Goal: Task Accomplishment & Management: Complete application form

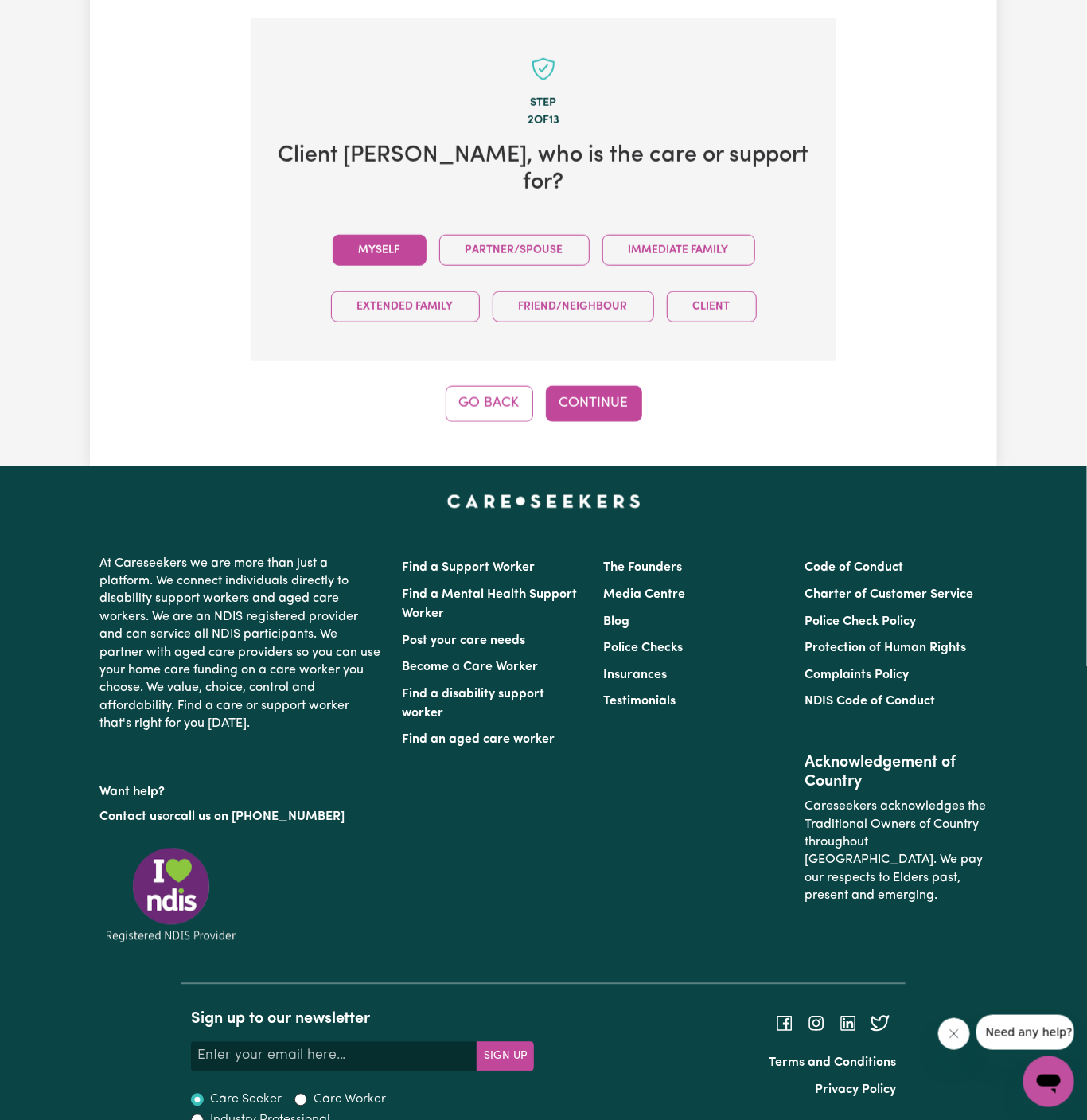
click at [396, 234] on button "Myself" at bounding box center [379, 250] width 94 height 31
click at [576, 386] on button "Continue" at bounding box center [594, 403] width 96 height 35
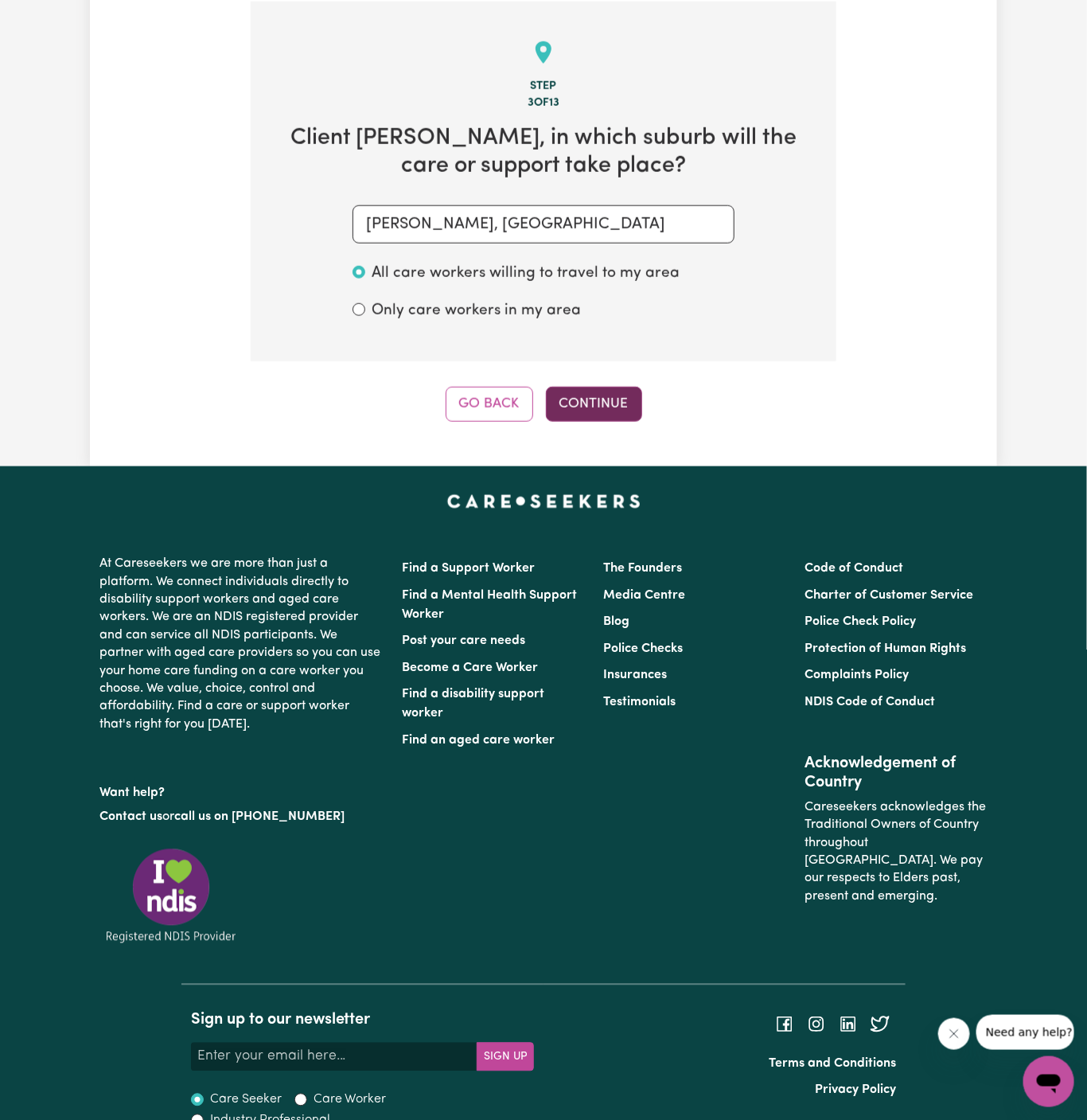
click at [609, 411] on button "Continue" at bounding box center [594, 404] width 96 height 35
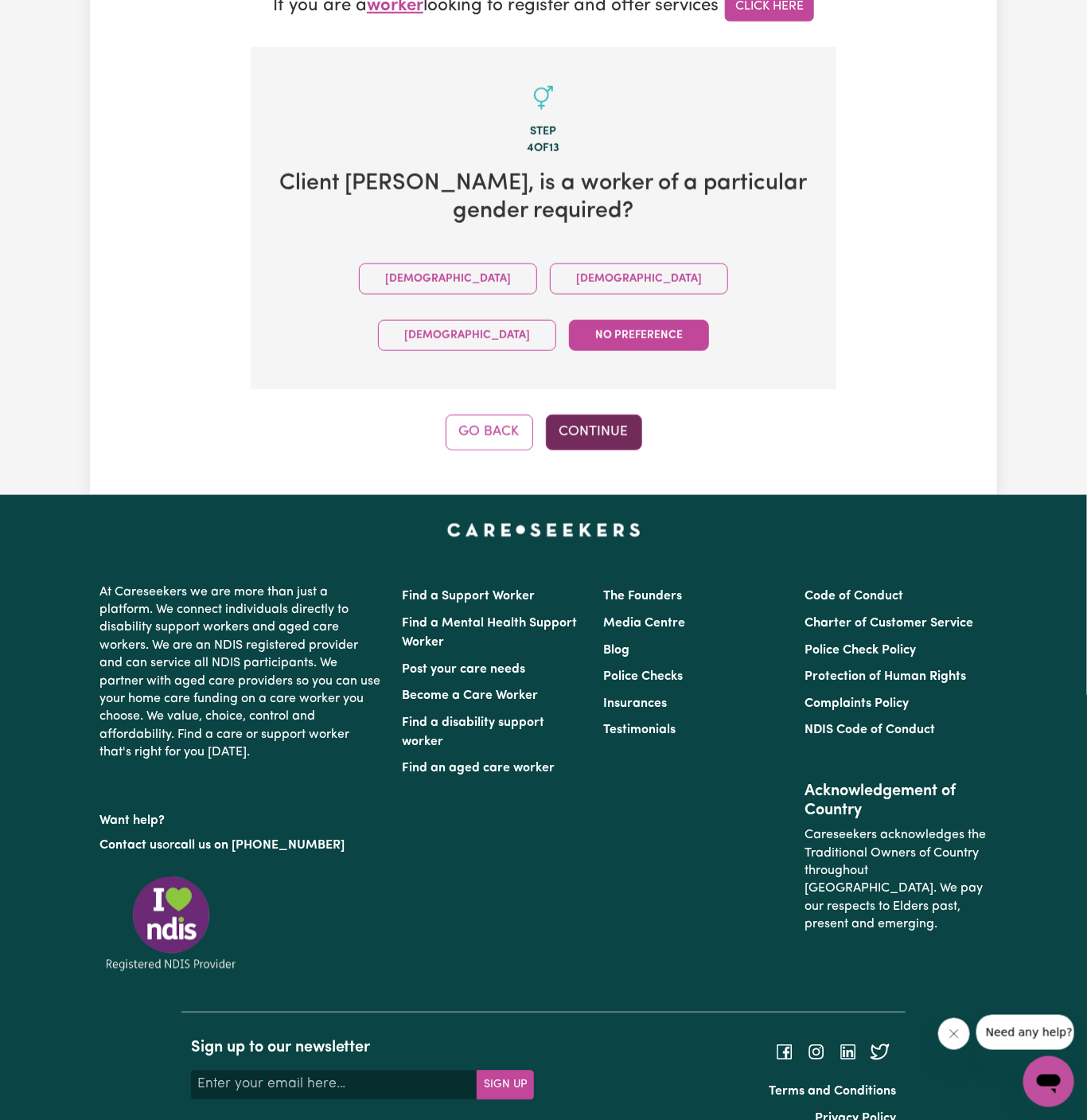
click at [614, 415] on button "Continue" at bounding box center [594, 432] width 96 height 35
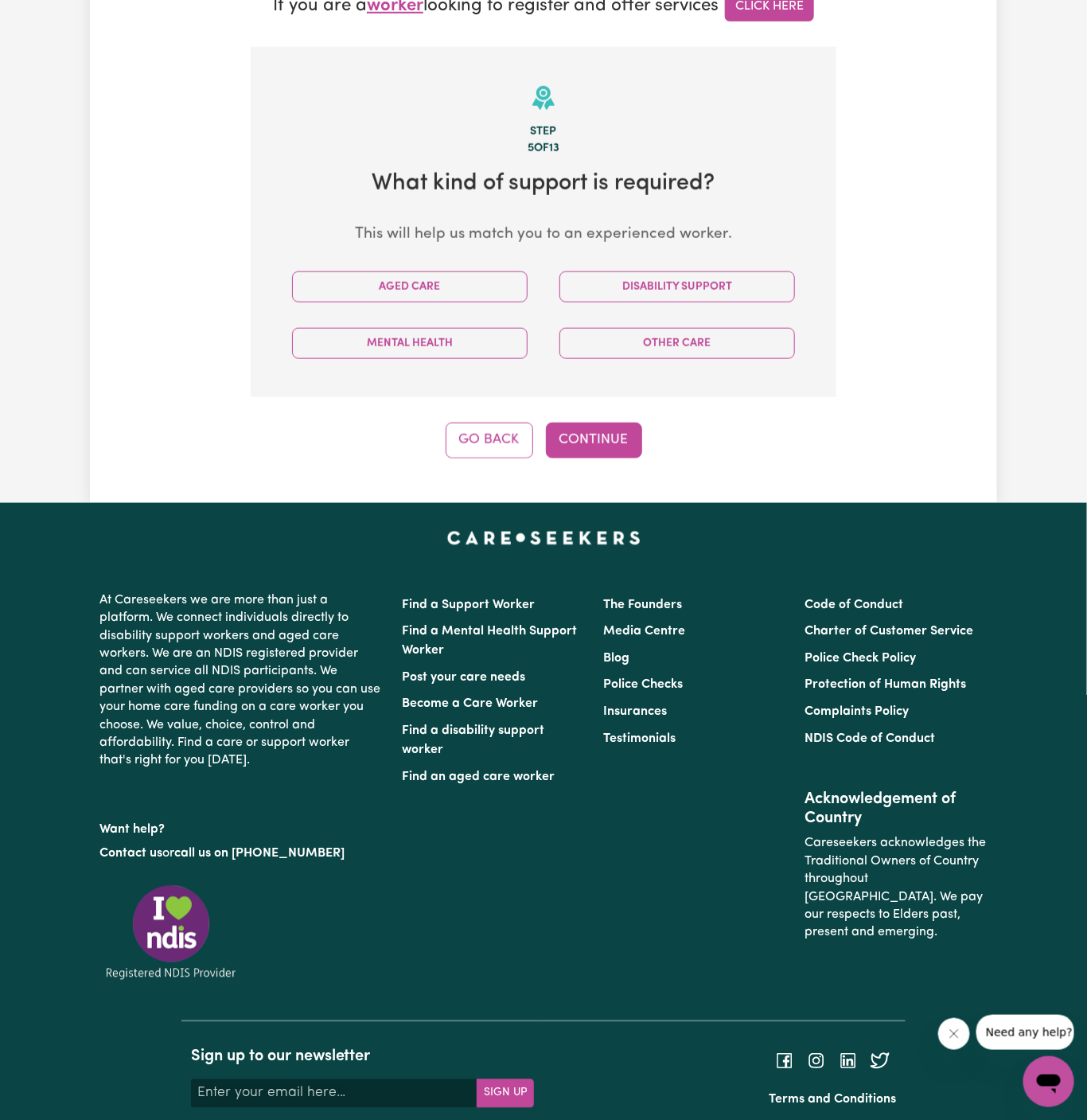
scroll to position [564, 0]
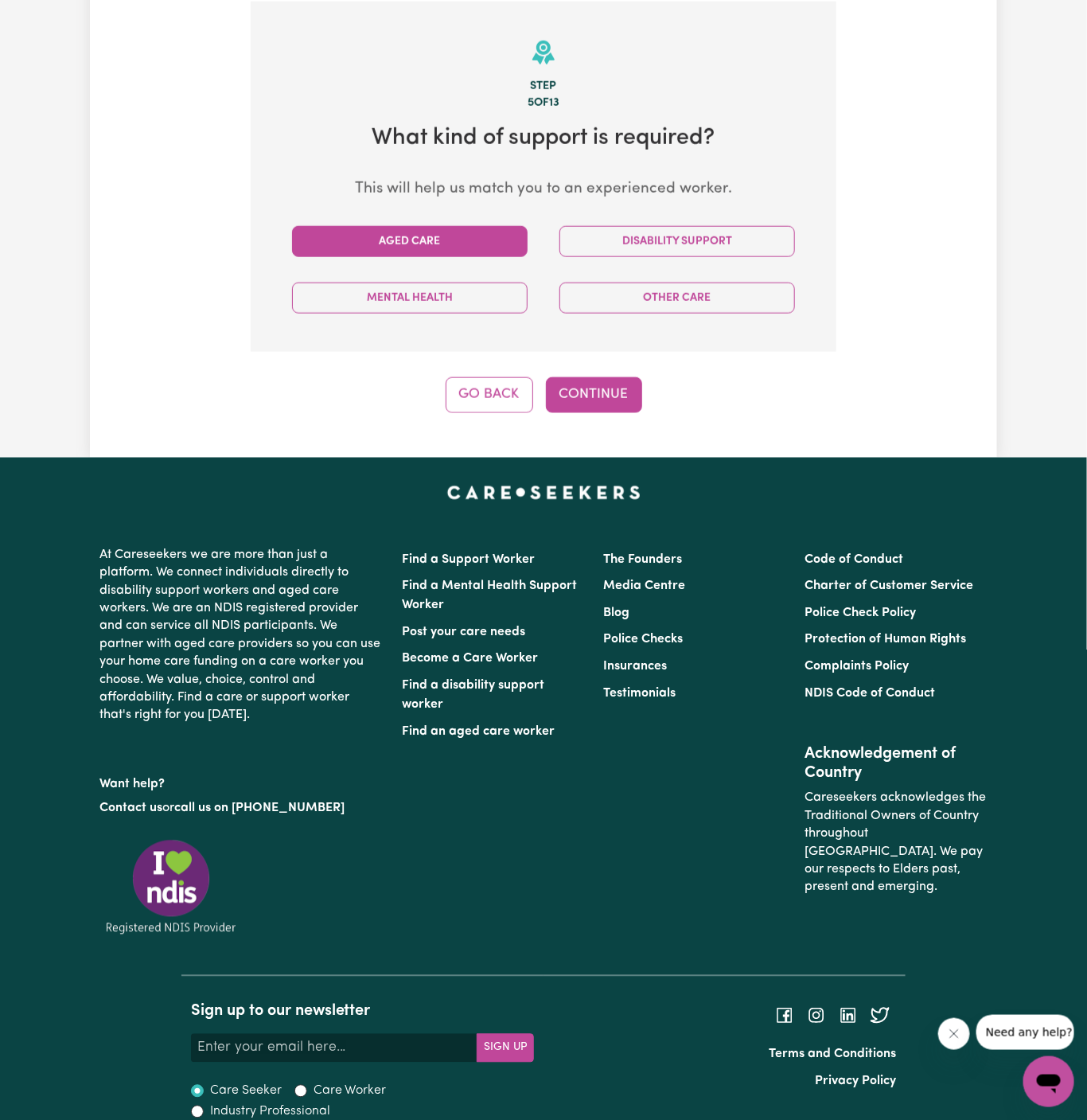
click at [437, 233] on button "Aged Care" at bounding box center [410, 242] width 235 height 31
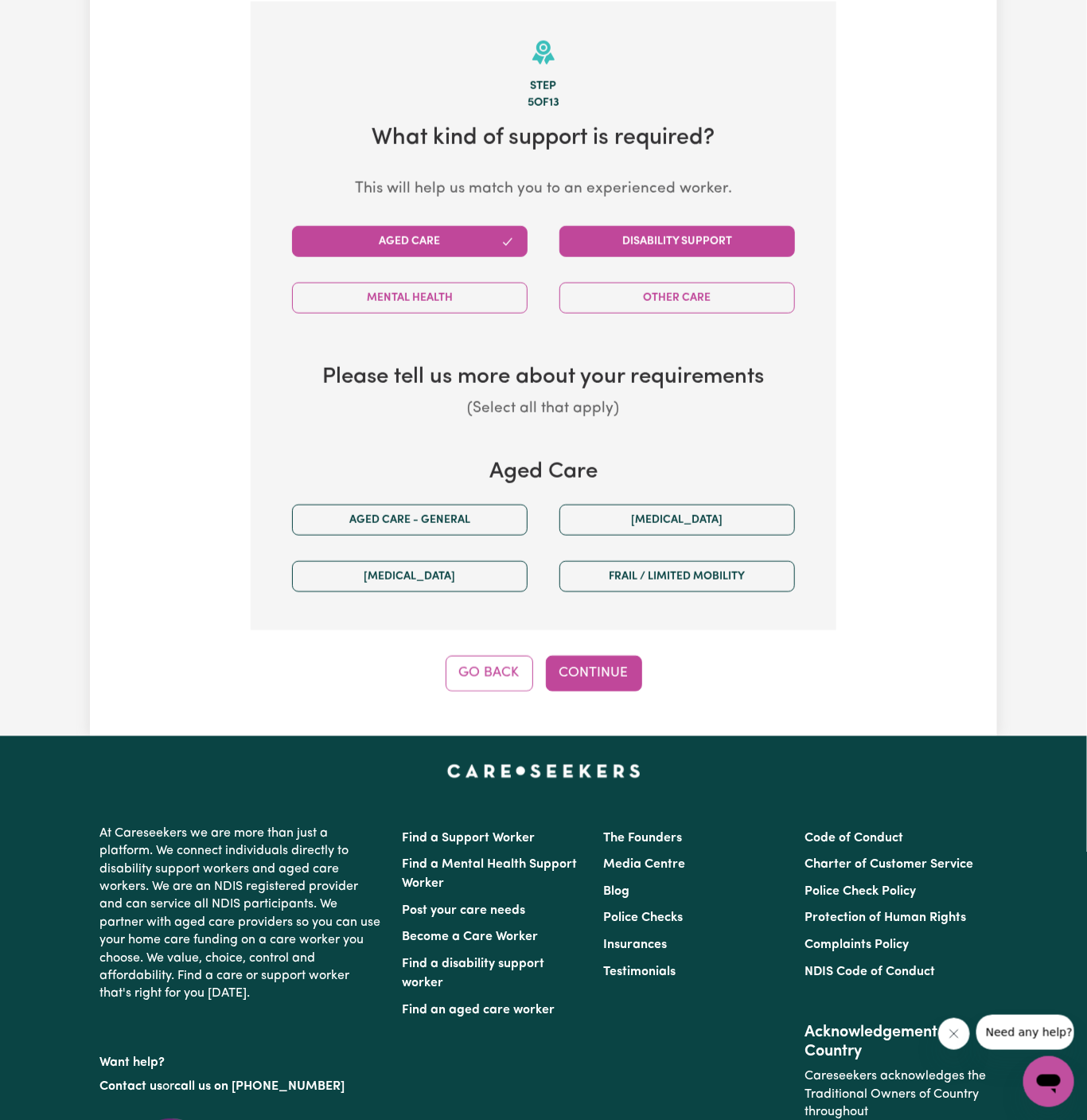
click at [715, 252] on button "Disability Support" at bounding box center [677, 242] width 235 height 31
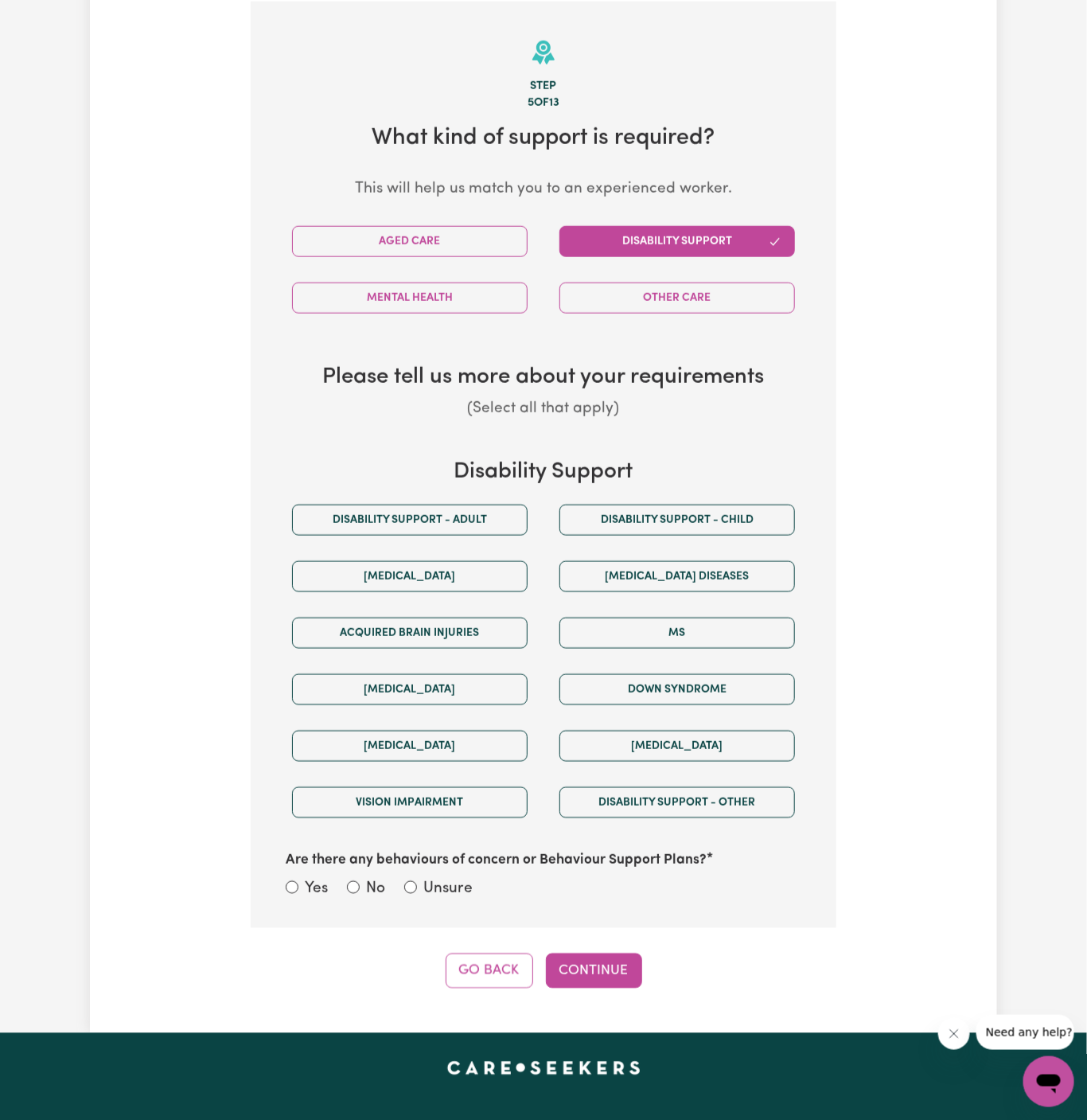
click at [689, 234] on button "Disability Support" at bounding box center [677, 242] width 235 height 31
click at [507, 516] on button "Disability support - Adult" at bounding box center [410, 520] width 235 height 31
click at [455, 870] on div "Are there any behaviours of concern or Behaviour Support Plans? Yes No Unsure" at bounding box center [543, 866] width 535 height 71
click at [448, 869] on div "Are there any behaviours of concern or Behaviour Support Plans? Yes No Unsure" at bounding box center [543, 866] width 535 height 71
click at [591, 963] on button "Continue" at bounding box center [594, 970] width 96 height 35
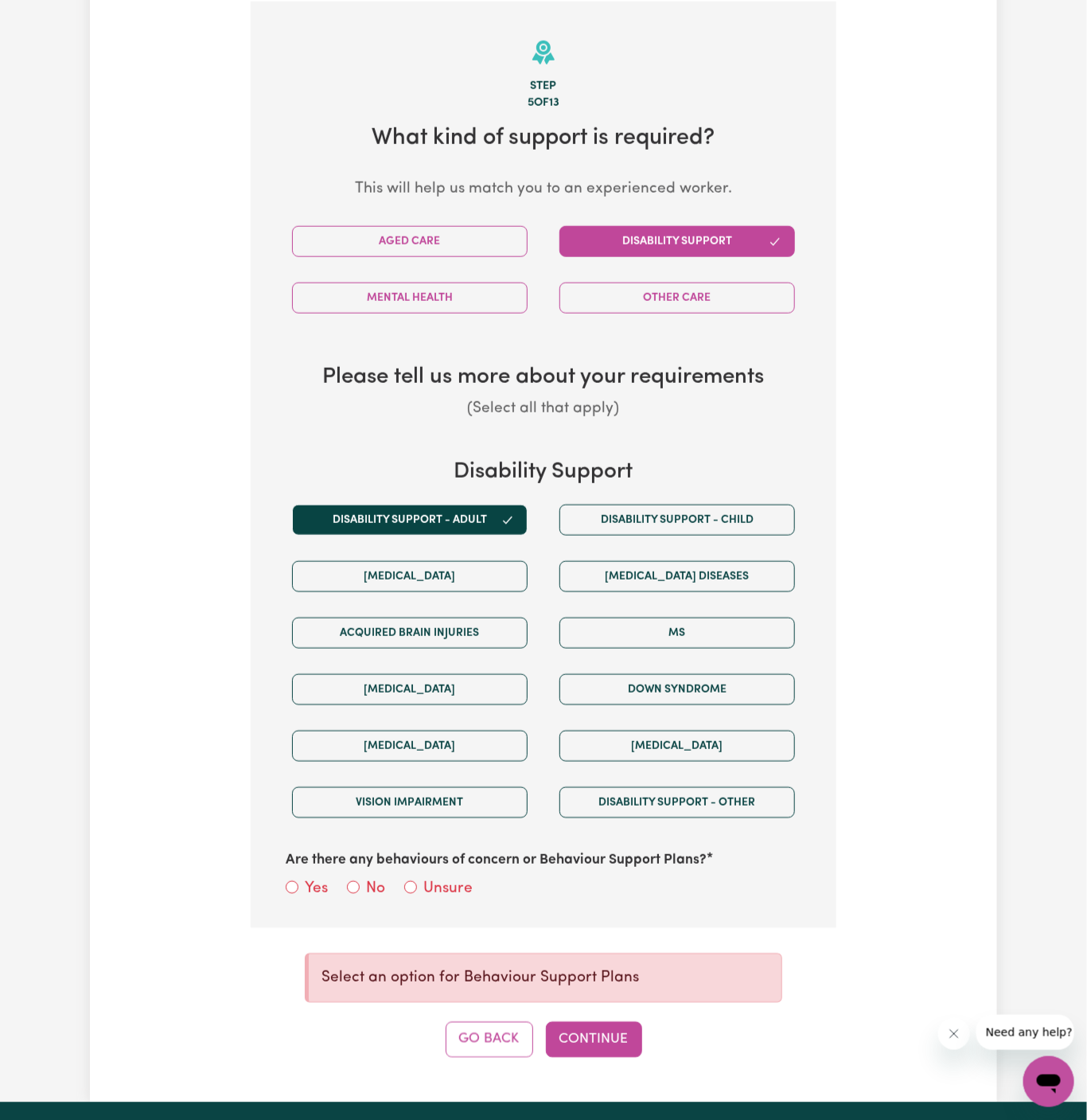
click at [449, 885] on label "Unsure" at bounding box center [447, 889] width 49 height 23
click at [417, 885] on input "Unsure" at bounding box center [411, 887] width 13 height 13
radio input "true"
click at [634, 1038] on button "Continue" at bounding box center [594, 1039] width 96 height 35
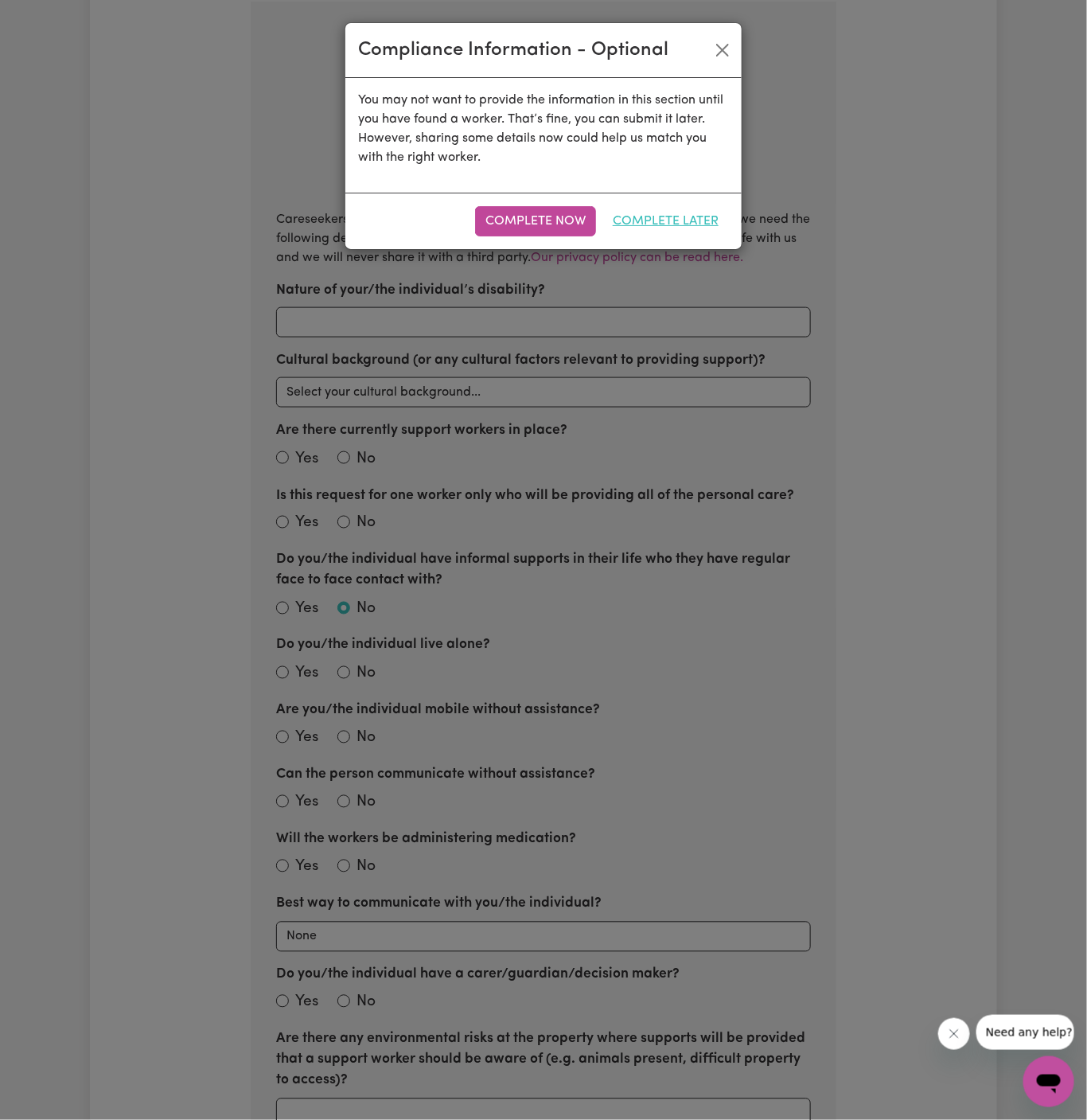
click at [682, 218] on button "Complete Later" at bounding box center [666, 221] width 127 height 31
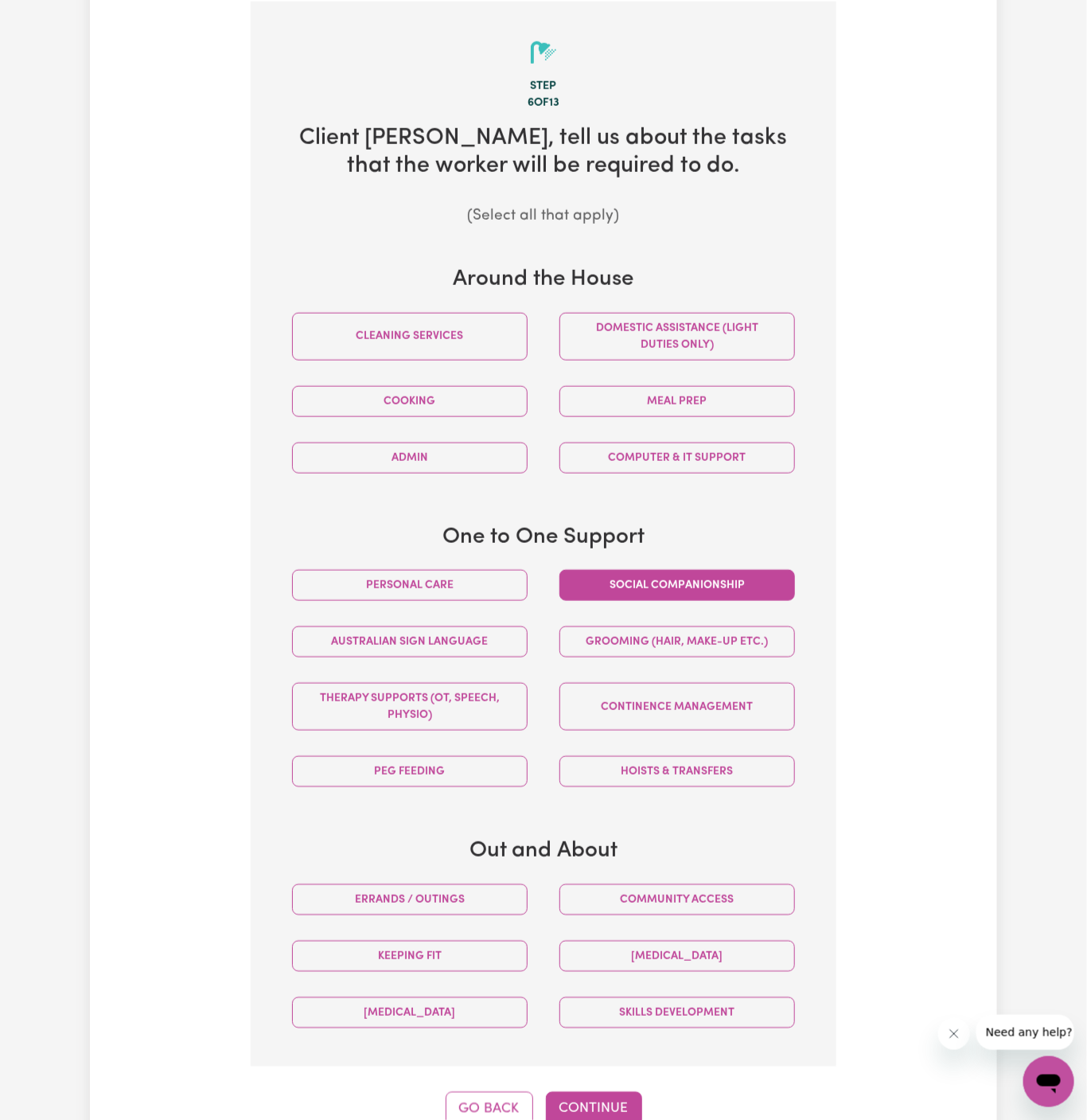
click at [727, 594] on button "Social companionship" at bounding box center [677, 585] width 235 height 31
click at [508, 583] on button "Personal care" at bounding box center [410, 585] width 235 height 31
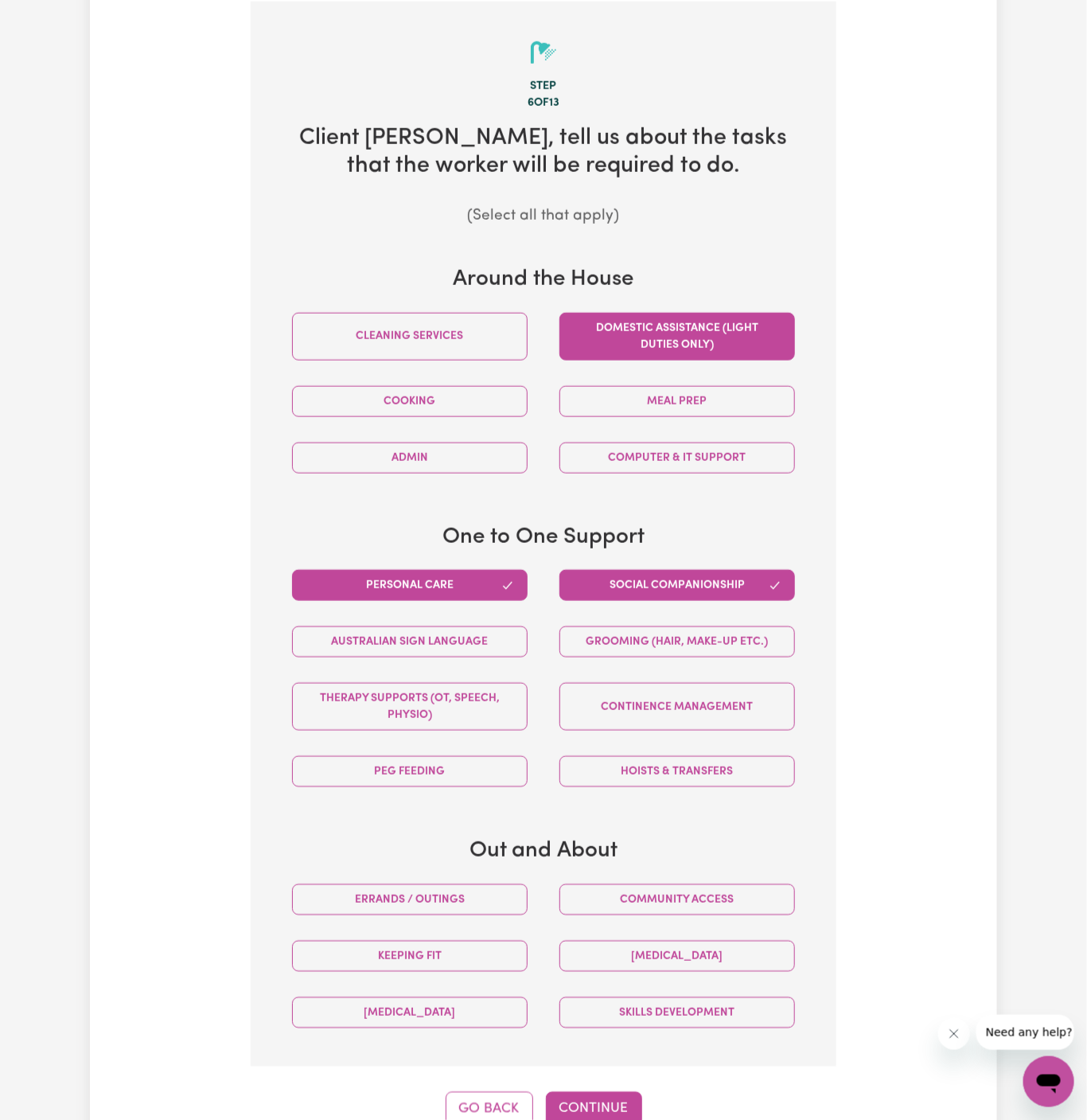
click at [680, 331] on button "Domestic assistance (light duties only)" at bounding box center [677, 336] width 235 height 48
click at [657, 873] on div "Community access" at bounding box center [677, 899] width 268 height 57
click at [657, 890] on button "Community access" at bounding box center [677, 899] width 235 height 31
click at [602, 1096] on button "Continue" at bounding box center [594, 1109] width 96 height 35
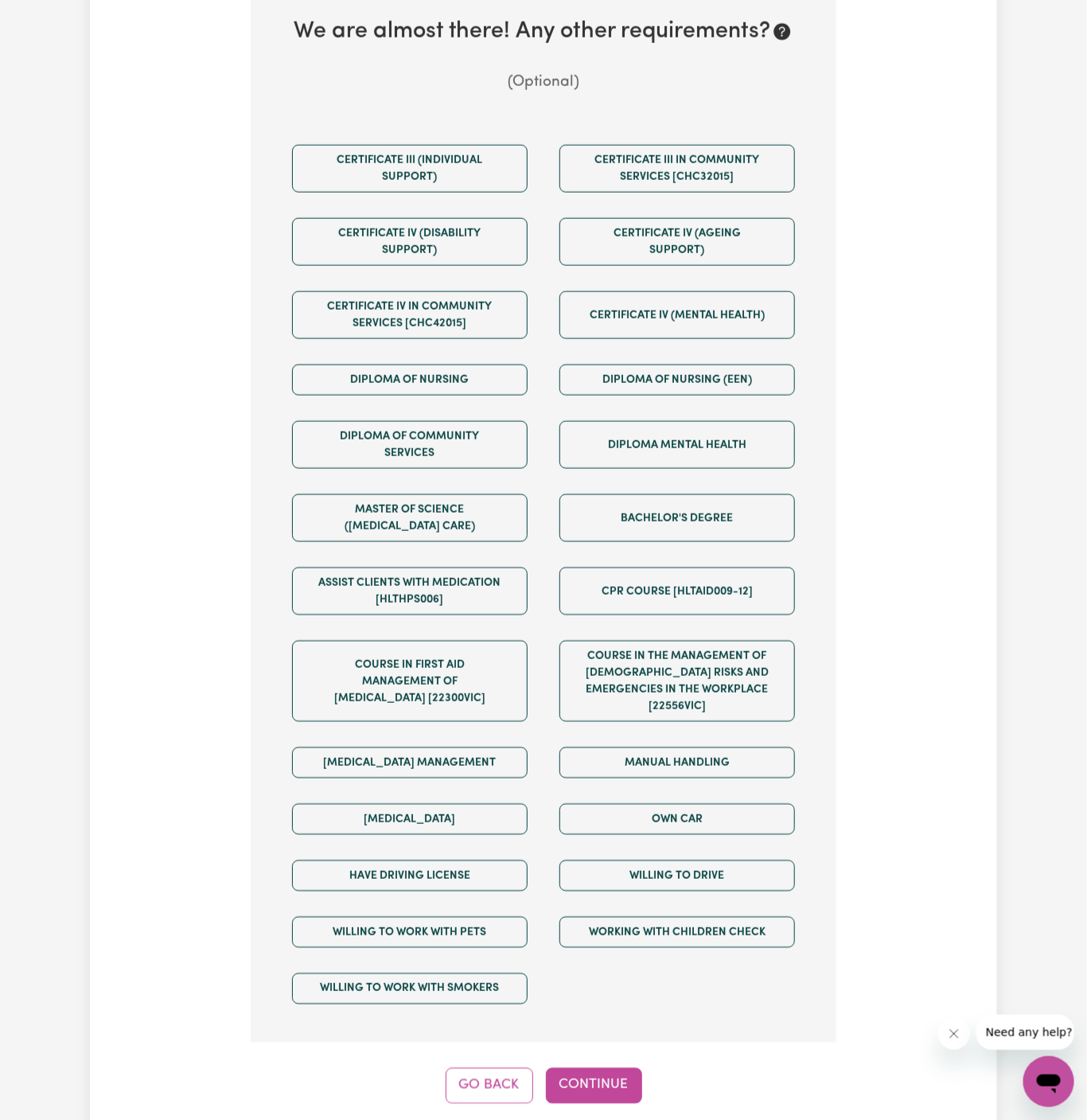
scroll to position [727, 0]
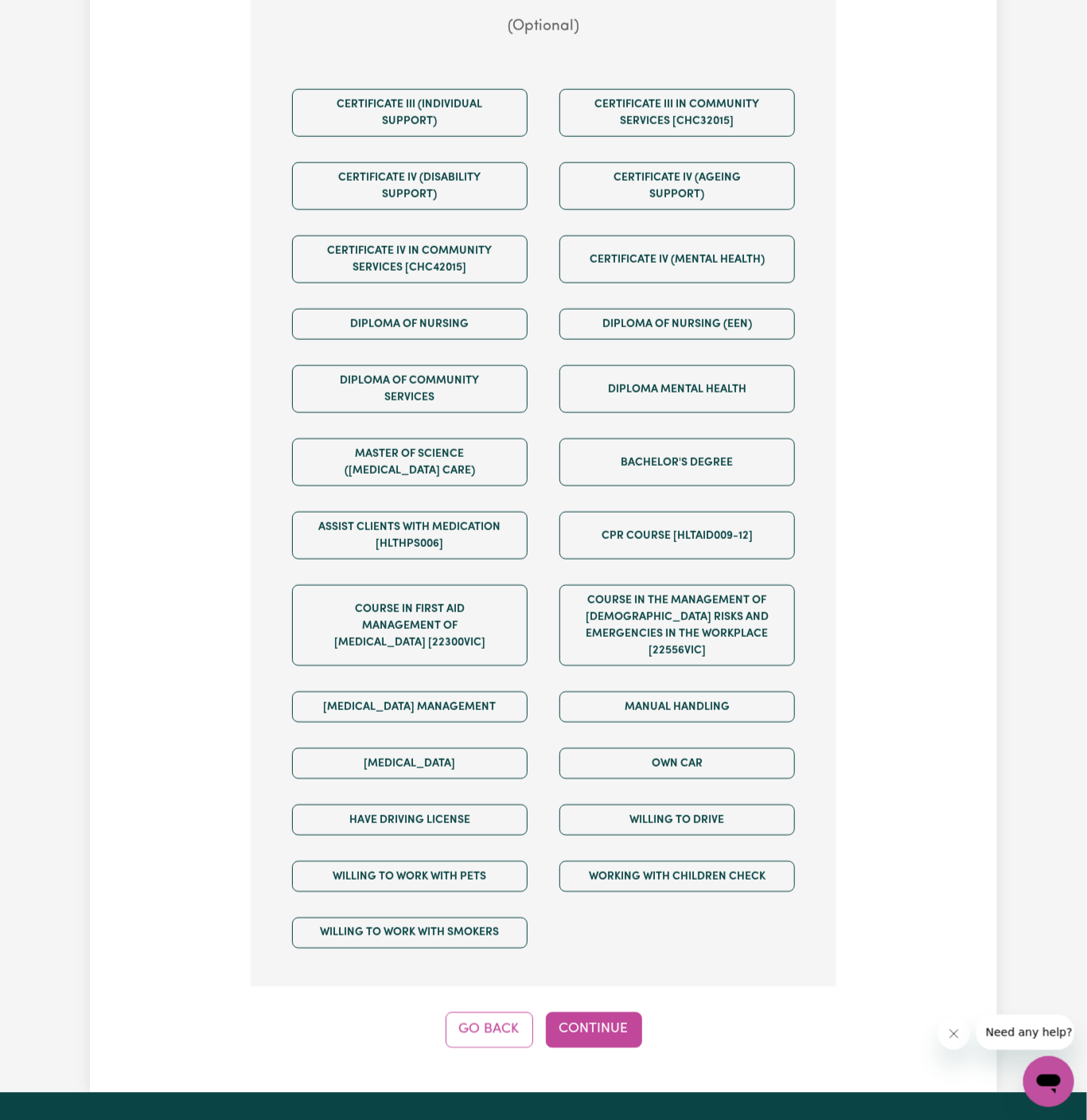
click at [626, 763] on div "Own Car" at bounding box center [677, 763] width 268 height 57
click at [626, 792] on div "Willing to drive" at bounding box center [677, 820] width 268 height 57
click at [639, 759] on div "Own Car" at bounding box center [677, 763] width 268 height 57
click at [683, 748] on button "Own Car" at bounding box center [677, 763] width 235 height 31
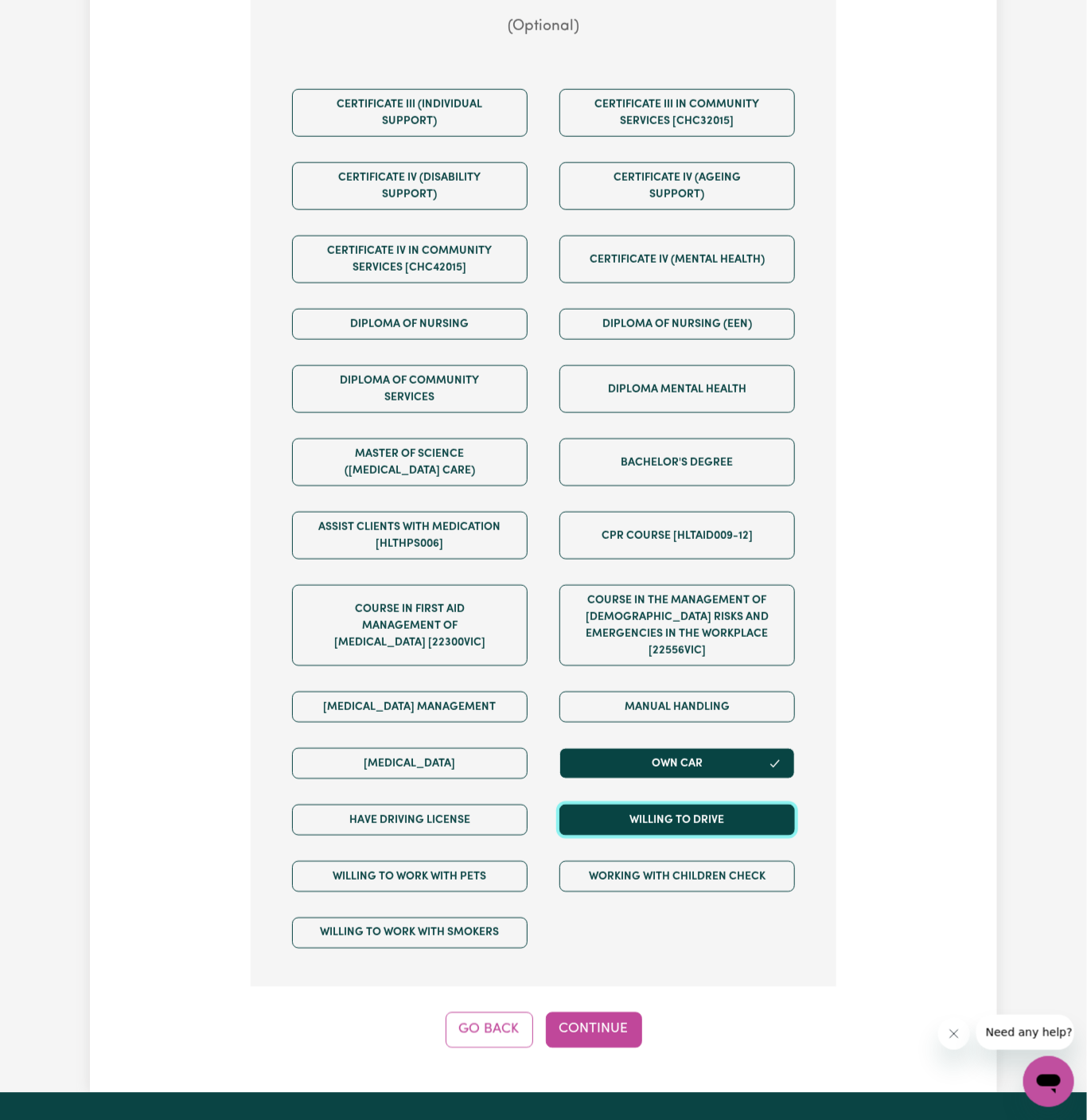
click at [685, 805] on button "Willing to drive" at bounding box center [677, 820] width 235 height 31
click at [531, 792] on div "Have driving license" at bounding box center [410, 820] width 268 height 57
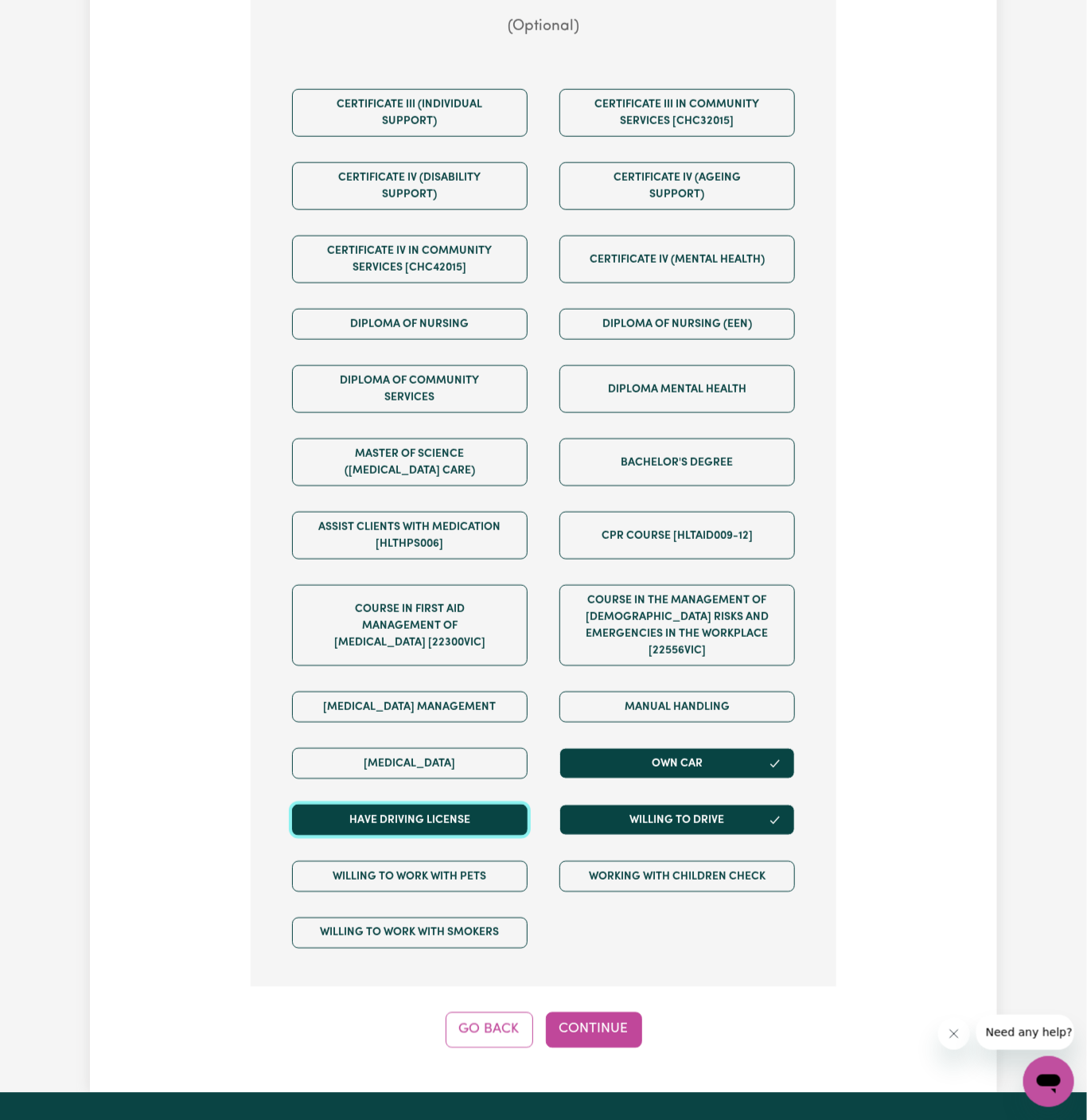
click at [513, 805] on button "Have driving license" at bounding box center [410, 820] width 235 height 31
click at [607, 1012] on button "Continue" at bounding box center [594, 1029] width 96 height 35
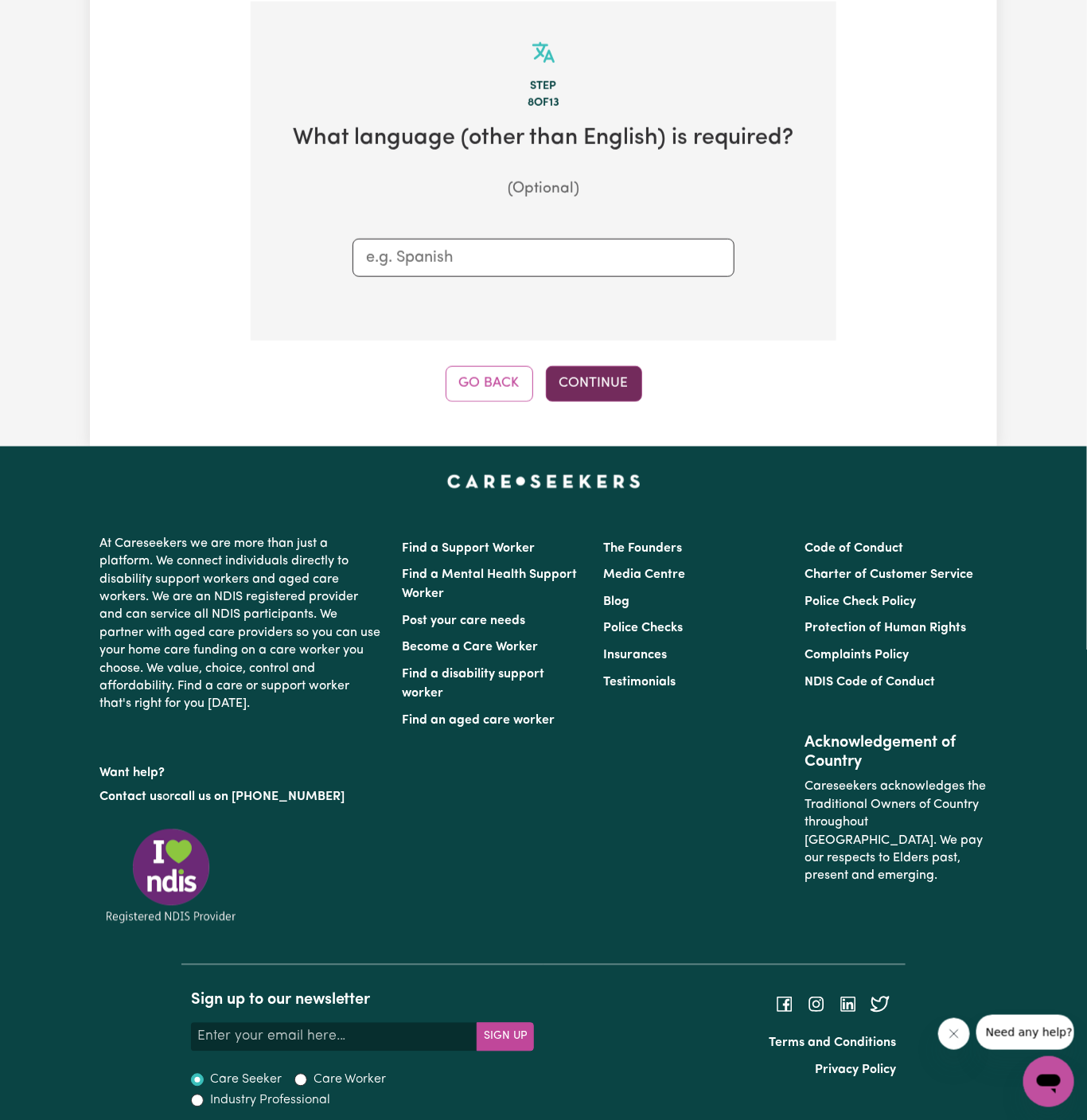
click at [604, 378] on button "Continue" at bounding box center [594, 384] width 96 height 35
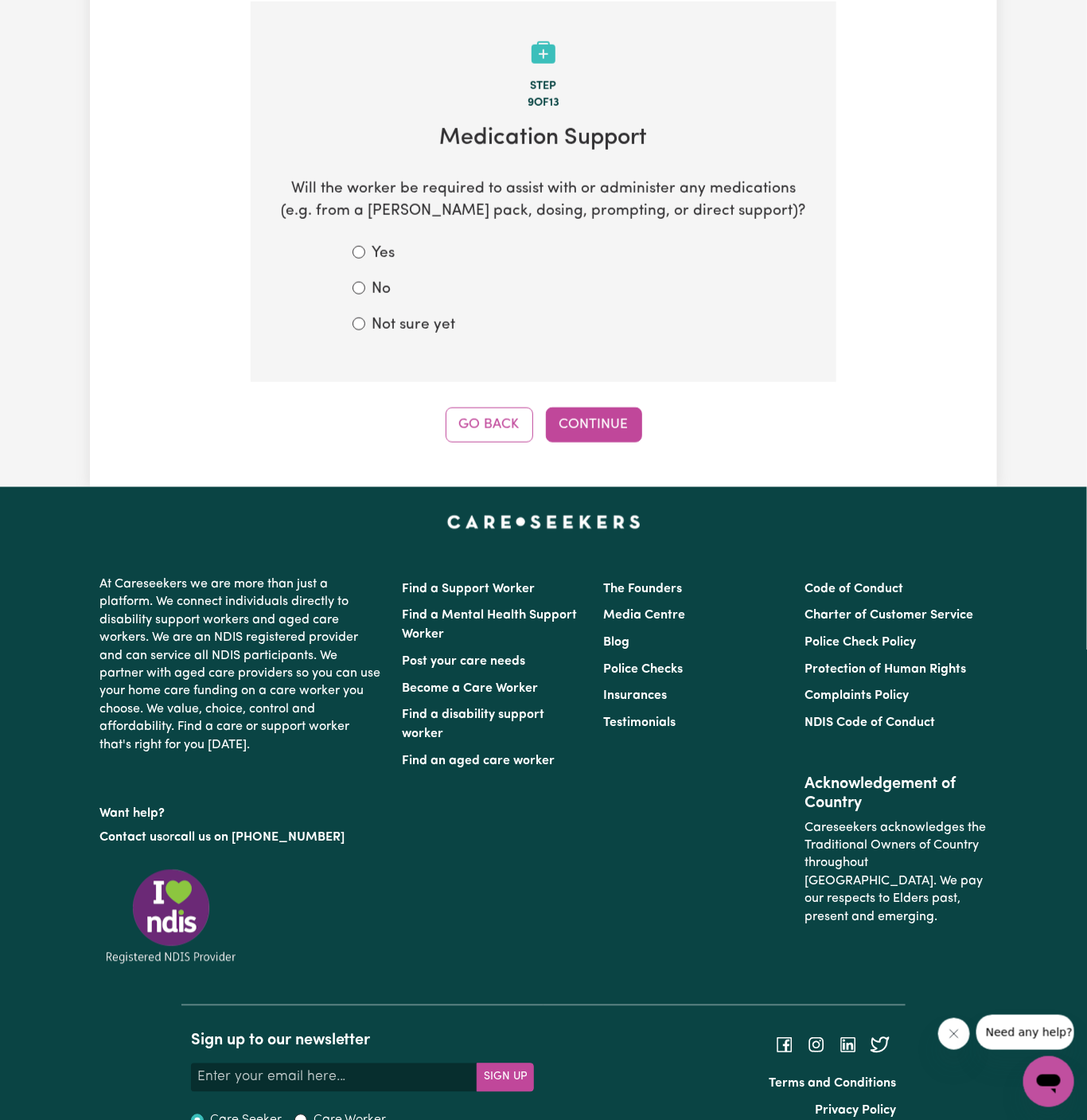
click at [425, 337] on section "Step 9 of 13 Medication Support Will the worker be required to assist with or a…" at bounding box center [544, 192] width 586 height 381
click at [422, 318] on label "Not sure yet" at bounding box center [413, 326] width 84 height 23
click at [366, 318] on input "Not sure yet" at bounding box center [358, 324] width 13 height 13
radio input "true"
click at [602, 419] on button "Continue" at bounding box center [594, 425] width 96 height 35
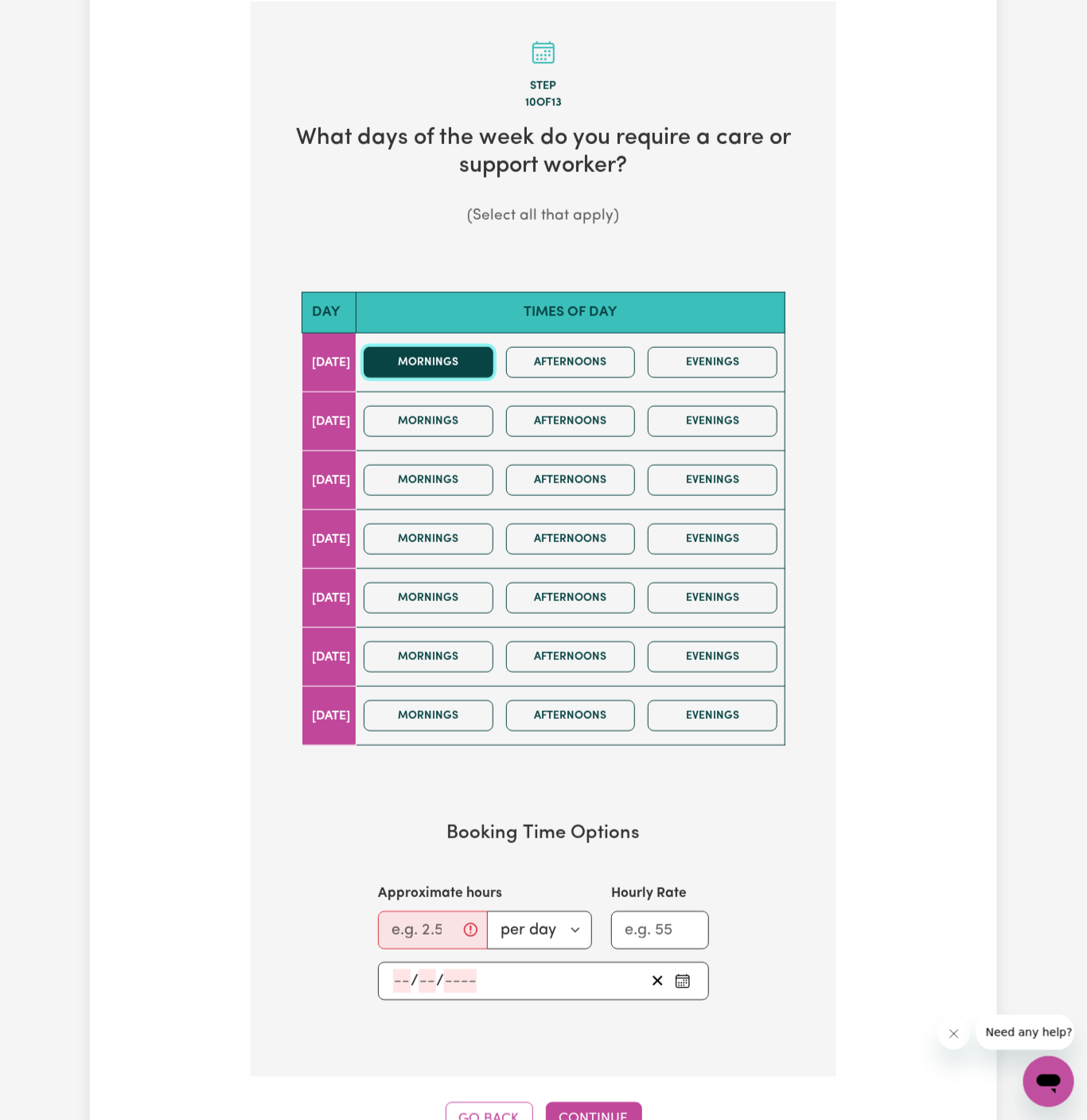
click at [452, 365] on button "Mornings" at bounding box center [429, 362] width 129 height 31
click at [485, 407] on button "Mornings" at bounding box center [429, 421] width 129 height 31
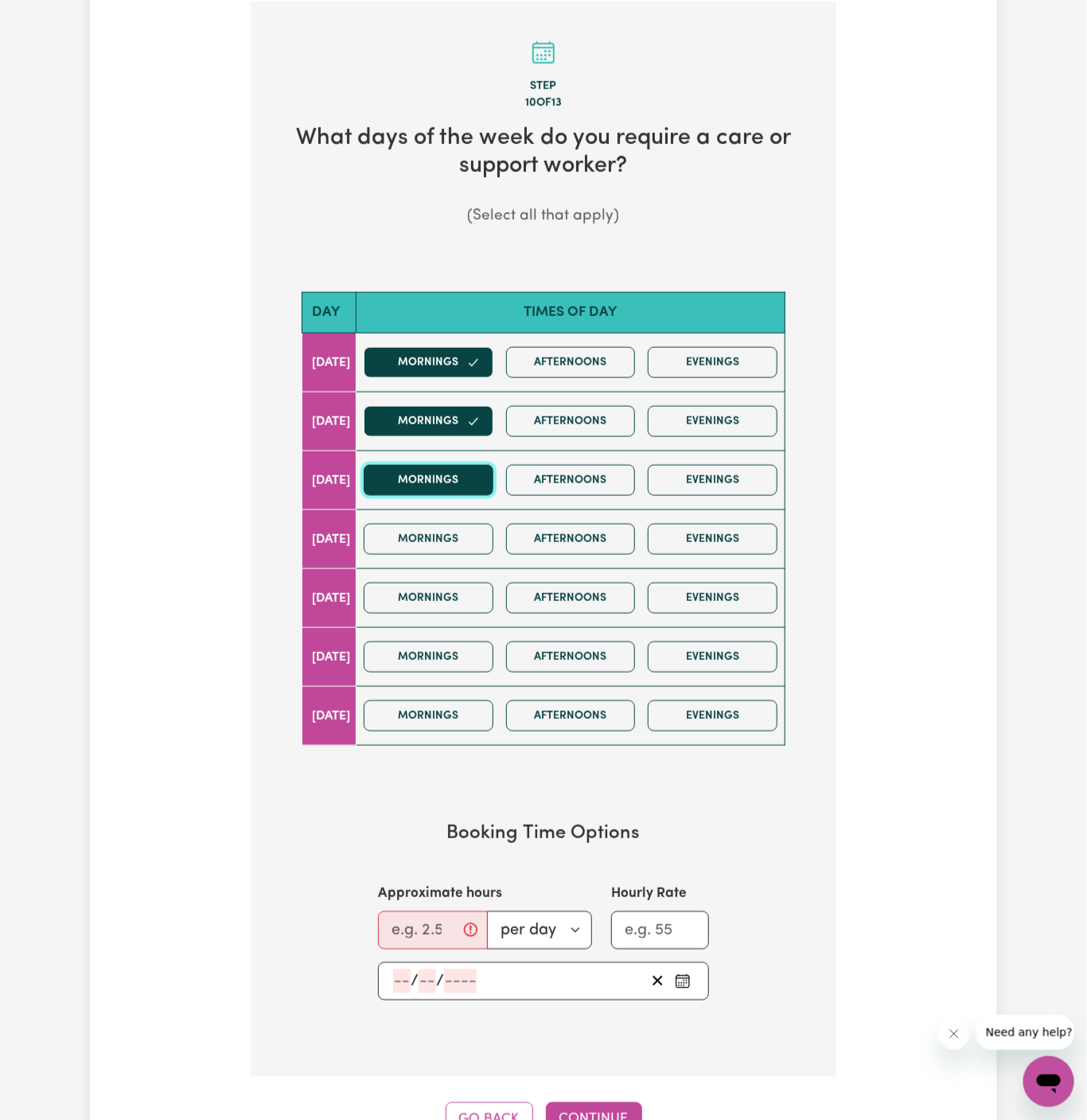
click at [483, 477] on button "Mornings" at bounding box center [429, 480] width 129 height 31
click at [488, 541] on button "Mornings" at bounding box center [429, 539] width 129 height 31
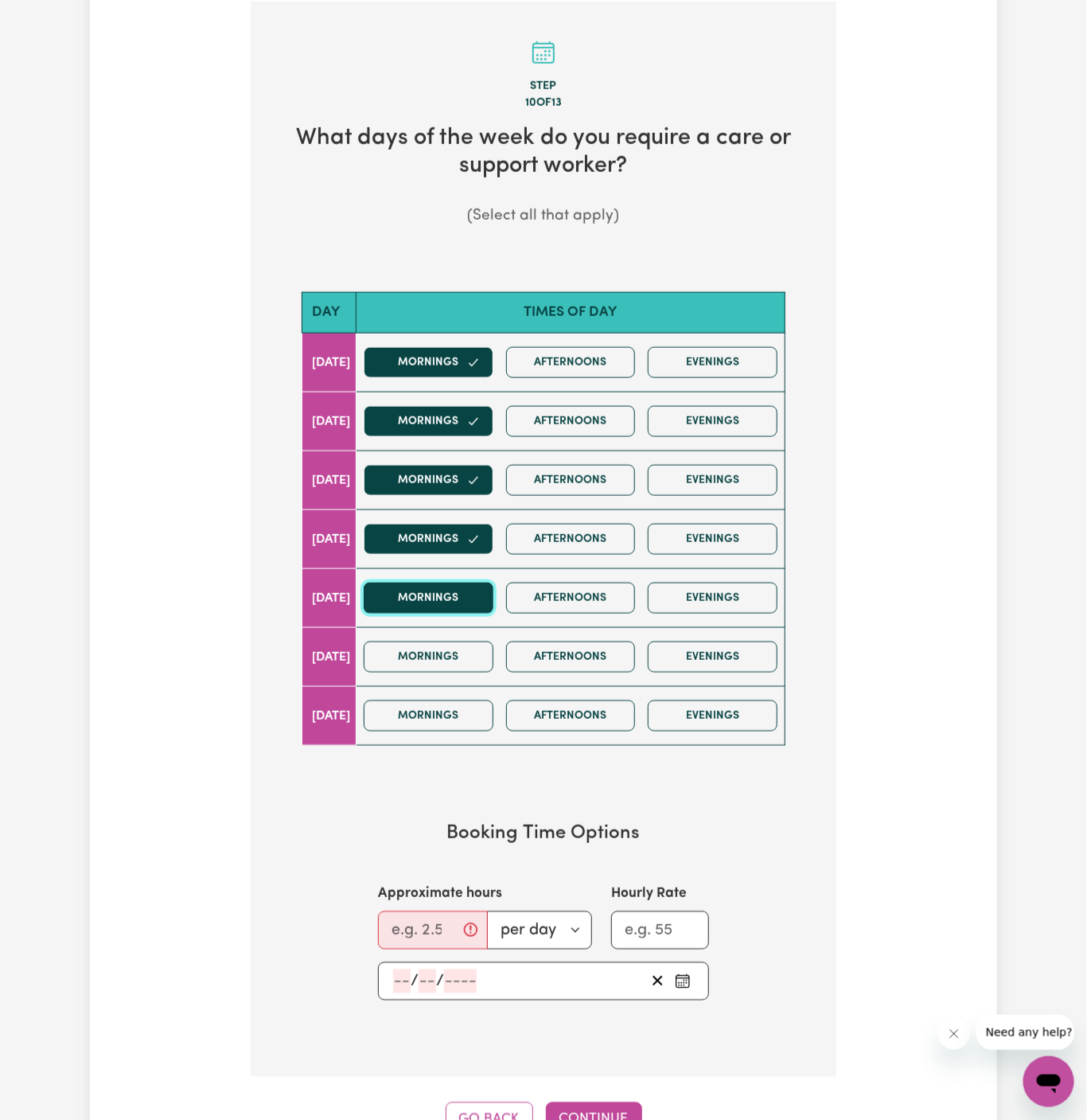
click at [493, 593] on button "Mornings" at bounding box center [429, 598] width 129 height 31
click at [584, 593] on button "Afternoons" at bounding box center [570, 598] width 129 height 31
click at [584, 552] on div "Mornings Afternoons Evenings" at bounding box center [570, 539] width 427 height 57
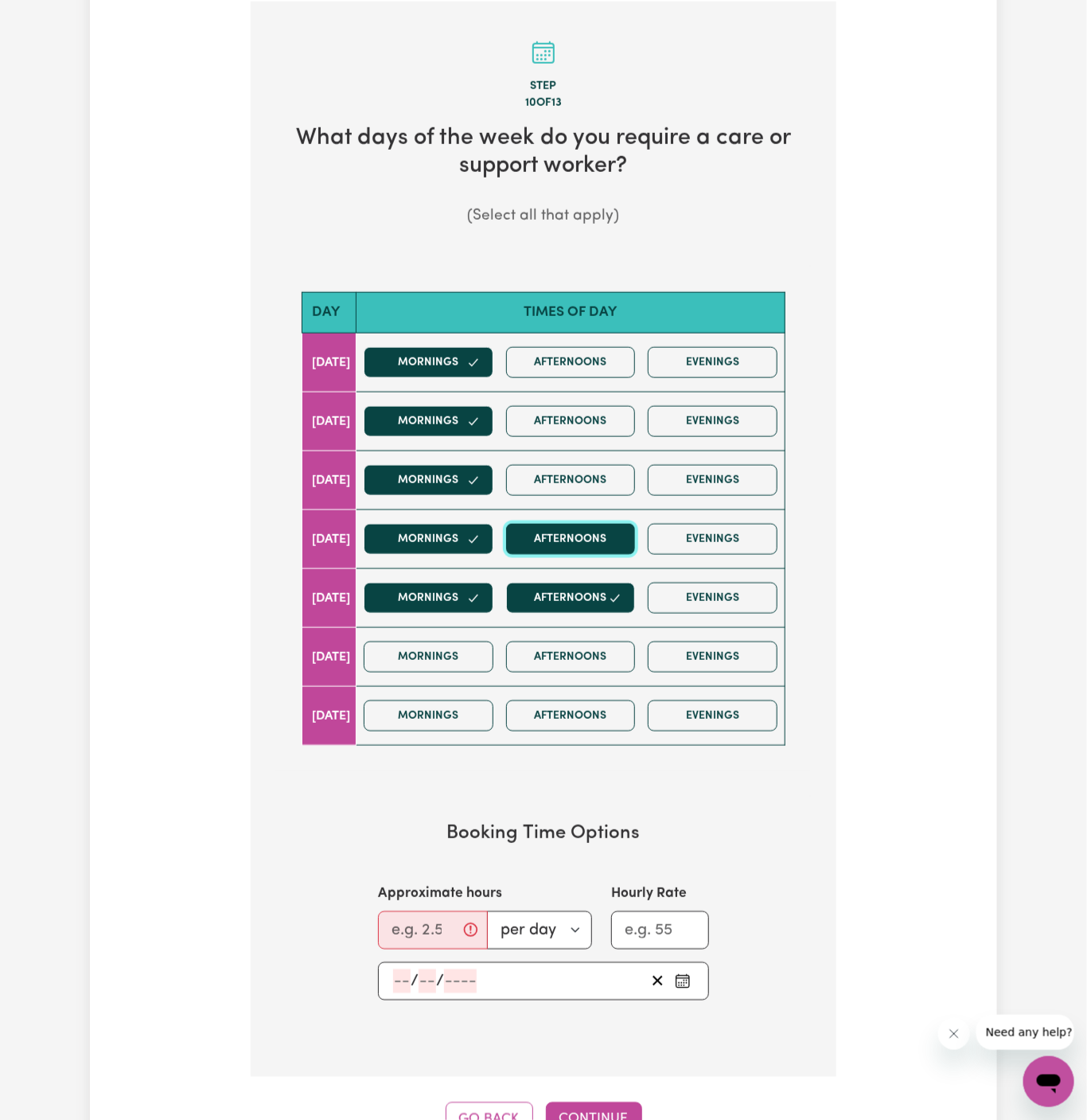
click at [601, 529] on button "Afternoons" at bounding box center [570, 539] width 129 height 31
click at [607, 468] on button "Afternoons" at bounding box center [570, 480] width 129 height 31
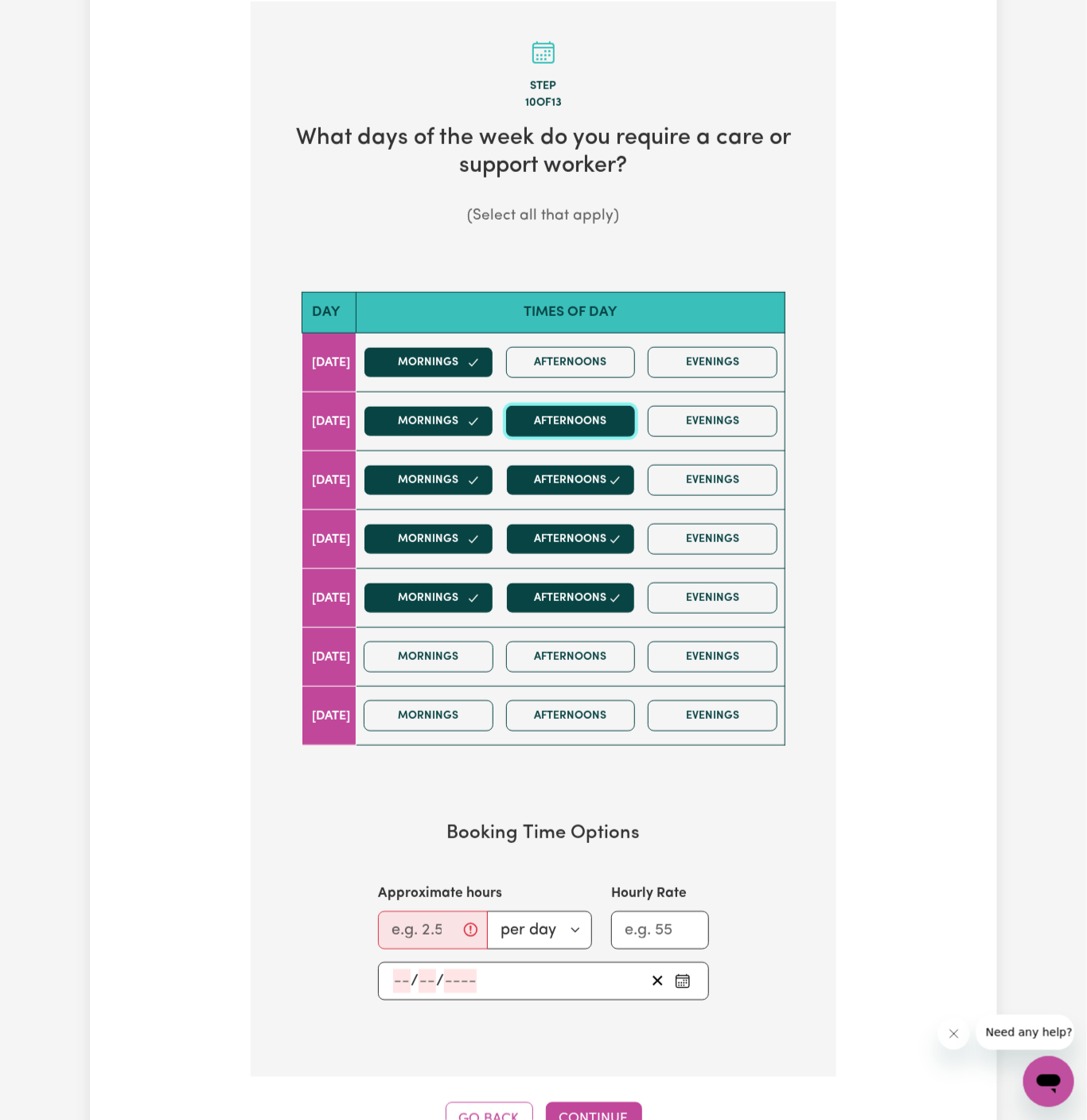
click at [599, 418] on button "Afternoons" at bounding box center [570, 421] width 129 height 31
click at [600, 359] on button "Afternoons" at bounding box center [570, 362] width 129 height 31
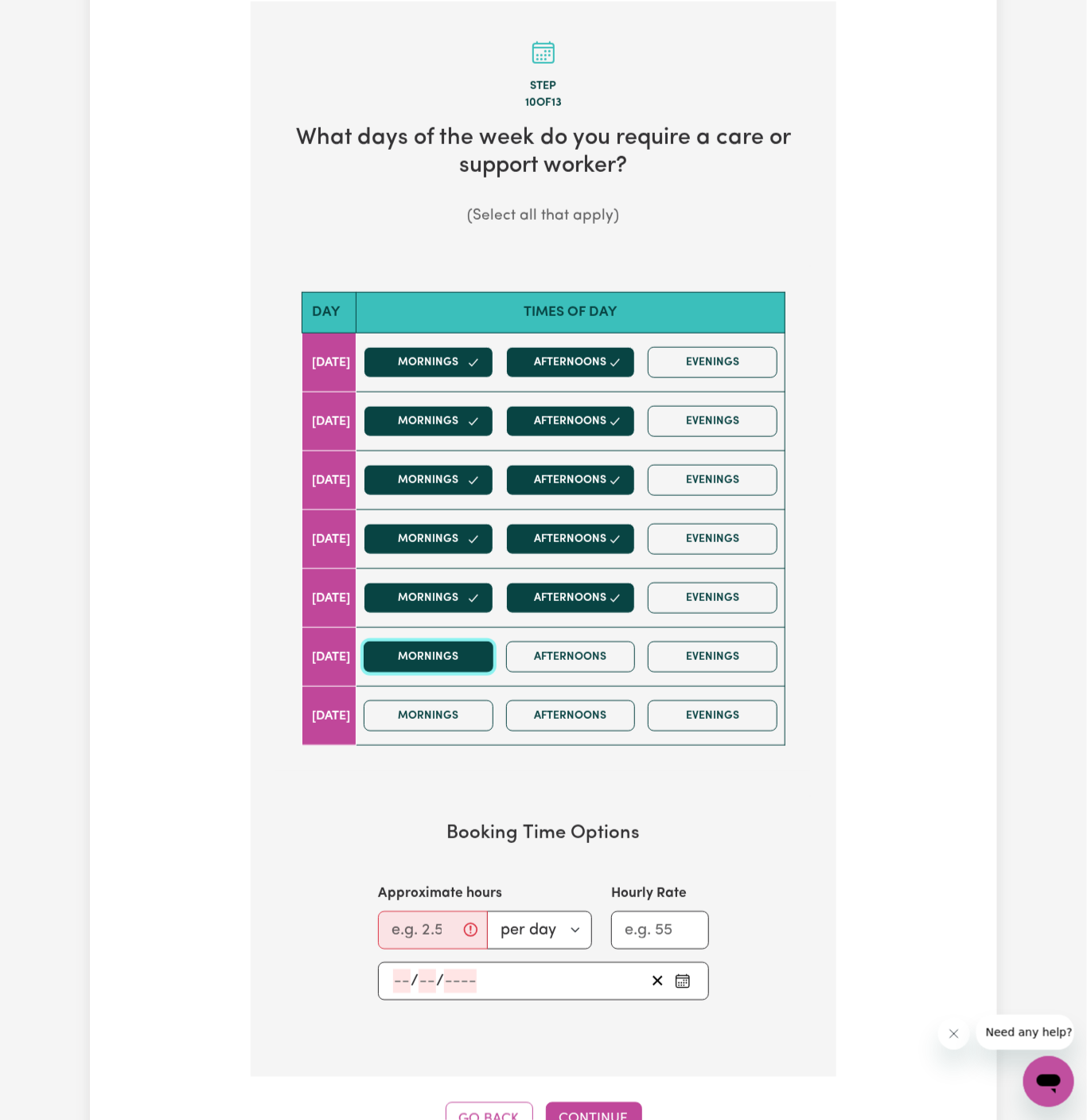
click at [462, 648] on button "Mornings" at bounding box center [429, 657] width 129 height 31
click at [600, 655] on button "Afternoons" at bounding box center [570, 657] width 129 height 31
click at [404, 924] on input "Approximate hours" at bounding box center [433, 930] width 110 height 39
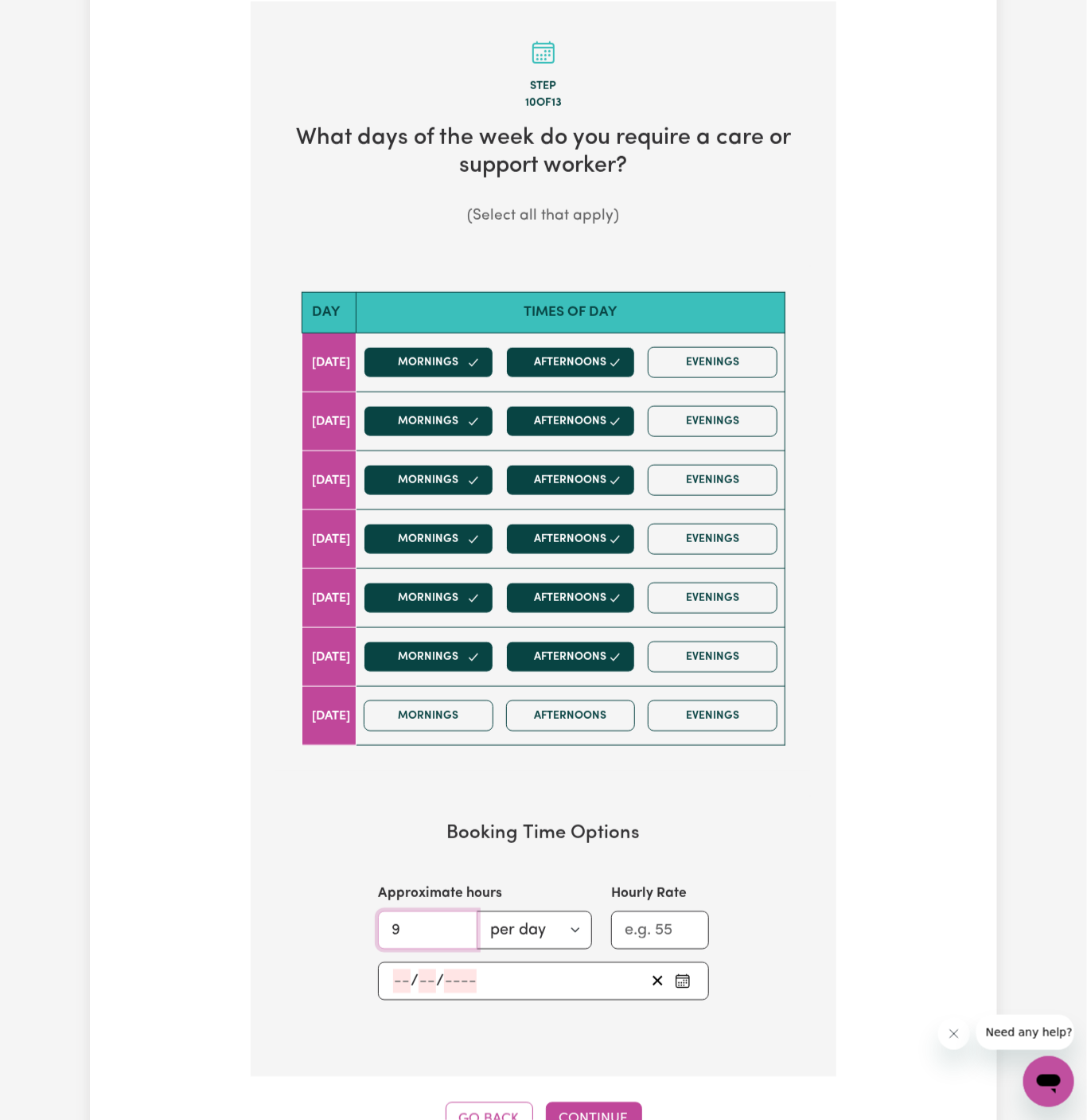
type input "9"
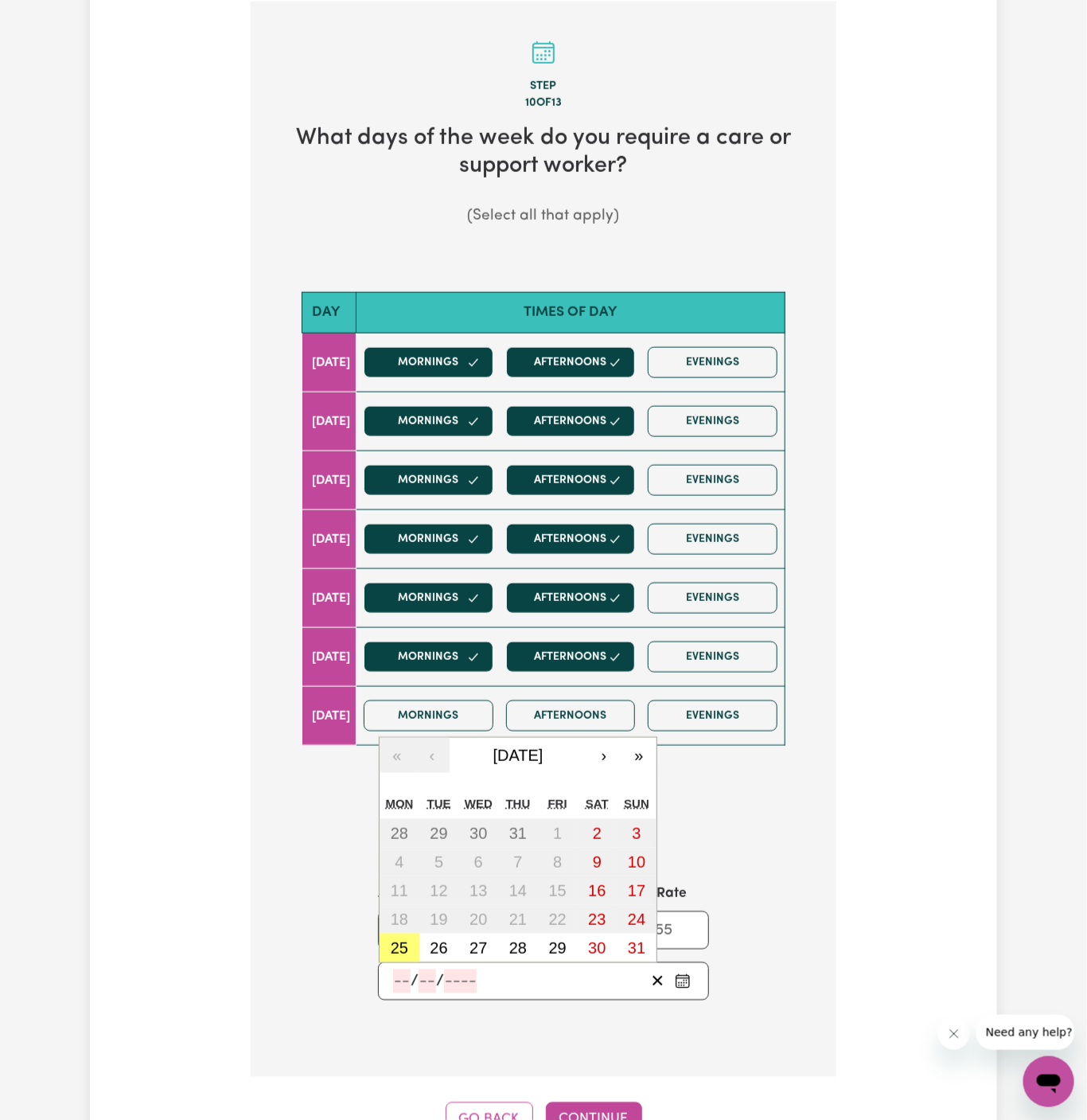
click at [407, 969] on input "number" at bounding box center [402, 981] width 17 height 24
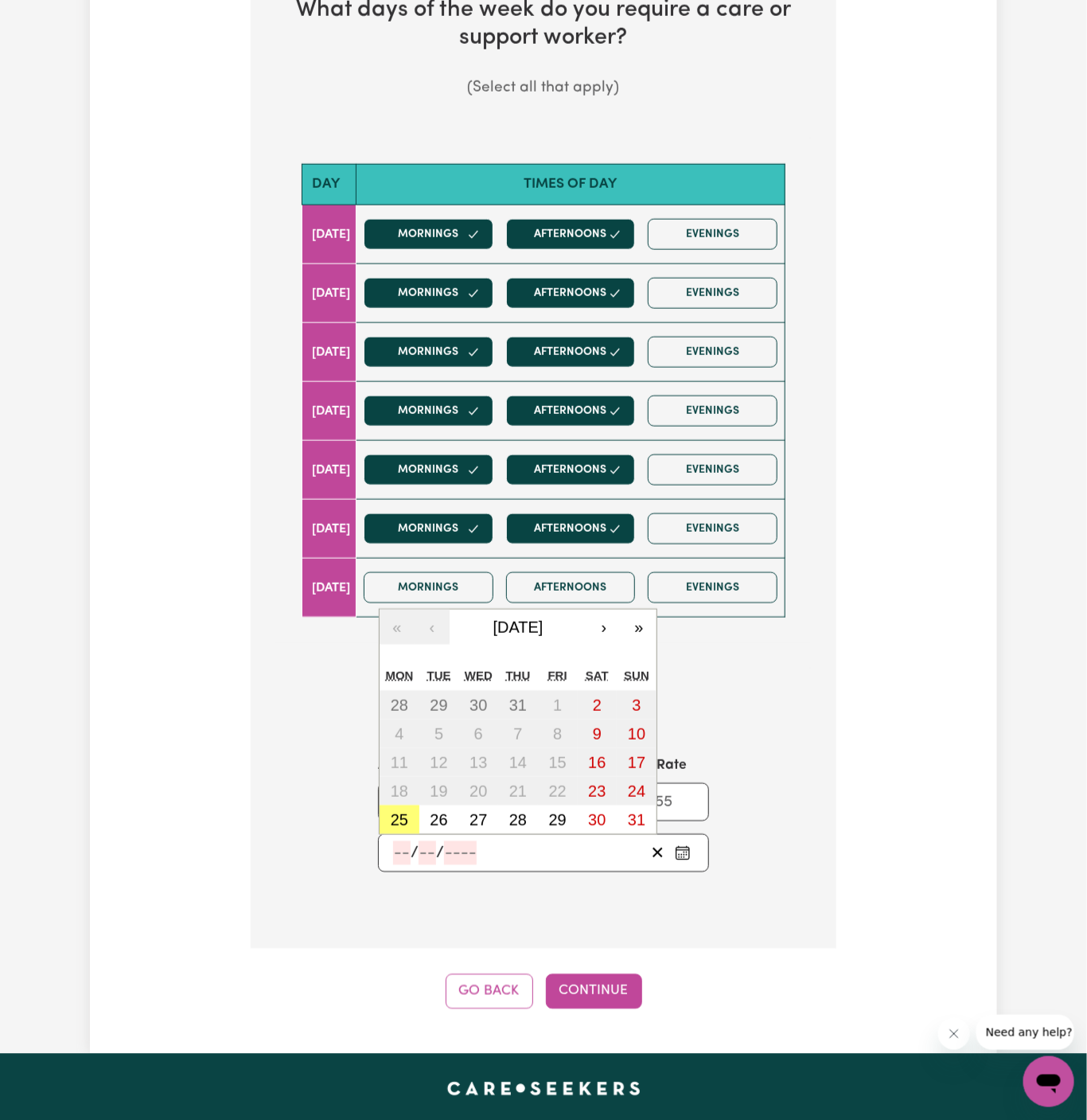
scroll to position [796, 0]
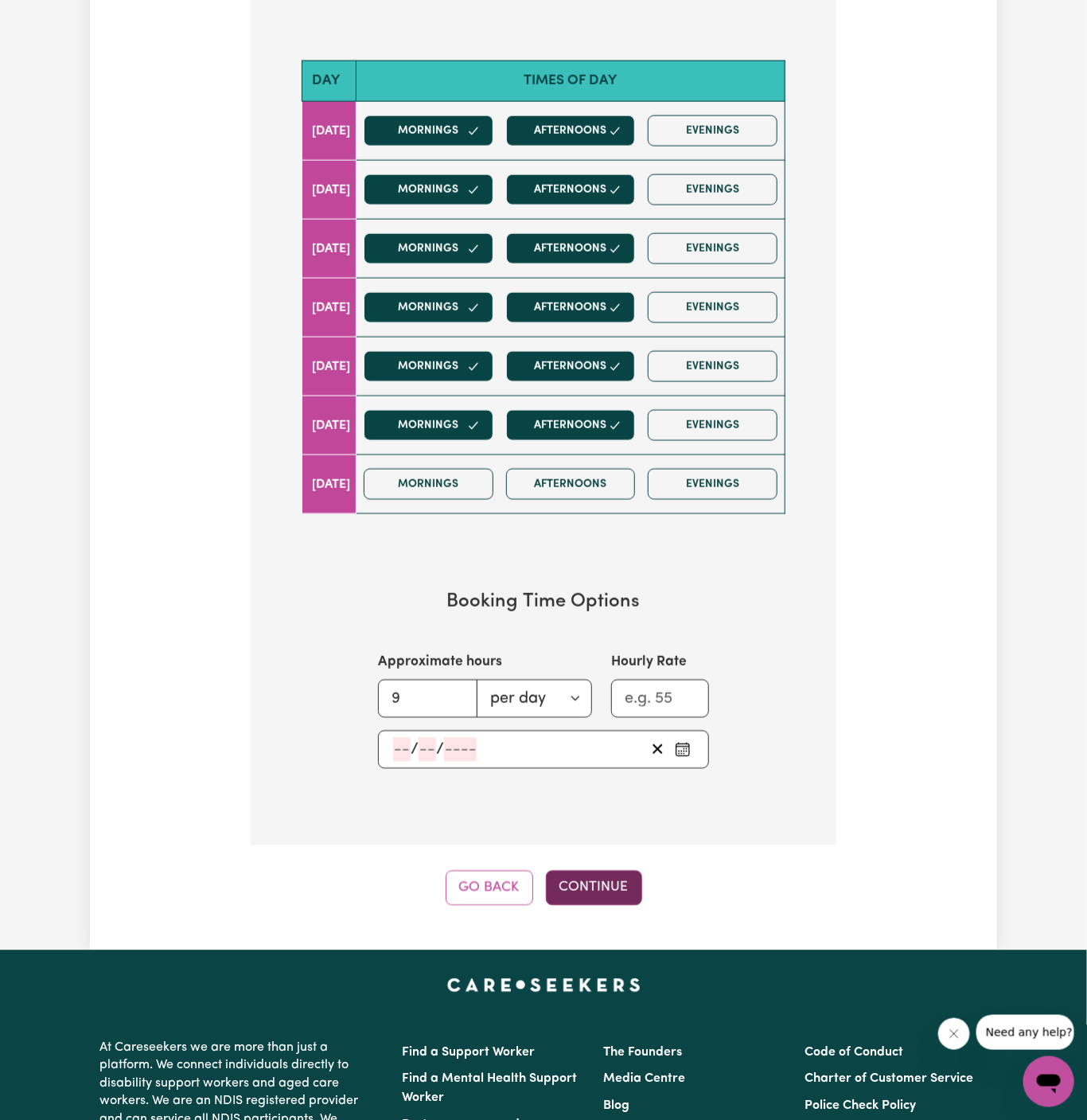
click at [591, 870] on button "Continue" at bounding box center [594, 887] width 96 height 35
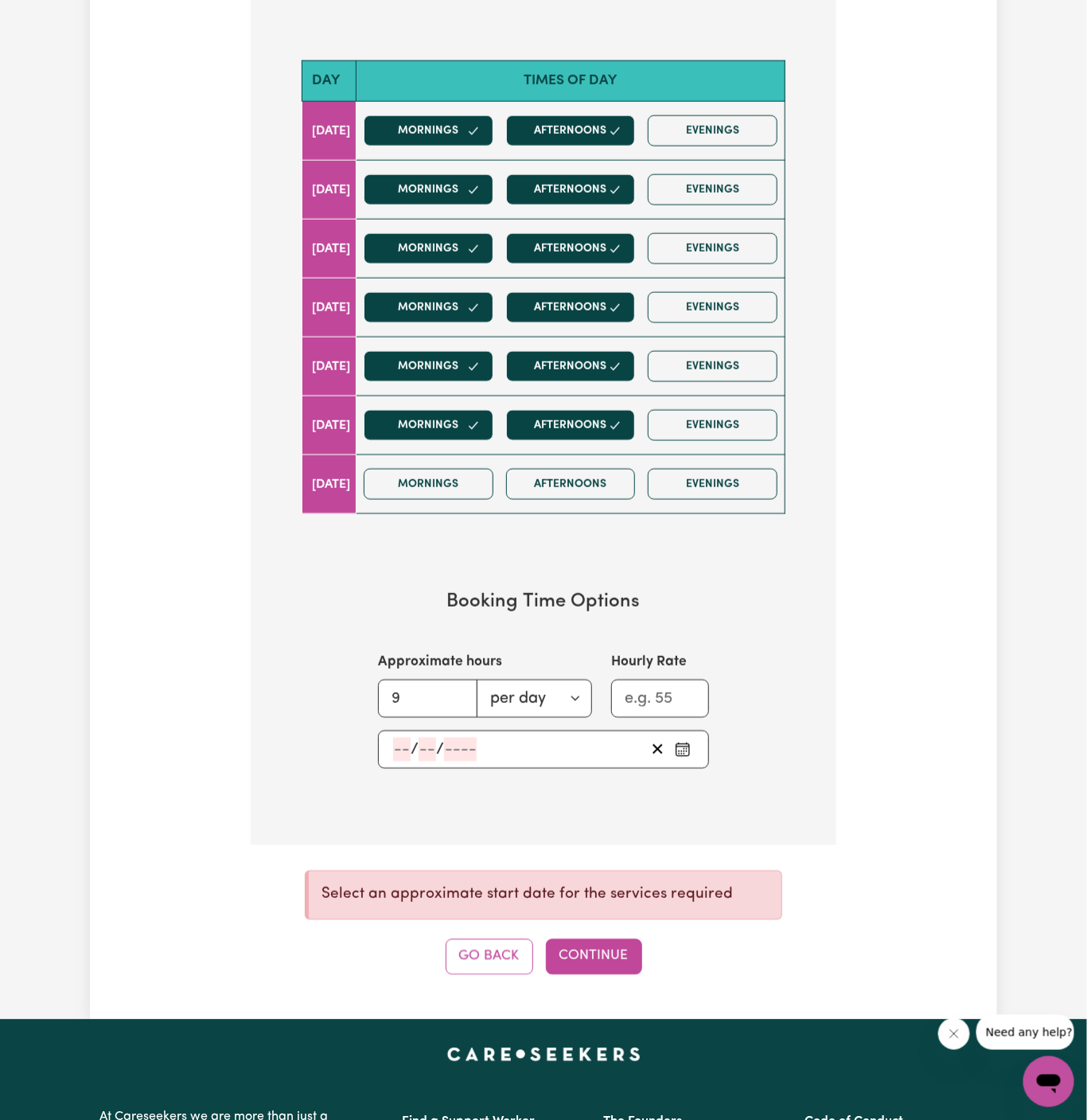
click at [396, 739] on input "number" at bounding box center [402, 749] width 17 height 24
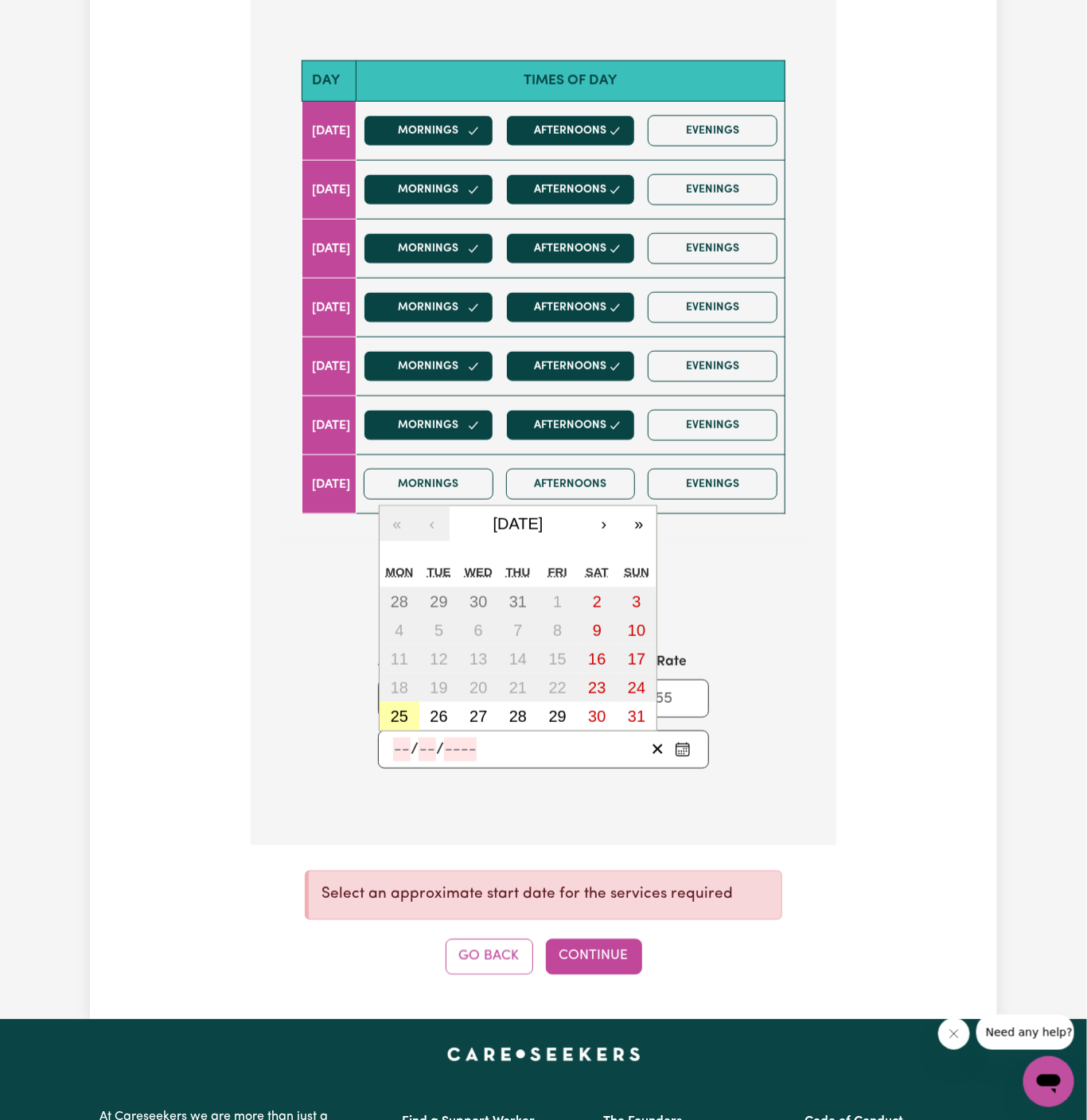
click at [393, 708] on abbr "25" at bounding box center [399, 716] width 17 height 17
type input "2025-08-25"
type input "25"
type input "8"
type input "2025"
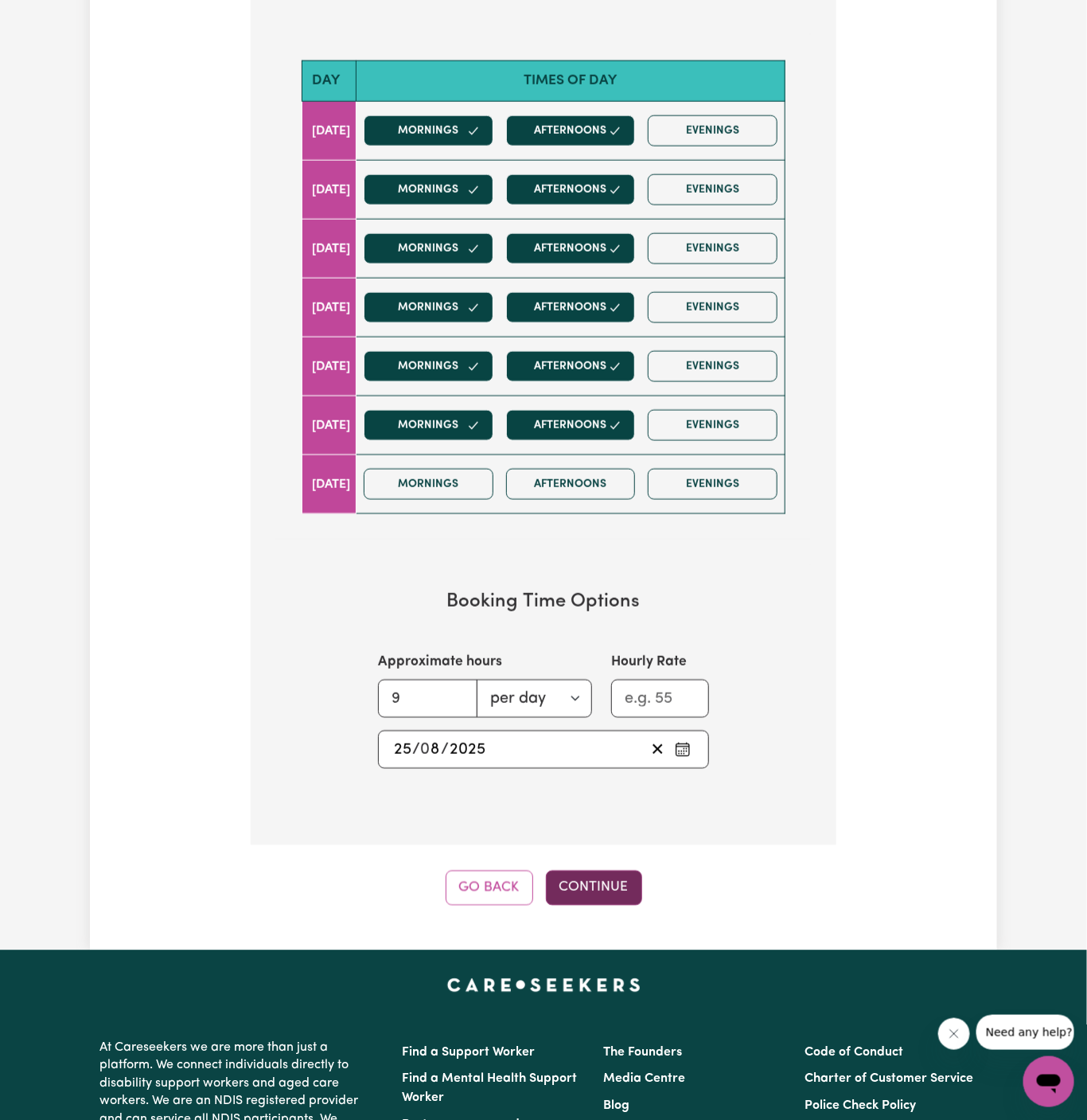
click at [588, 876] on button "Continue" at bounding box center [594, 887] width 96 height 35
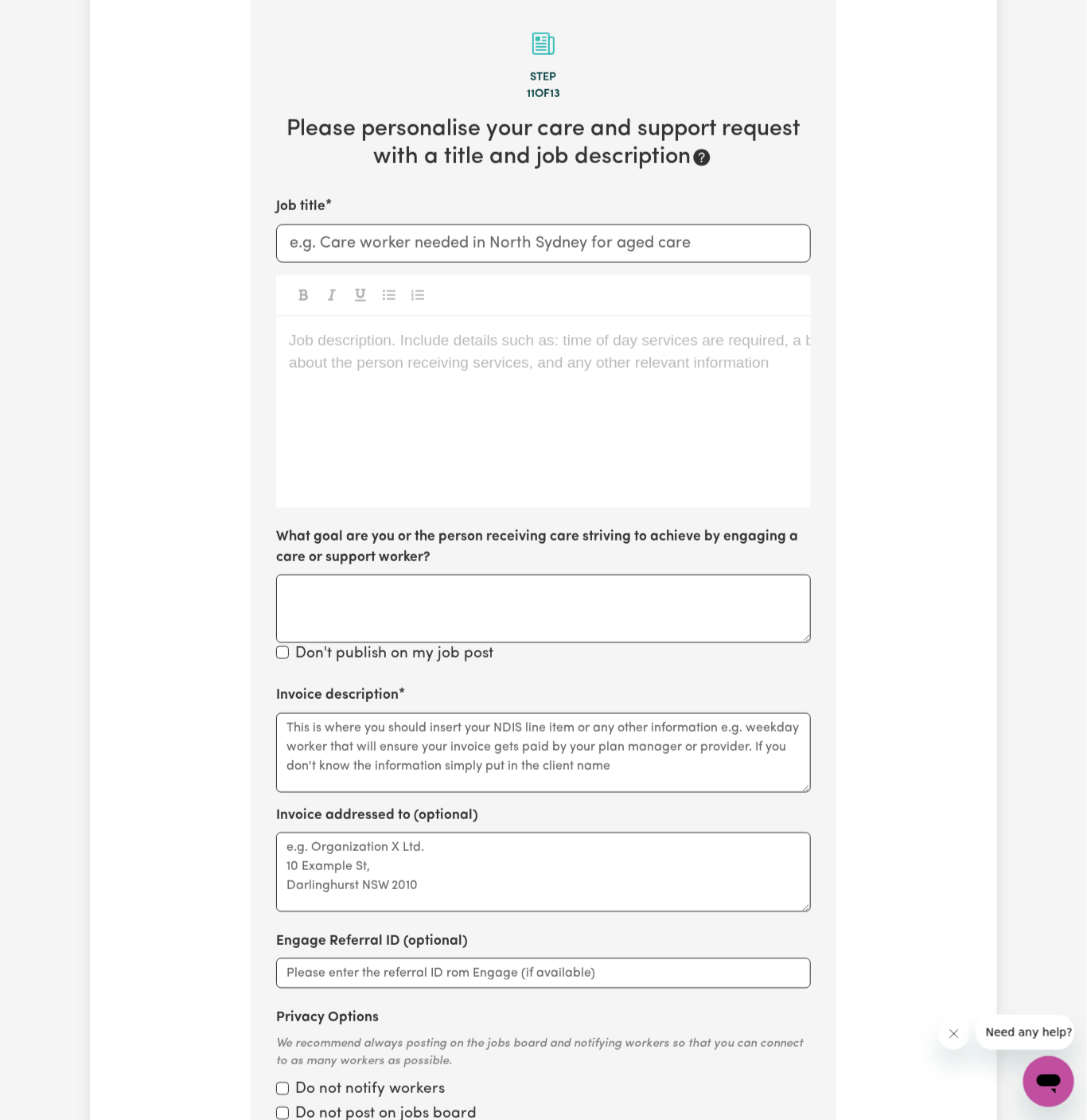
scroll to position [564, 0]
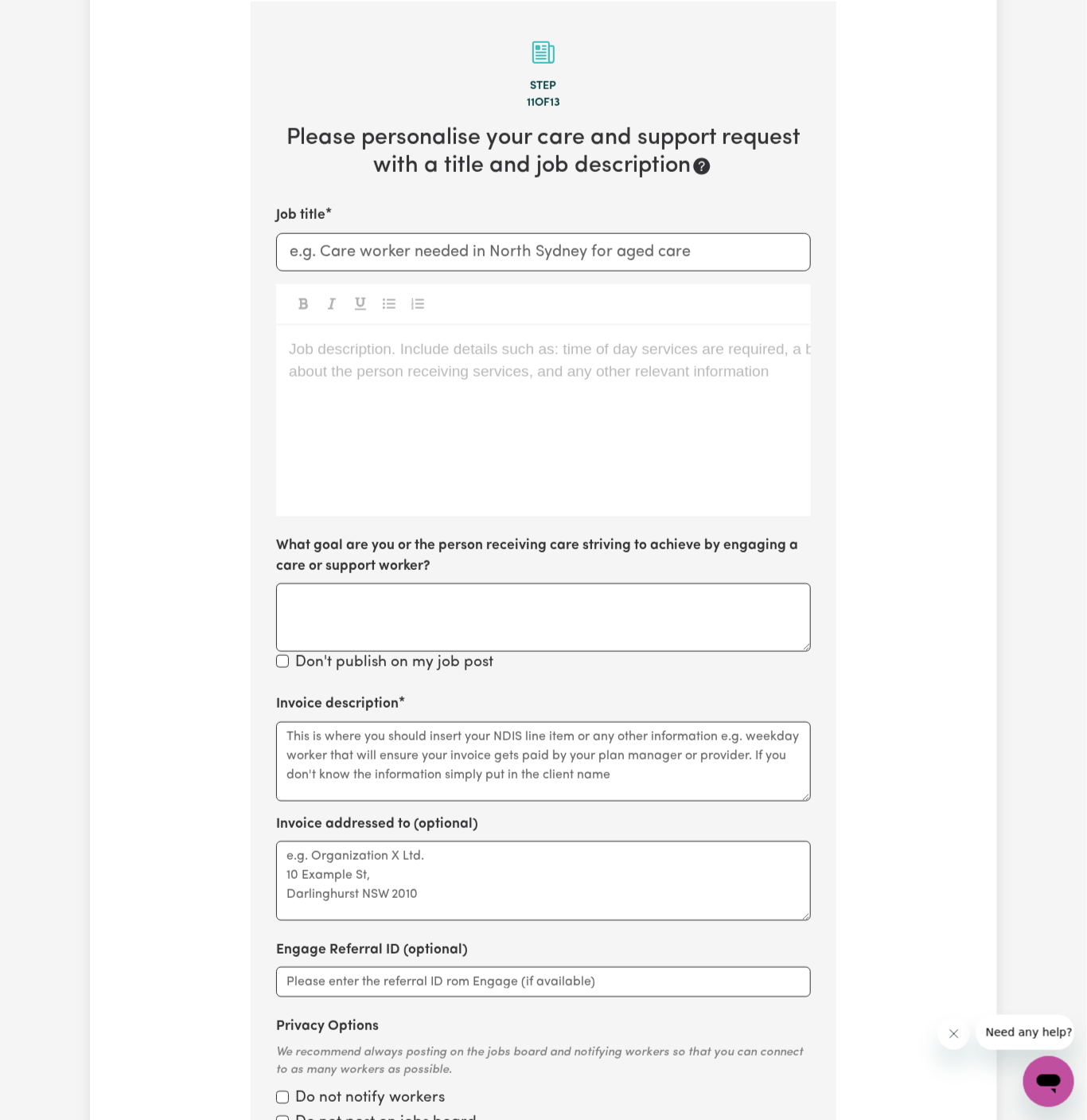
click at [457, 427] on div "Job description. Include details such as: time of day services are required, a …" at bounding box center [543, 420] width 535 height 191
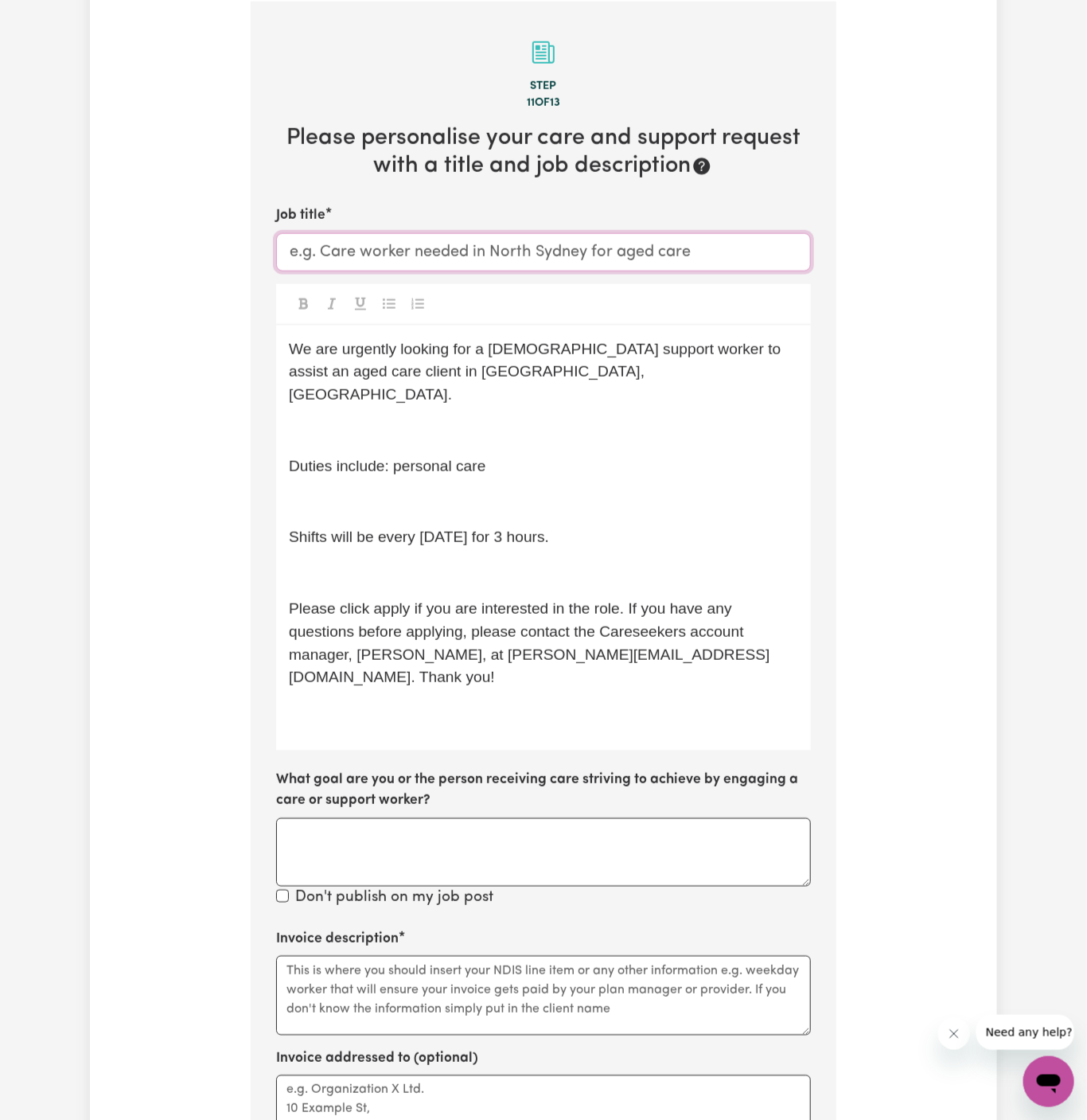
click at [383, 244] on input "Job title" at bounding box center [543, 252] width 535 height 39
paste input "Support Worker Needed In Baulkham Hills, NSW"
type input "Support Worker Needed In Baulkham Hills, NSW"
click at [384, 369] on span "We are urgently looking for a female support worker to assist an aged care clie…" at bounding box center [537, 372] width 497 height 63
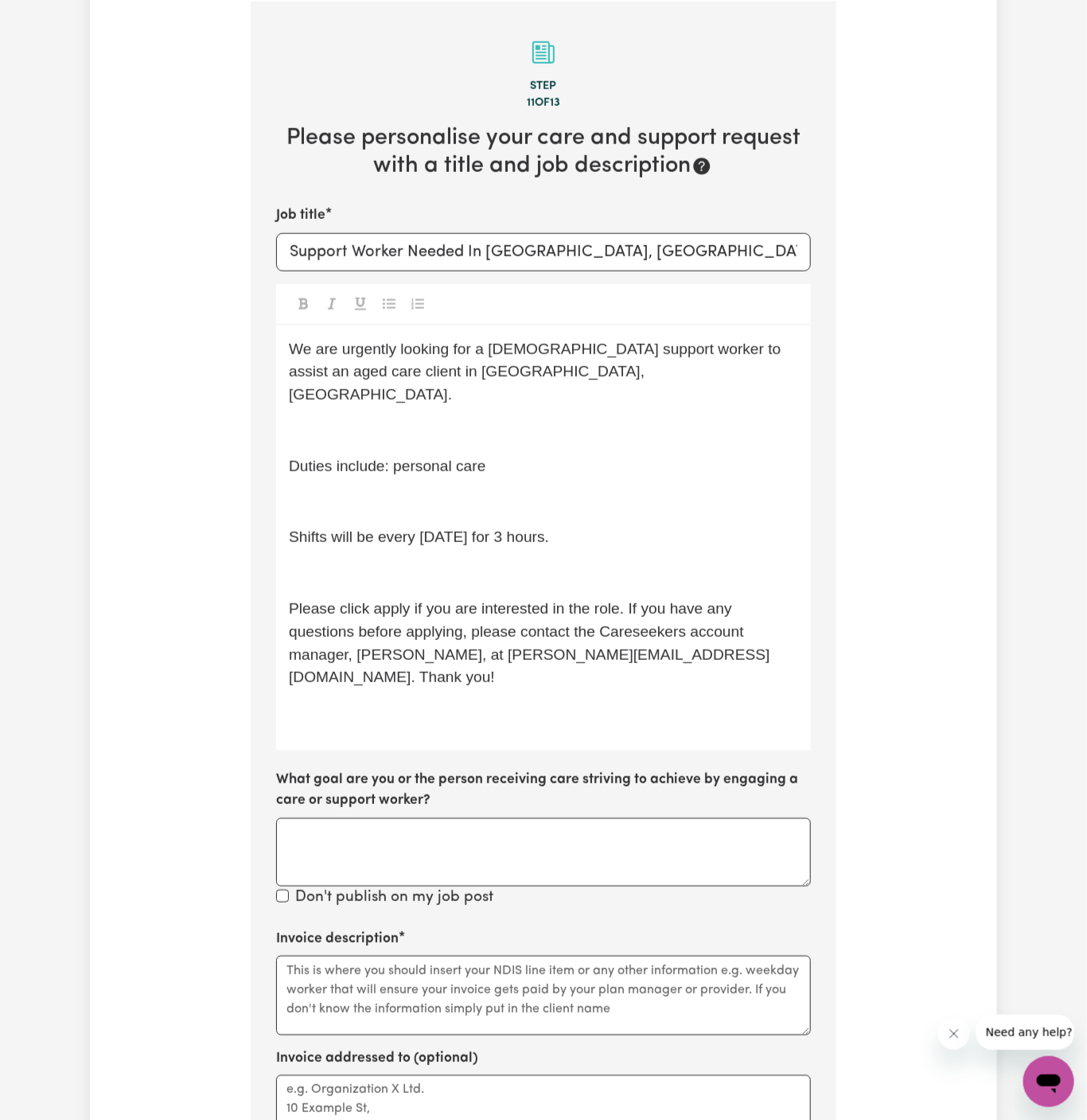
click at [384, 387] on div "We are urgently looking for a female support worker to assist an aged care clie…" at bounding box center [543, 537] width 535 height 425
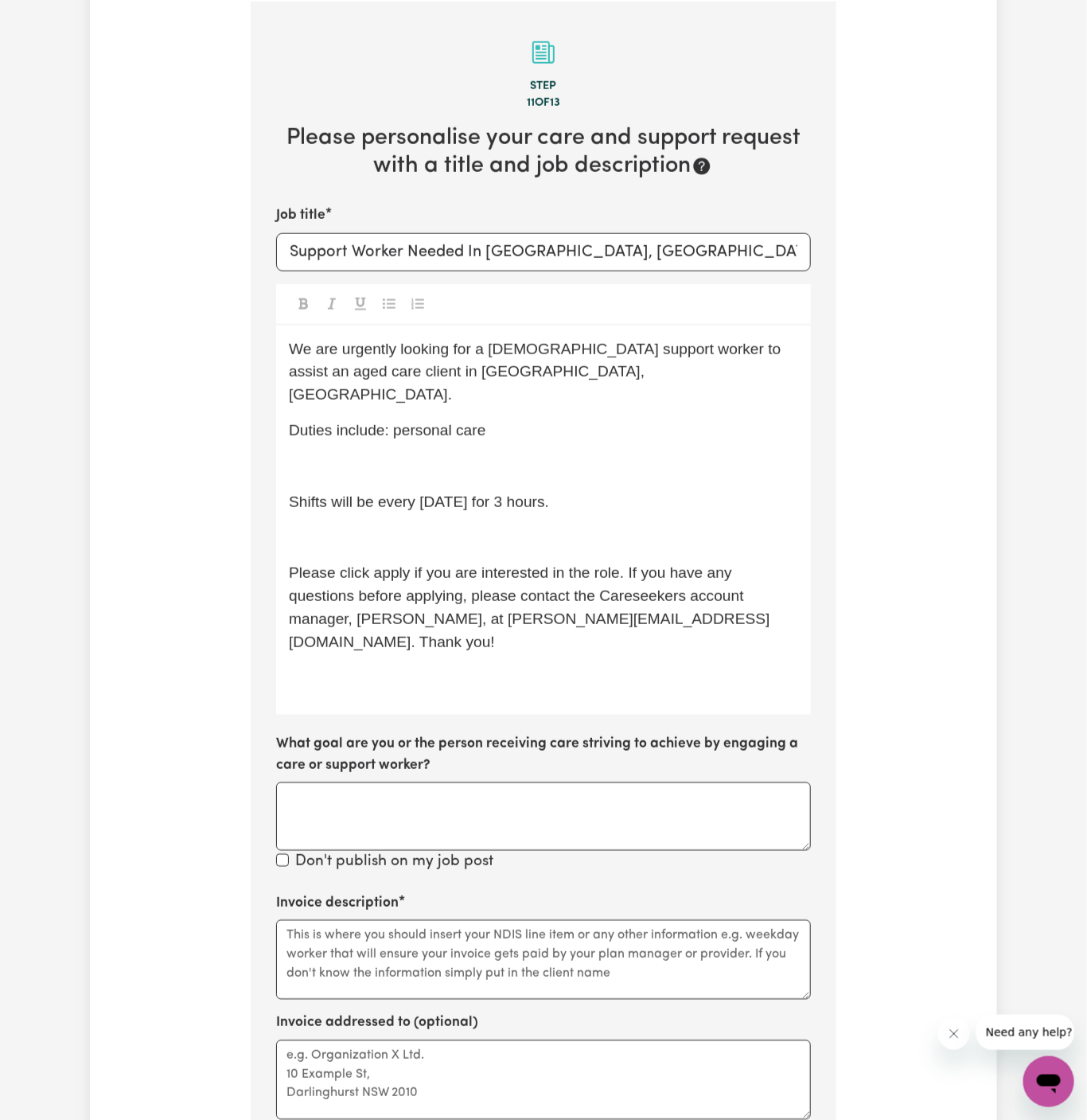
click at [375, 455] on p "﻿" at bounding box center [544, 467] width 509 height 23
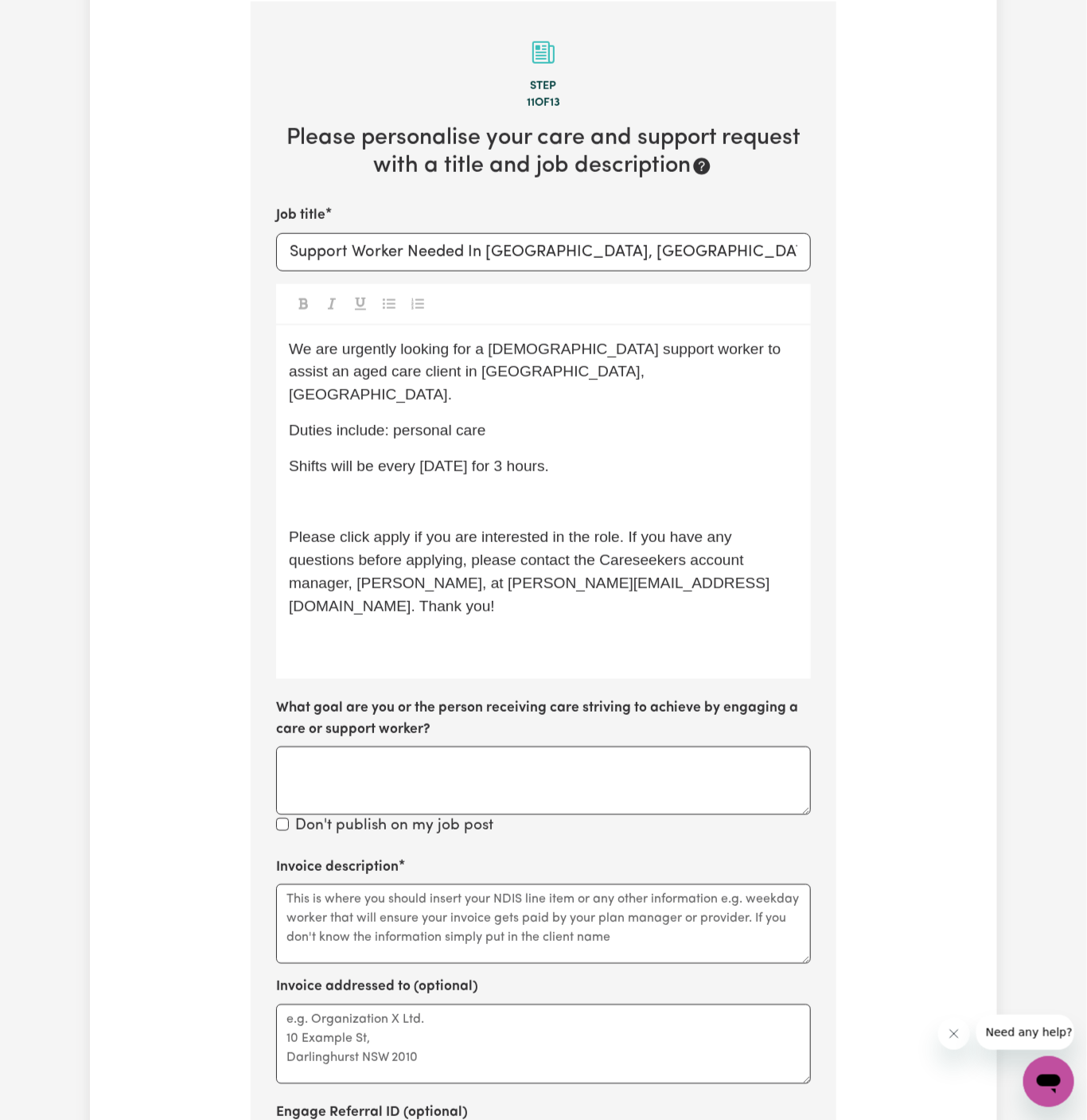
click at [376, 454] on div "We are urgently looking for a female support worker to assist an aged care clie…" at bounding box center [543, 502] width 535 height 354
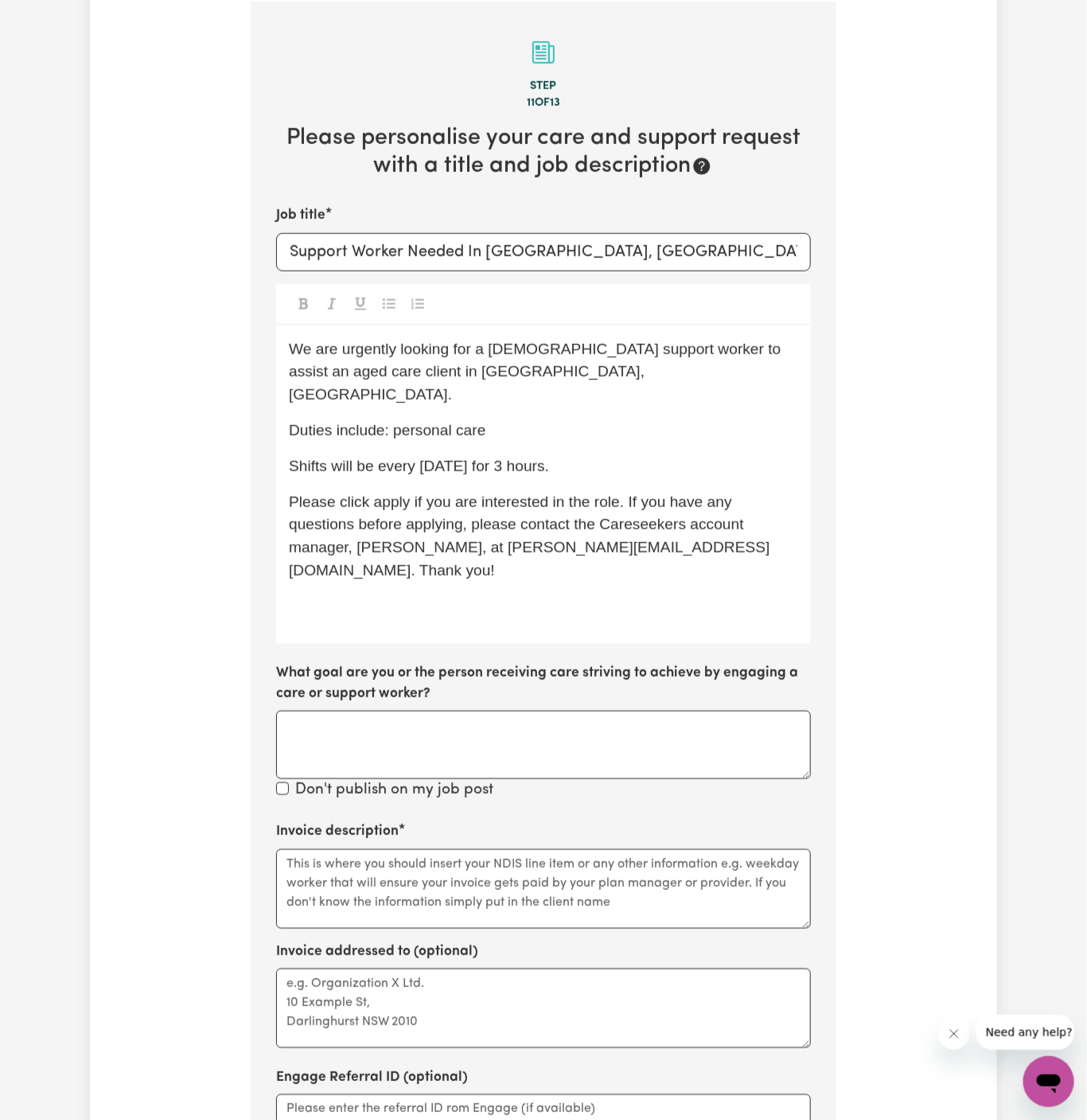
click at [384, 493] on span "Please click apply if you are interested in the role. If you have any questions…" at bounding box center [530, 535] width 482 height 85
click at [415, 542] on div "We are urgently looking for a female support worker to assist an aged care clie…" at bounding box center [543, 484] width 535 height 318
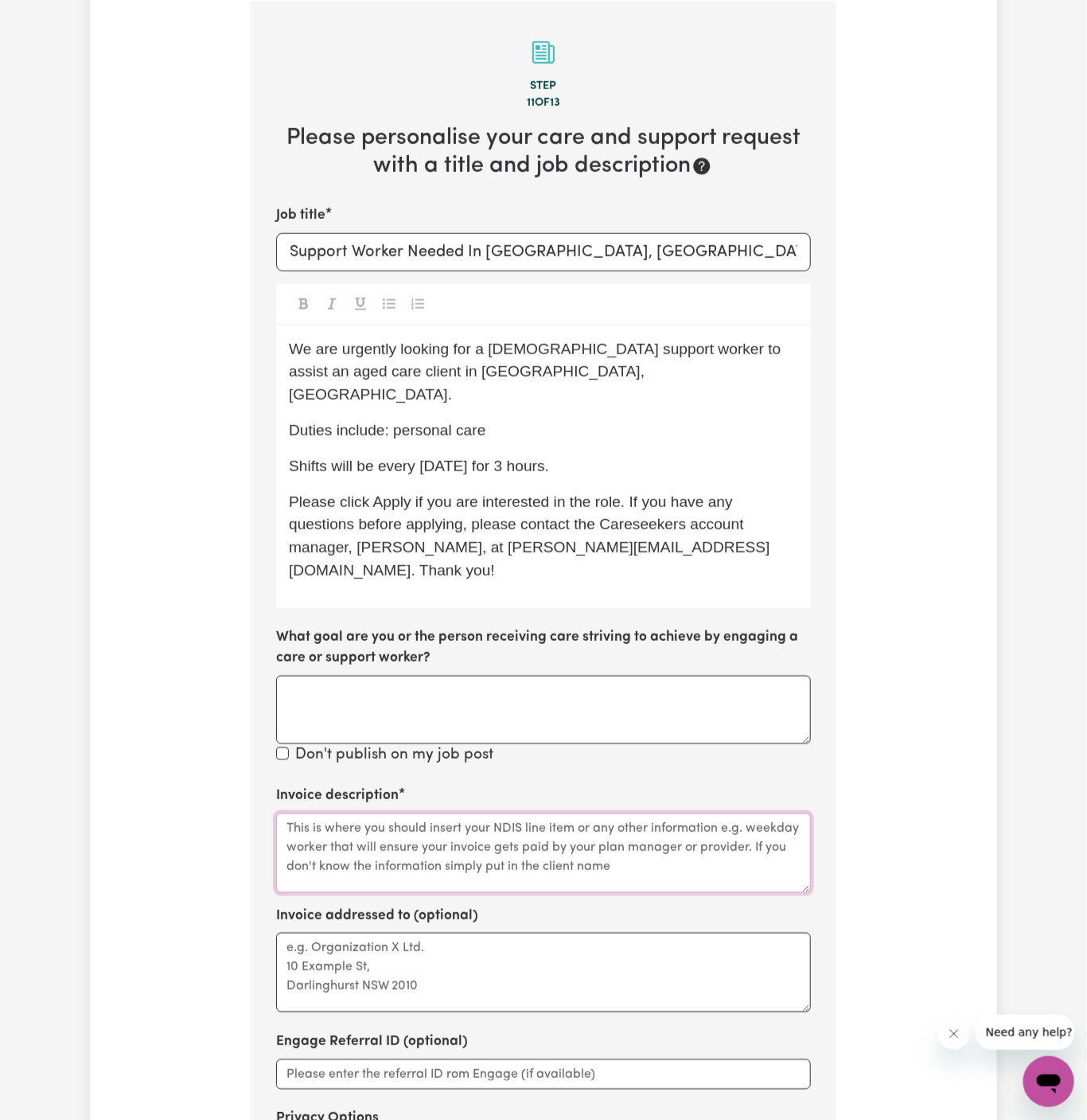
click at [389, 813] on textarea "Invoice description" at bounding box center [543, 852] width 535 height 80
click at [602, 813] on textarea "Invoice description" at bounding box center [543, 852] width 535 height 80
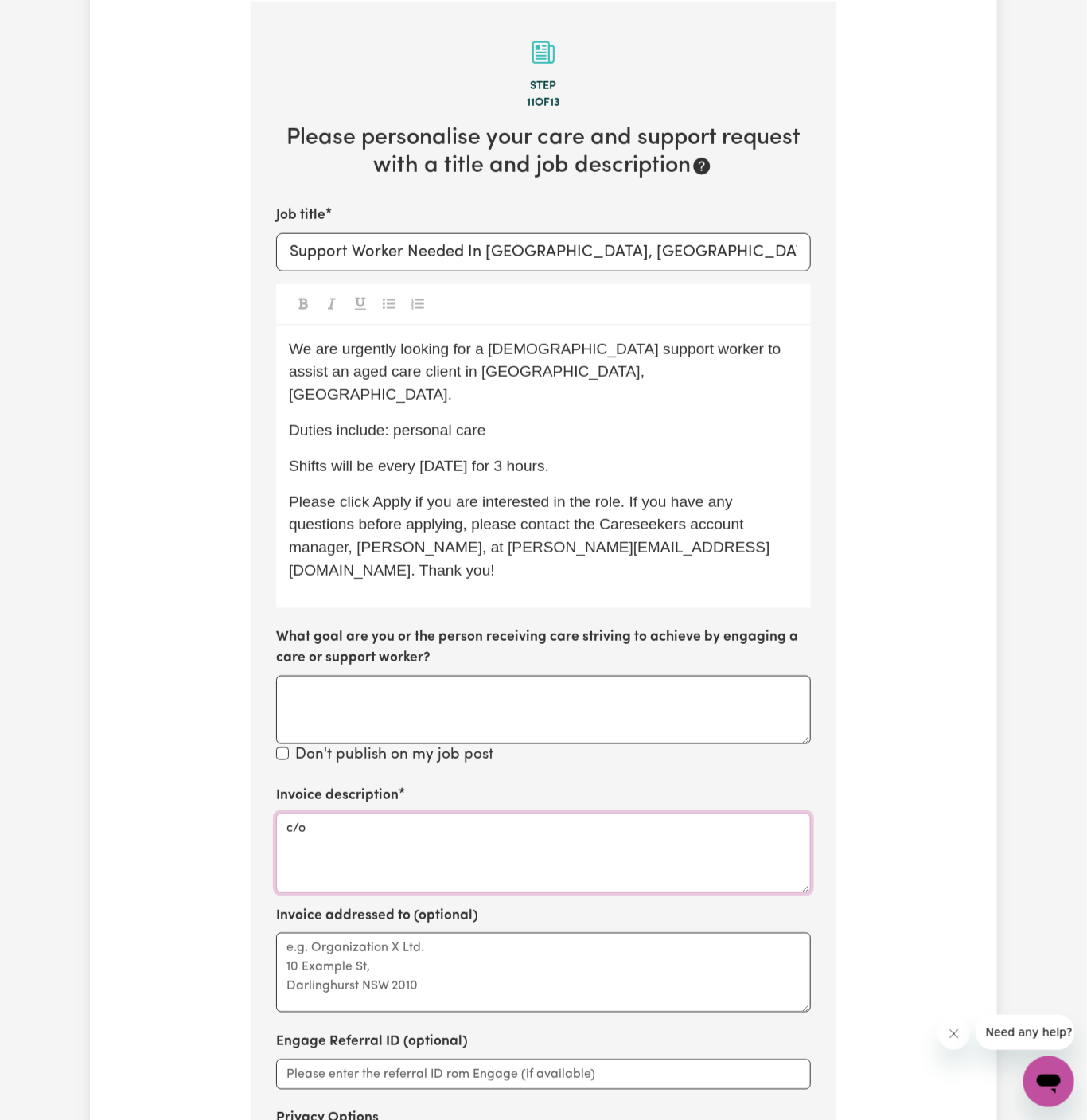
paste textarea "Me Care Support"
click at [384, 813] on textarea "c/o Me Care Support" at bounding box center [543, 852] width 535 height 80
type textarea "c/o Me Care Support"
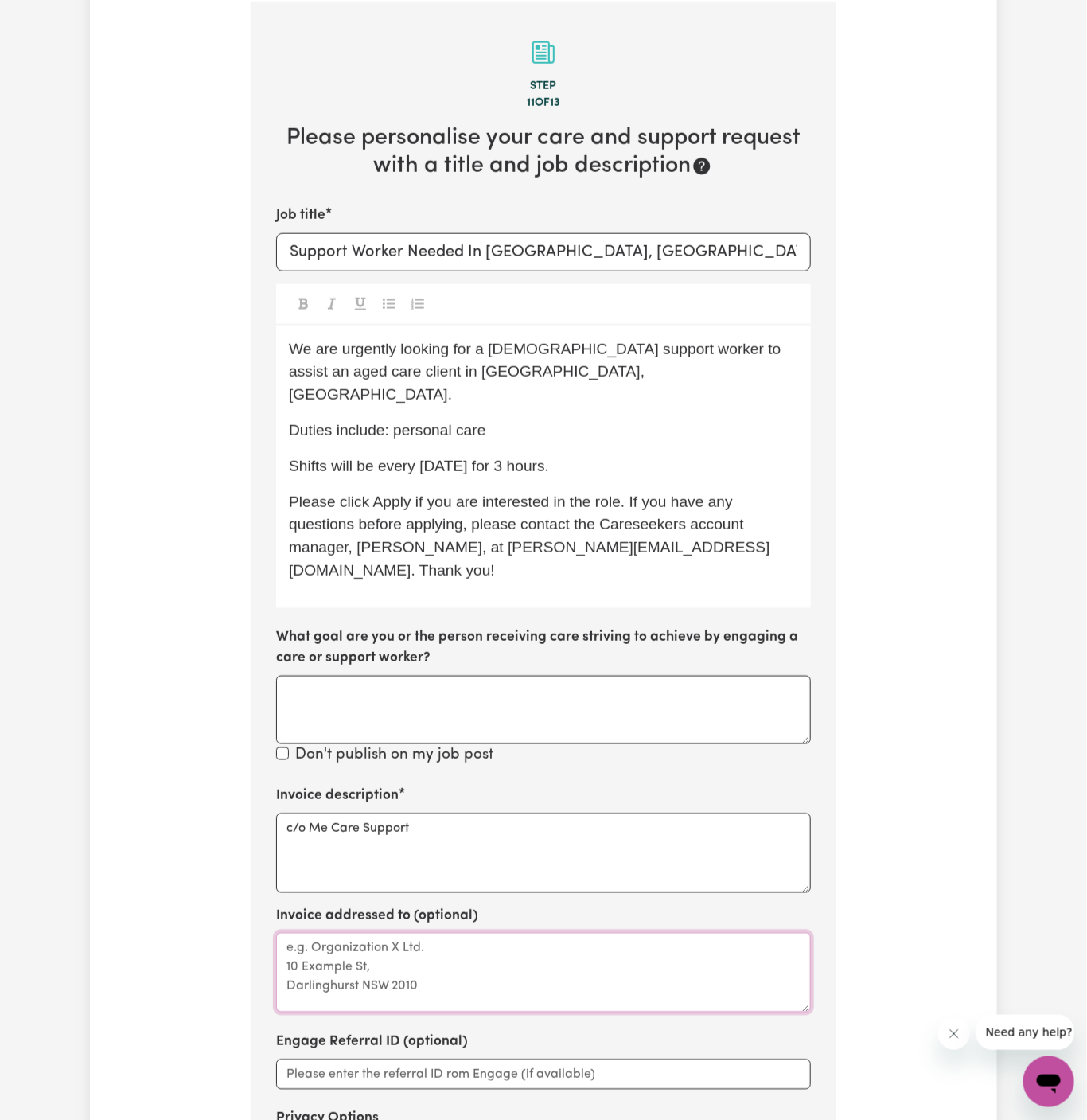
click at [379, 932] on textarea "Invoice addressed to (optional)" at bounding box center [543, 972] width 535 height 80
paste textarea "c/o Me Care Support"
type textarea "c/o Me Care Support"
click at [425, 361] on span "We are urgently looking for a female support worker to assist an aged care clie…" at bounding box center [537, 372] width 497 height 63
click at [472, 367] on span "We are urgently looking for a female support worker to assist an aged care clie…" at bounding box center [537, 372] width 497 height 63
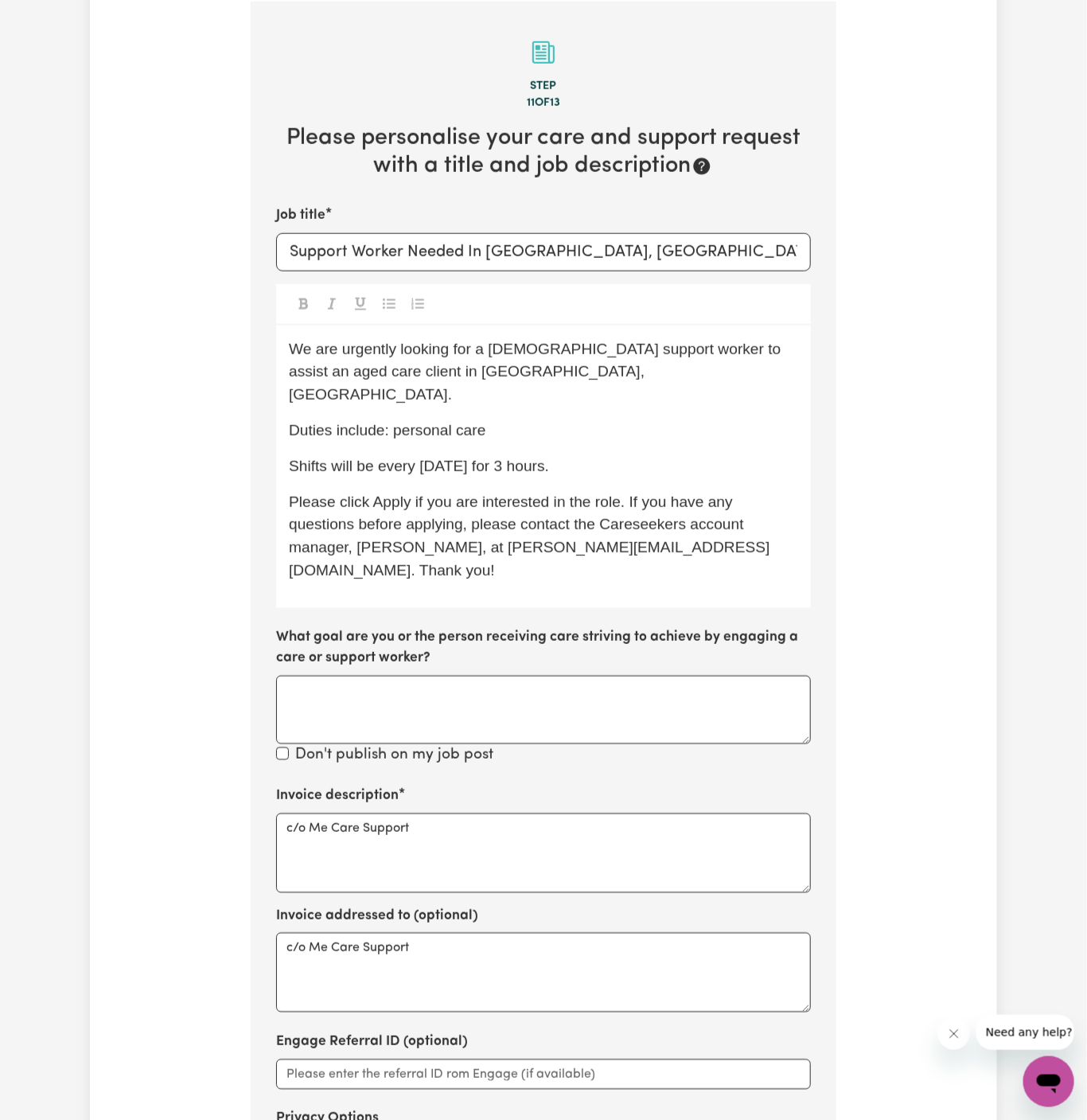
click at [509, 350] on span "We are urgently looking for a female support worker to assist an aged care clie…" at bounding box center [537, 372] width 497 height 63
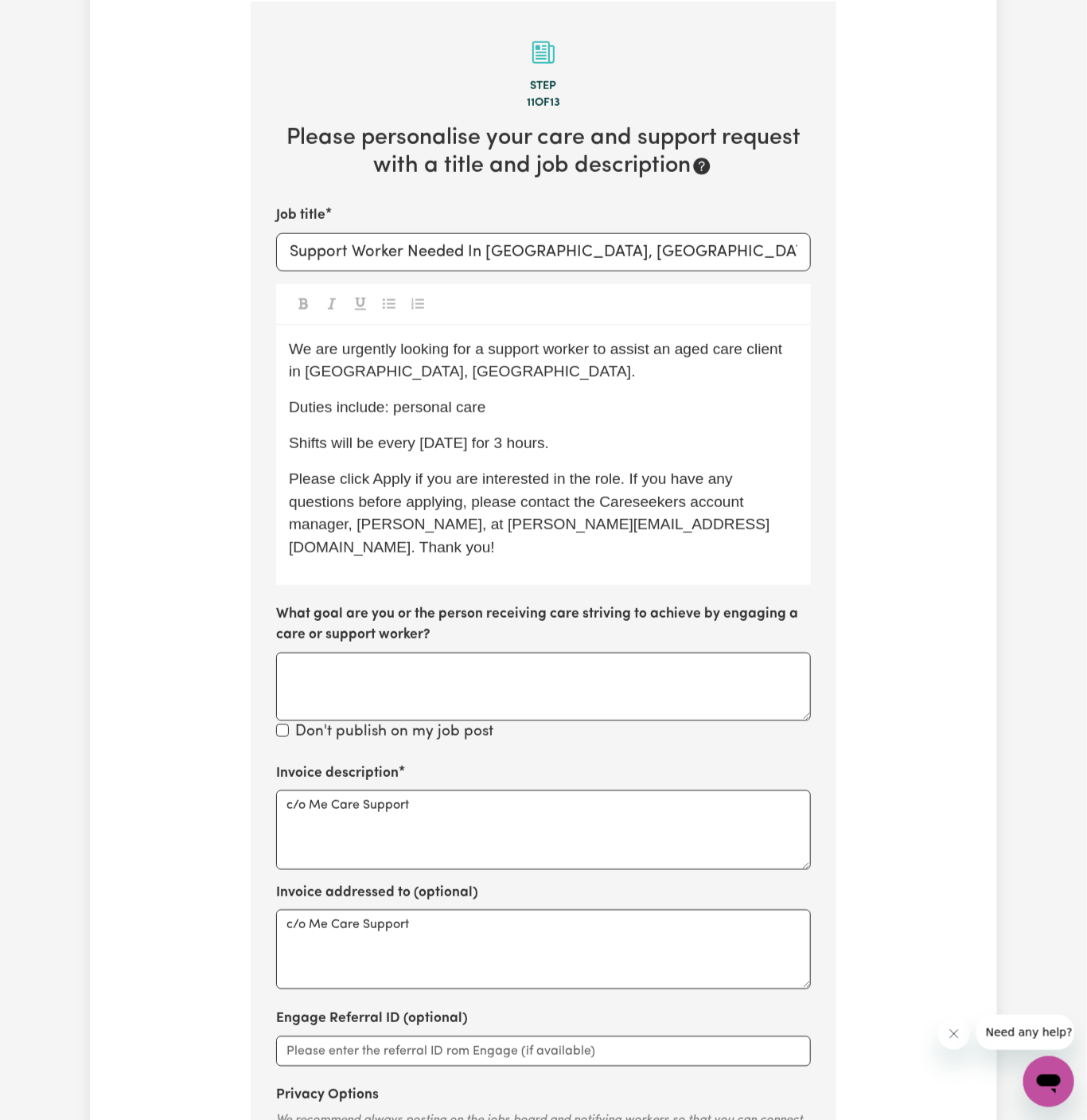
click at [608, 355] on span "We are urgently looking for a support worker to assist an aged care client in B…" at bounding box center [538, 360] width 499 height 40
click at [382, 352] on span "We are urgently looking for a support worker to assist an aged care client in B…" at bounding box center [538, 360] width 499 height 40
click at [572, 387] on div "We are looking for a support worker to assist an aged care client in Baulkham H…" at bounding box center [543, 454] width 535 height 260
click at [614, 416] on p "Duties include: personal care" at bounding box center [544, 408] width 509 height 23
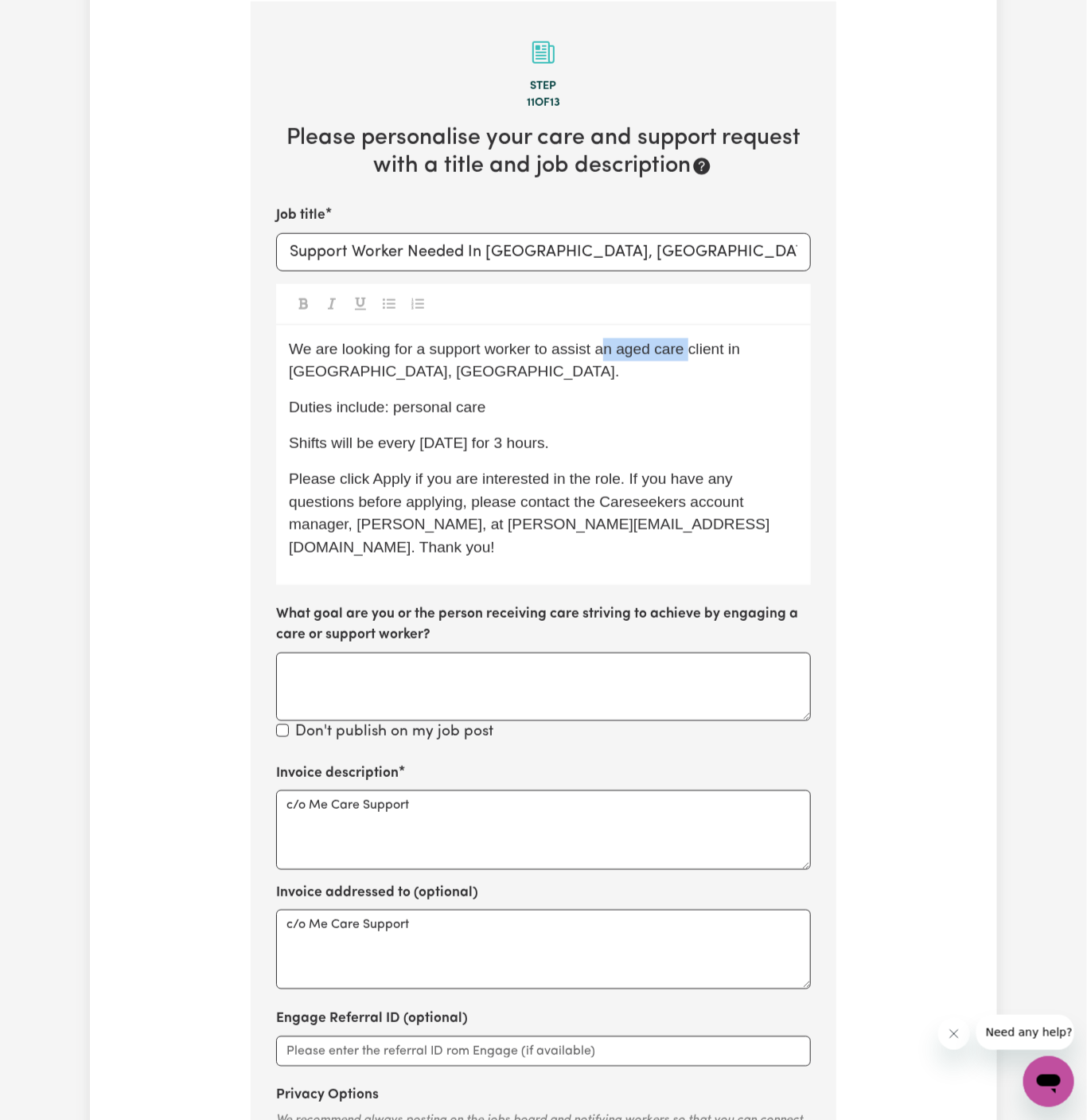
drag, startPoint x: 600, startPoint y: 356, endPoint x: 685, endPoint y: 352, distance: 85.1
click at [685, 352] on span "We are looking for a support worker to assist an aged care client in Baulkham H…" at bounding box center [517, 360] width 455 height 40
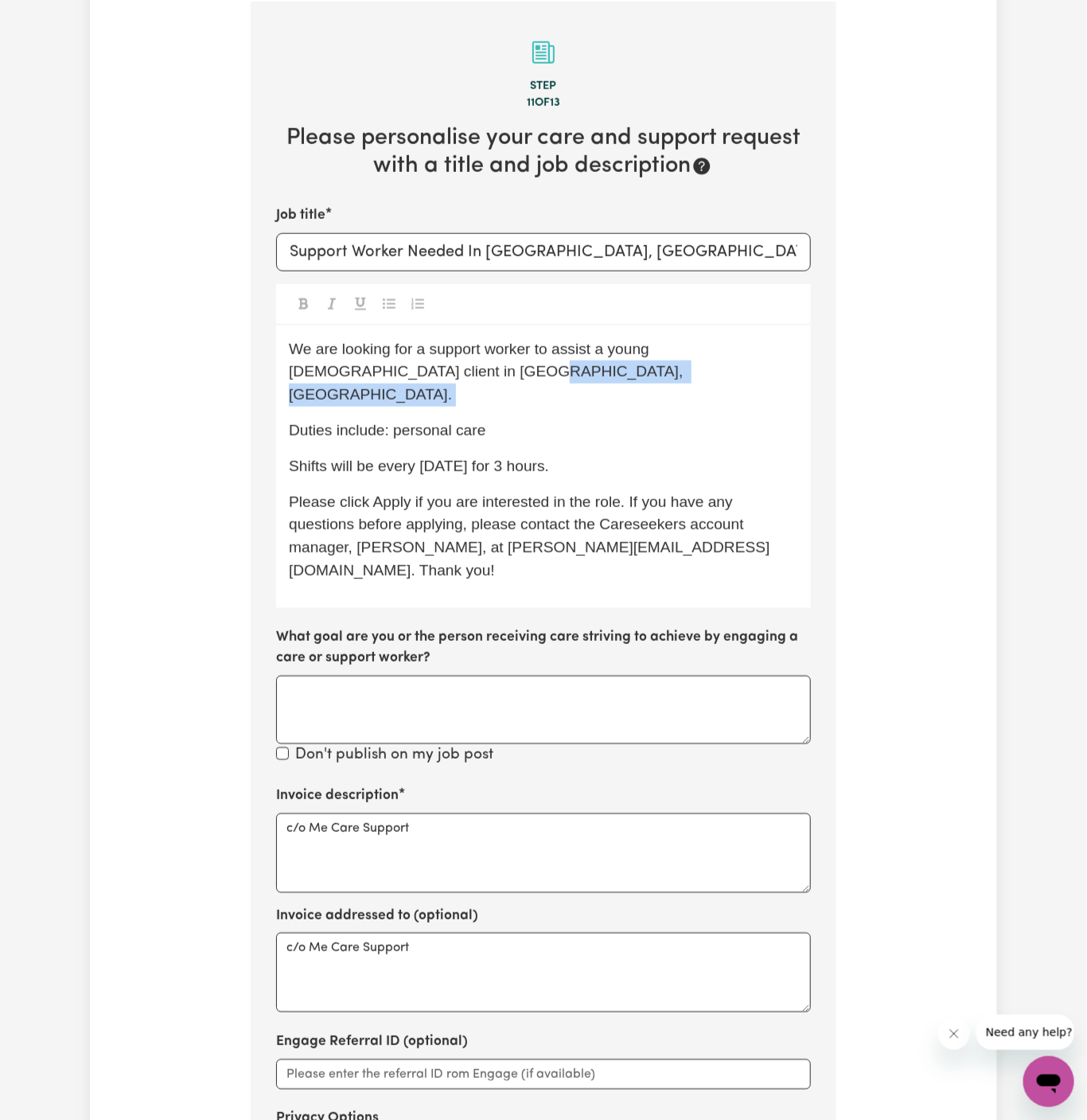
drag, startPoint x: 428, startPoint y: 372, endPoint x: 223, endPoint y: 389, distance: 205.7
click at [223, 389] on div "Tell us your care and support requirements Welcome to Careseekers. We are excit…" at bounding box center [544, 430] width 907 height 1790
click at [347, 422] on span "Duties include: personal care" at bounding box center [387, 430] width 197 height 17
drag, startPoint x: 427, startPoint y: 373, endPoint x: 236, endPoint y: 372, distance: 191.0
click at [236, 372] on div "Tell us your care and support requirements Welcome to Careseekers. We are excit…" at bounding box center [544, 430] width 907 height 1790
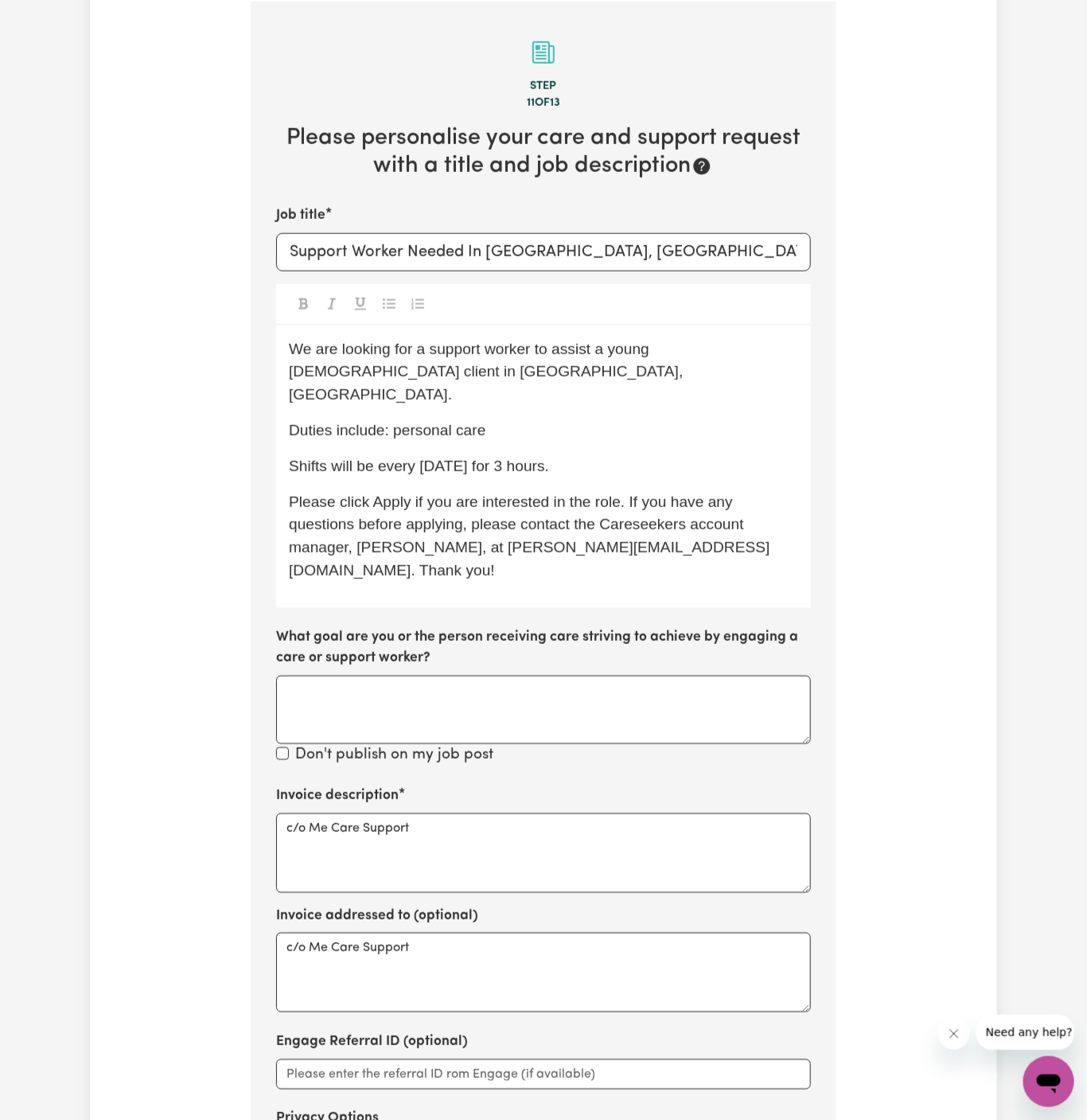
click at [367, 419] on p "Duties include: personal care" at bounding box center [544, 431] width 509 height 23
click at [534, 455] on p "Shifts will be every Tuesday for 3 hours." at bounding box center [544, 467] width 509 height 23
click at [463, 493] on span "Please click Apply if you are interested in the role. If you have any questions…" at bounding box center [530, 535] width 482 height 85
drag, startPoint x: 419, startPoint y: 445, endPoint x: 708, endPoint y: 437, distance: 289.1
click at [708, 455] on p "Shifts will be every Tuesday for 3 hours." at bounding box center [544, 467] width 509 height 23
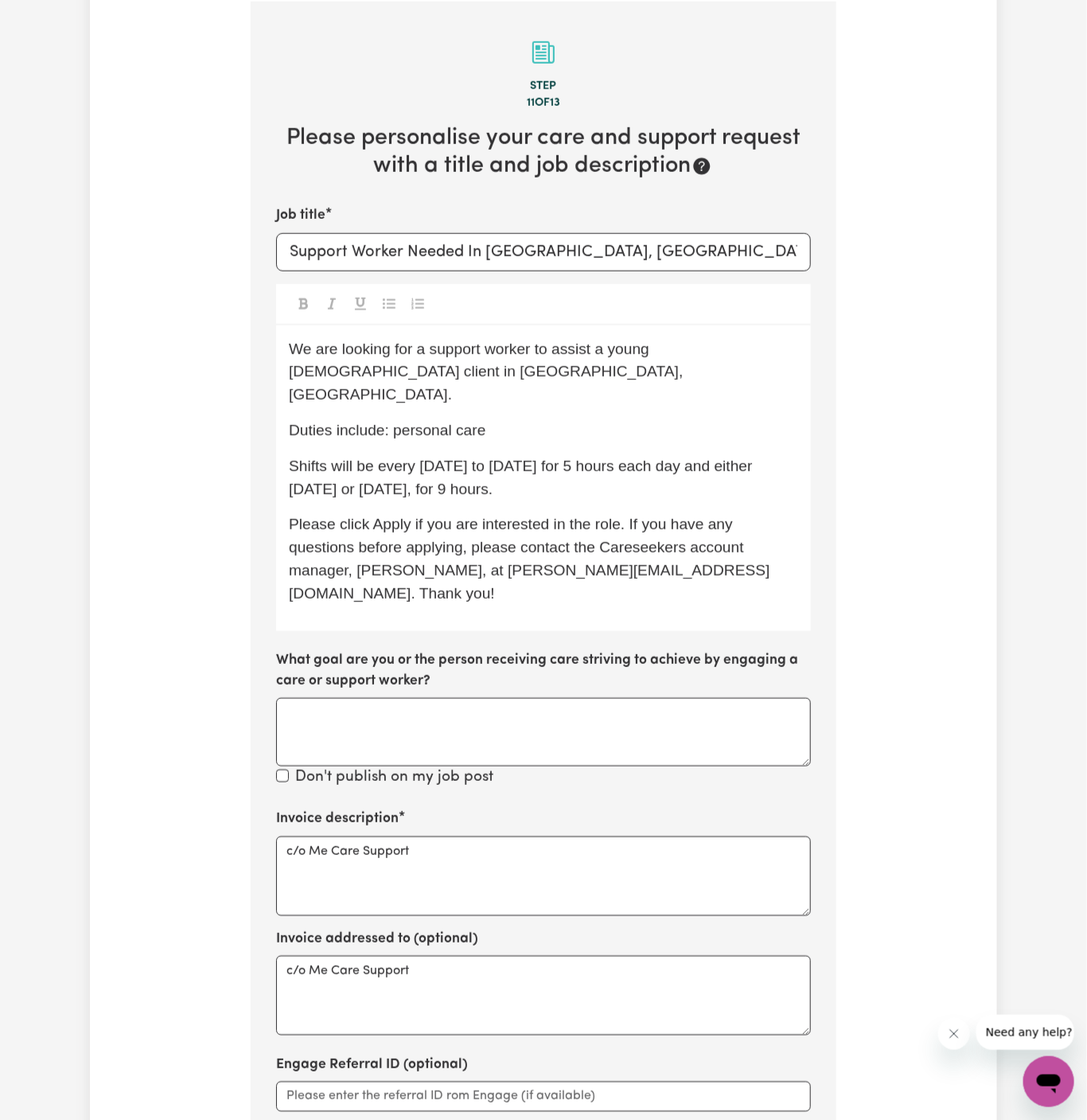
click at [527, 457] on span "Shifts will be every Monday to Friday for 5 hours each day and either Saturday …" at bounding box center [523, 477] width 468 height 40
click at [531, 457] on p "Shifts will be every Monday to Friday for 5 hours each day and either Saturday …" at bounding box center [544, 478] width 509 height 46
click at [442, 513] on p "Please click Apply if you are interested in the role. If you have any questions…" at bounding box center [544, 559] width 509 height 92
click at [560, 465] on p "Shifts will be every Monday to Friday for 5 hours each day and either Saturday …" at bounding box center [544, 478] width 509 height 46
click at [495, 374] on p "We are looking for a support worker to assist a young male client in Horsley, N…" at bounding box center [544, 373] width 509 height 68
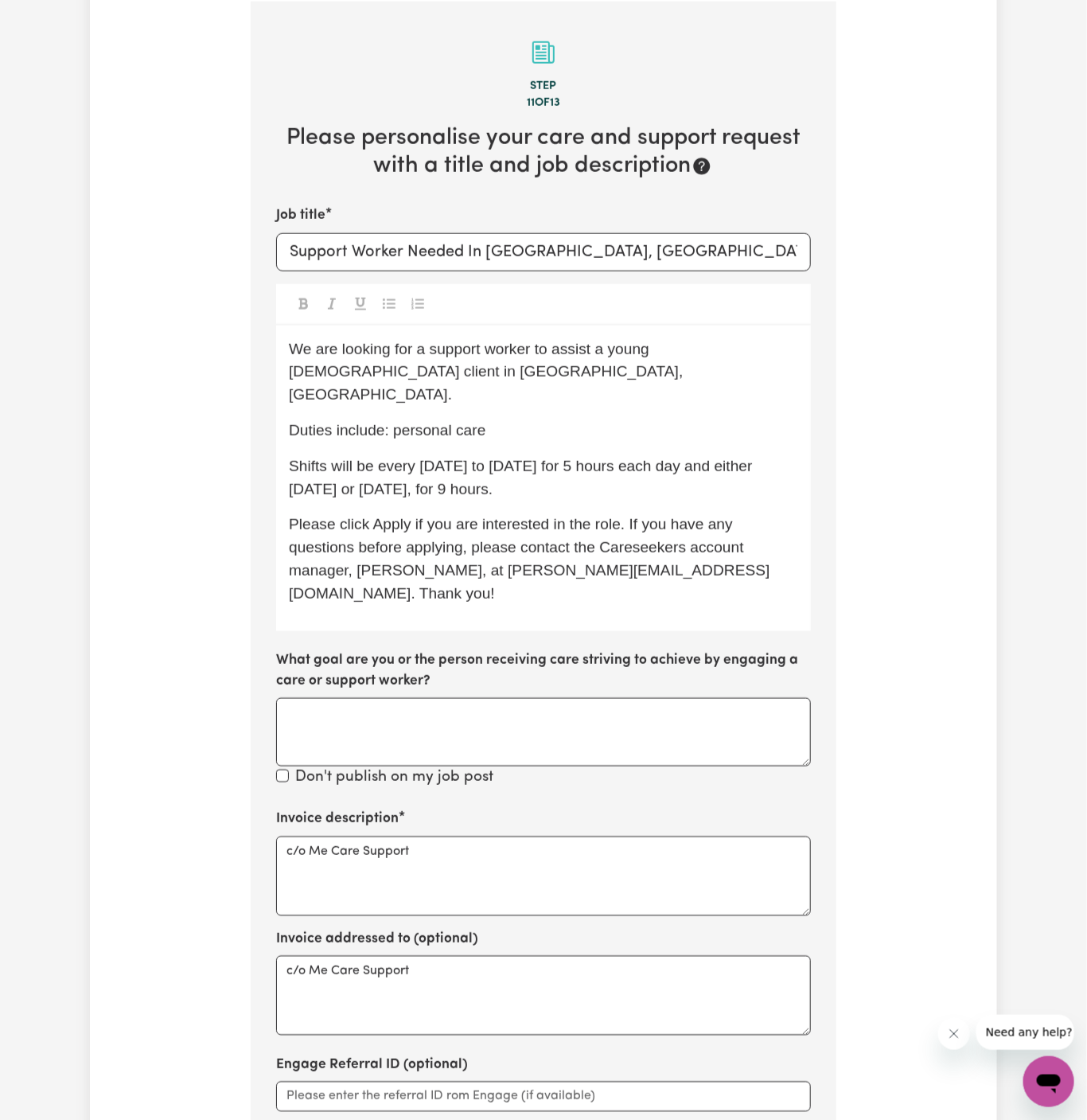
click at [535, 419] on p "Duties include: personal care" at bounding box center [544, 431] width 509 height 23
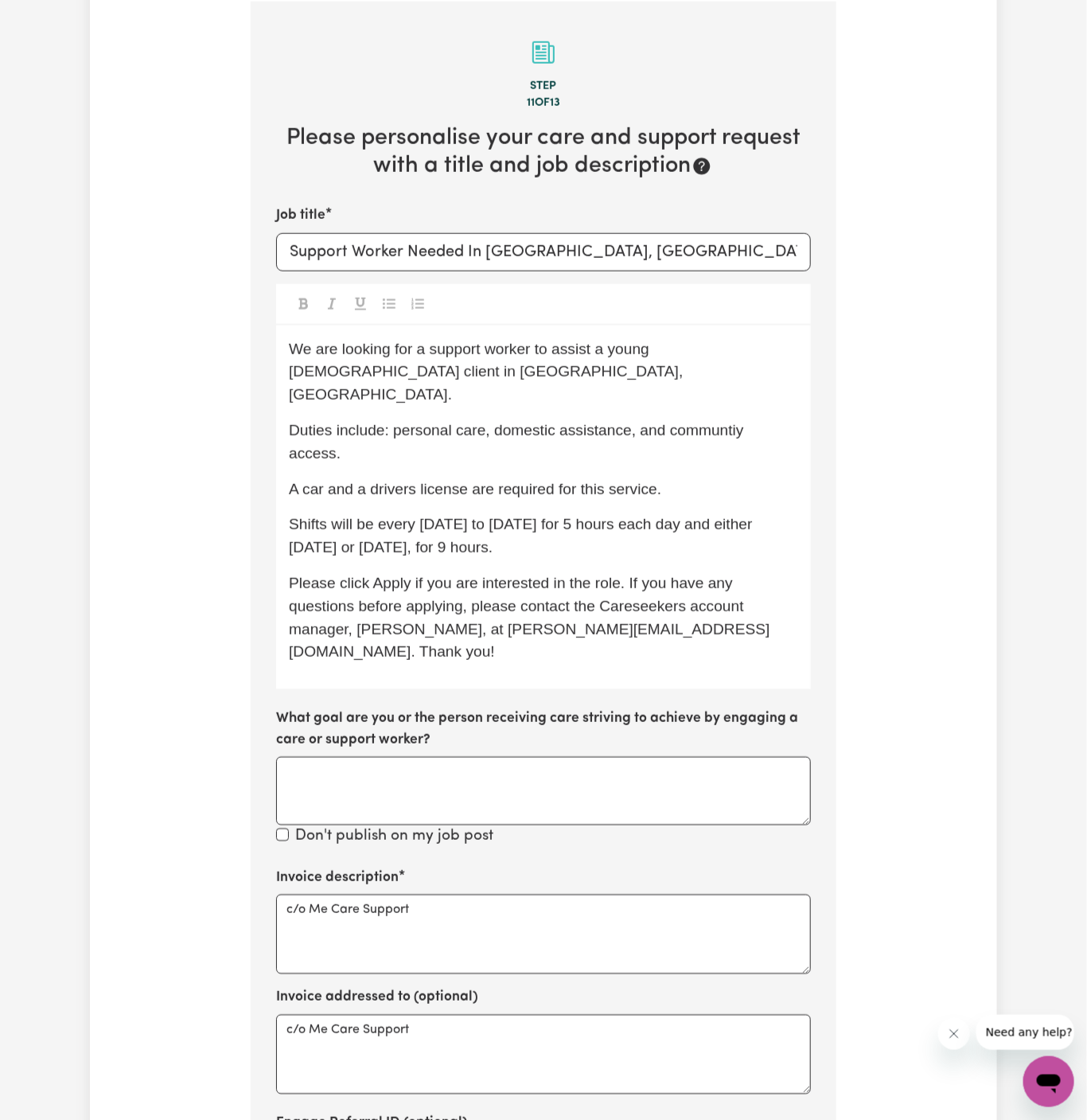
click at [710, 390] on div "We are looking for a support worker to assist a young male client in Horsley, N…" at bounding box center [543, 507] width 535 height 365
click at [400, 478] on p "A car and a drivers license are required for this service." at bounding box center [544, 489] width 509 height 23
click at [552, 513] on p "Shifts will be every Monday to Friday for 5 hours each day and either Saturday …" at bounding box center [544, 535] width 509 height 46
click at [422, 352] on span "We are looking for a support worker to assist a young male client in Horsley, N…" at bounding box center [489, 372] width 399 height 63
click at [479, 516] on span "Shifts will be every Monday to Friday for 5 hours each day and either Saturday …" at bounding box center [523, 535] width 468 height 40
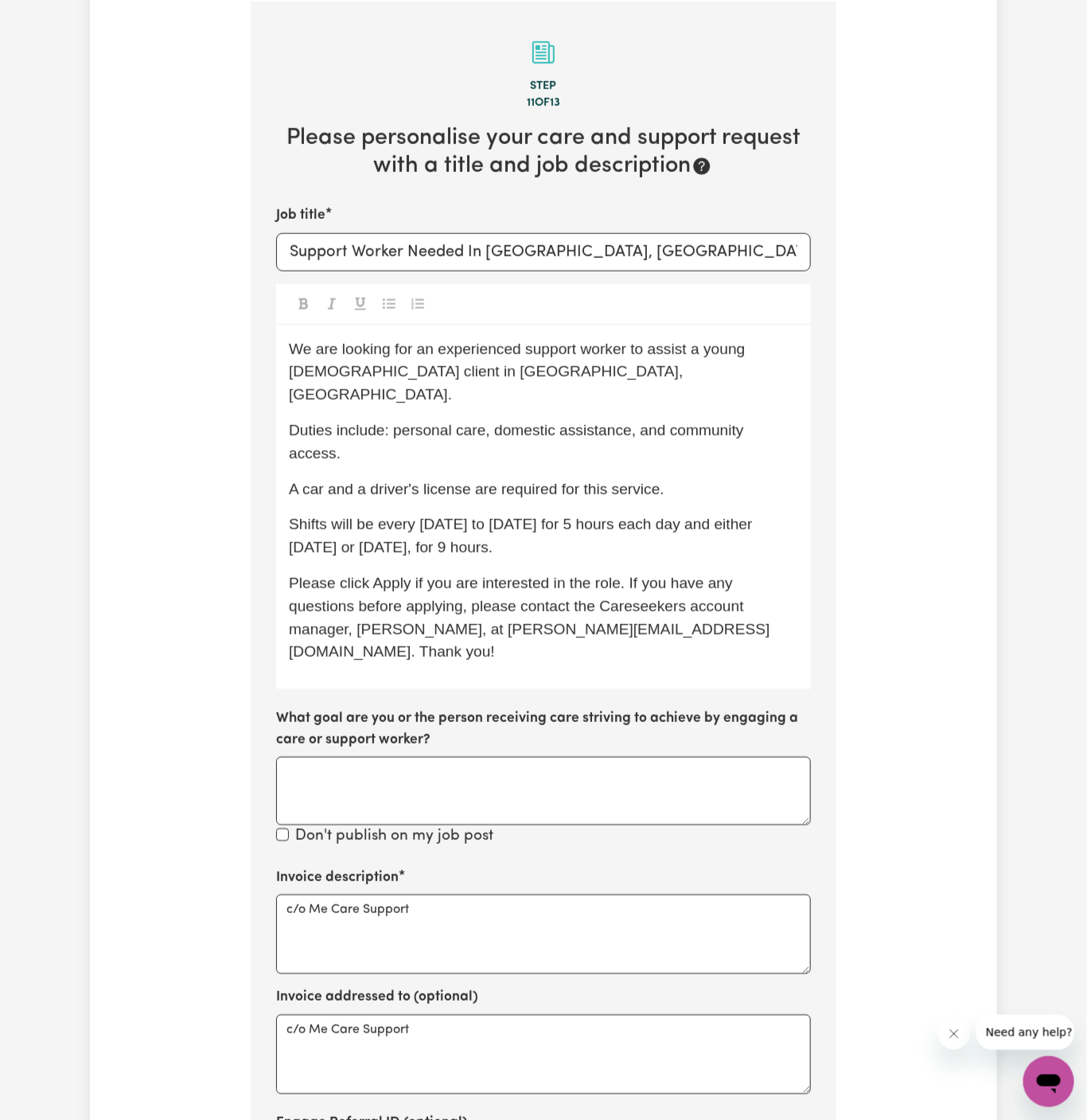
click at [436, 377] on span "We are looking for an experienced support worker to assist a young male client …" at bounding box center [519, 372] width 461 height 63
click at [636, 422] on span "Duties include: personal care, domestic assistance, and community access." at bounding box center [518, 442] width 459 height 40
click at [745, 377] on p "We are looking for an experienced support worker to assist a young male client …" at bounding box center [544, 373] width 509 height 68
click at [694, 449] on div "We are looking for an experienced support worker to assist a young male client …" at bounding box center [543, 507] width 535 height 365
click at [600, 542] on div "We are looking for an experienced support worker to assist a young male client …" at bounding box center [543, 507] width 535 height 365
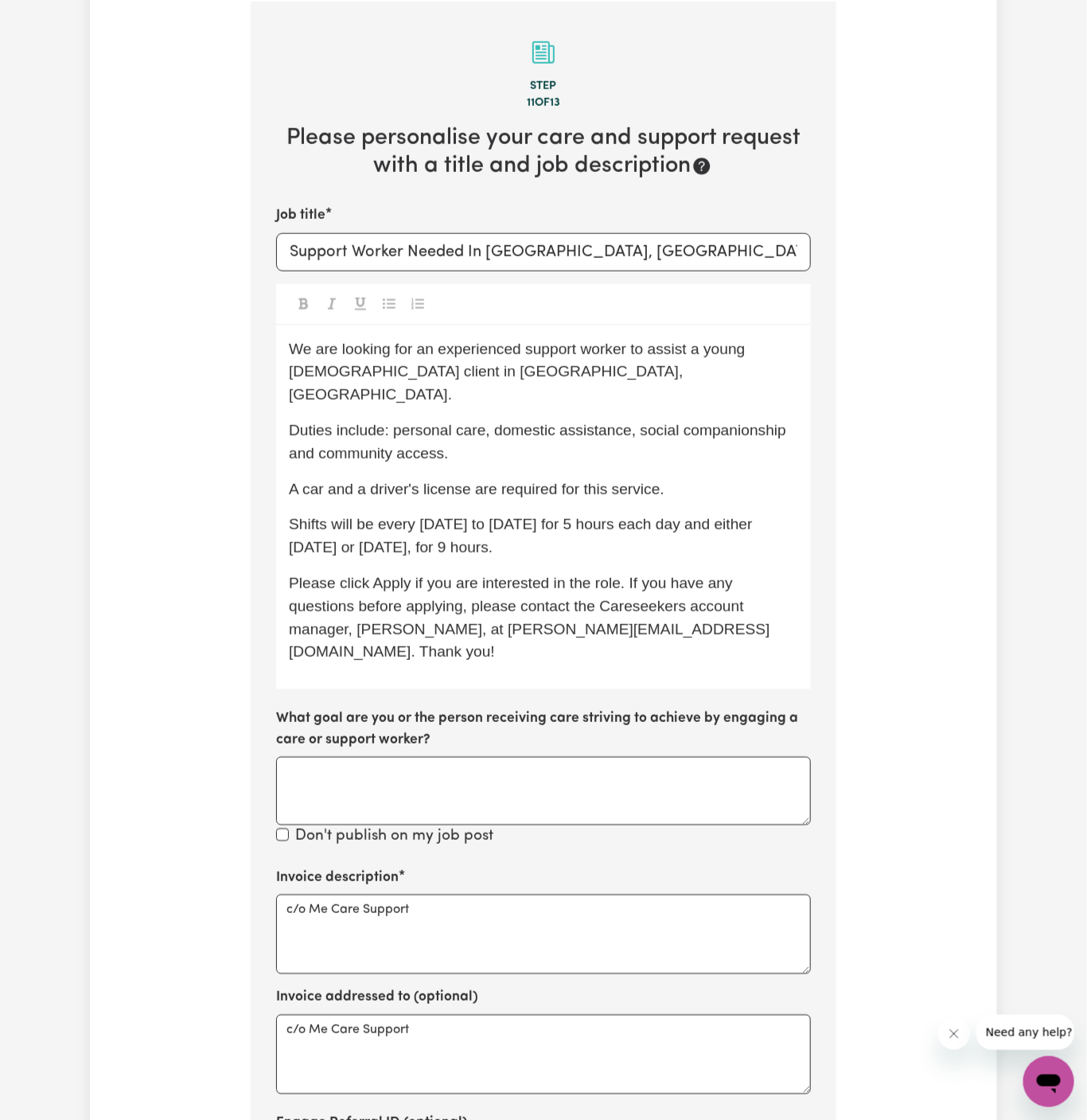
click at [302, 431] on span "Duties include: personal care, domestic assistance, social companionship and co…" at bounding box center [540, 442] width 501 height 40
click at [446, 484] on div "We are looking for an experienced support worker to assist a young male client …" at bounding box center [543, 507] width 535 height 365
click at [450, 757] on textarea "What goal are you or the person receiving care striving to achieve by engaging …" at bounding box center [543, 791] width 535 height 68
click at [704, 516] on span "Shifts will be every Monday to Friday for 5 hours each day and either Saturday …" at bounding box center [523, 535] width 468 height 40
click at [762, 513] on p "Shifts will be every Monday to Friday for 5 hours each day and either Saturday …" at bounding box center [544, 535] width 509 height 46
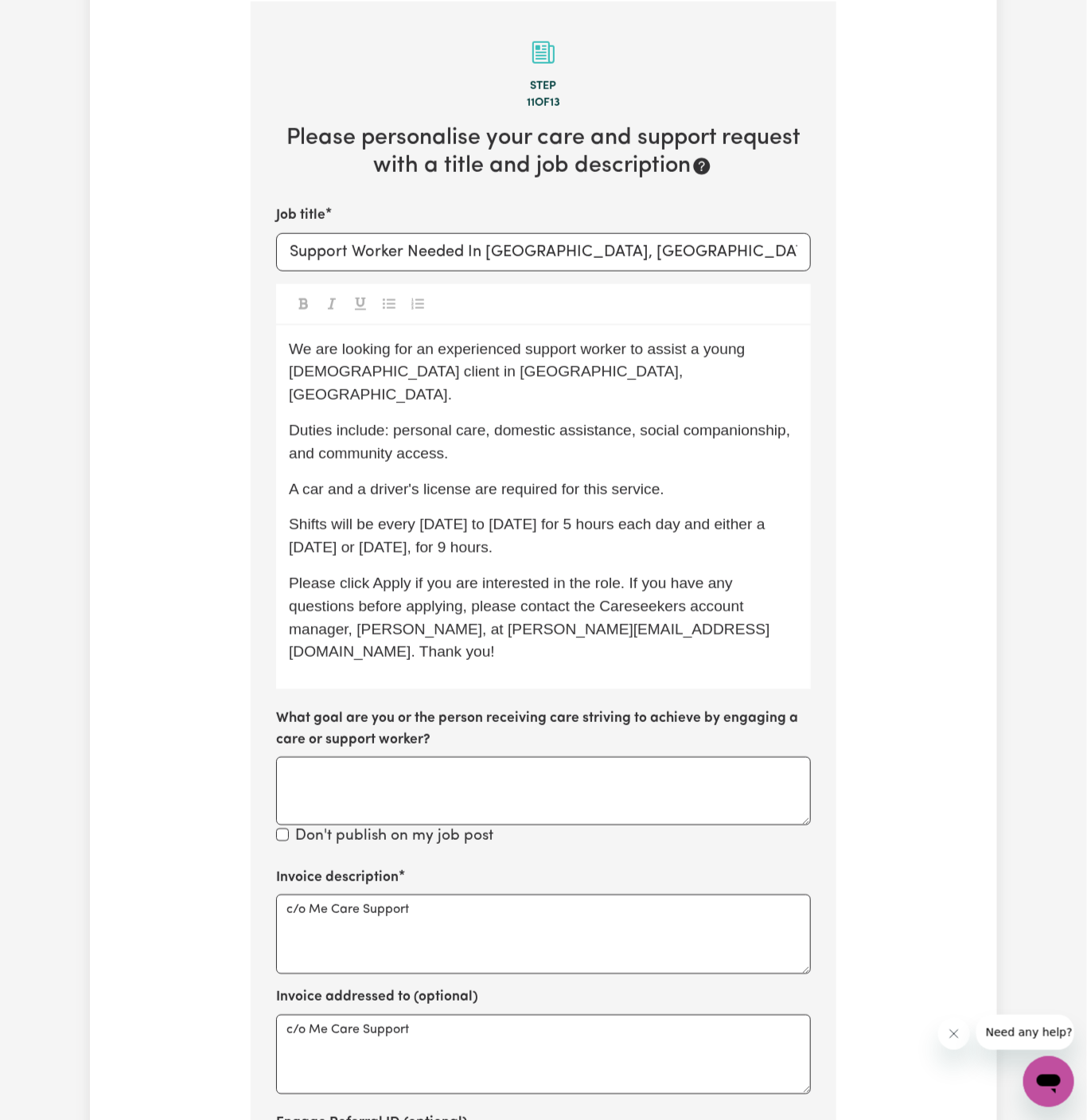
click at [506, 523] on span "Shifts will be every Monday to Friday for 5 hours each day and either a Saturda…" at bounding box center [529, 535] width 481 height 40
click at [562, 517] on p "Shifts will be every Monday to Friday for 5 hours each day and either a Saturda…" at bounding box center [544, 535] width 509 height 46
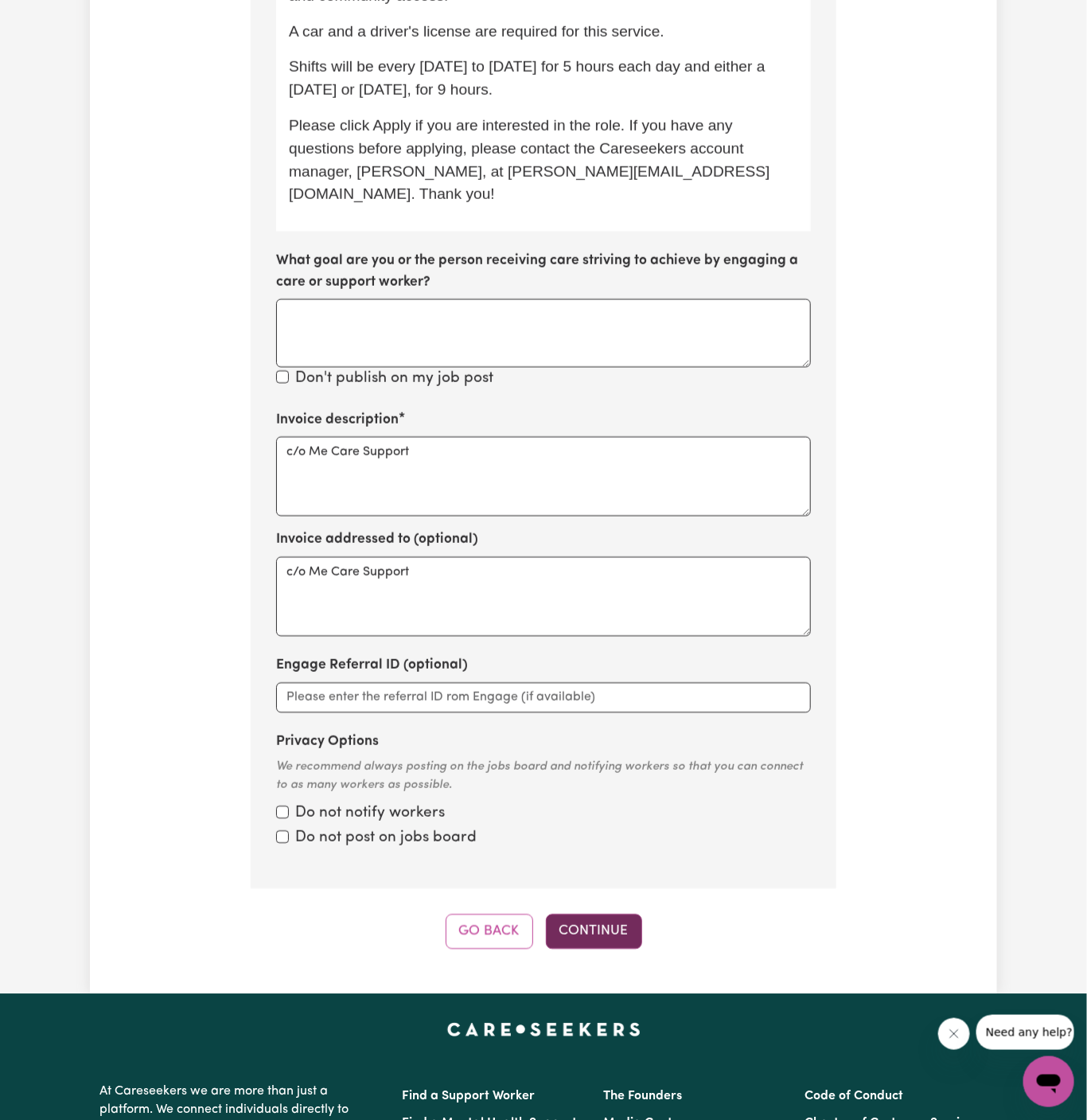
click at [597, 914] on button "Continue" at bounding box center [594, 931] width 96 height 35
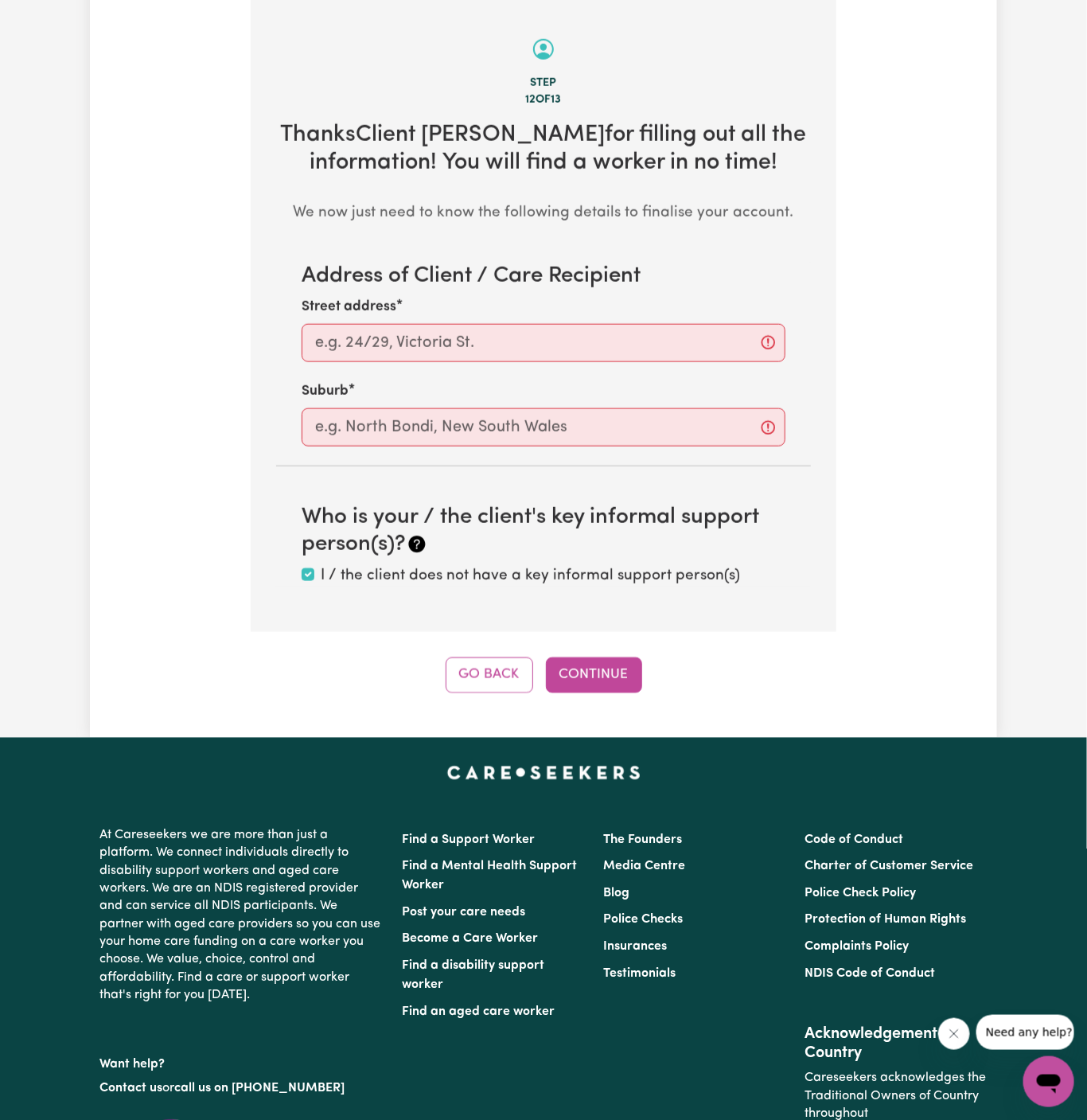
scroll to position [564, 0]
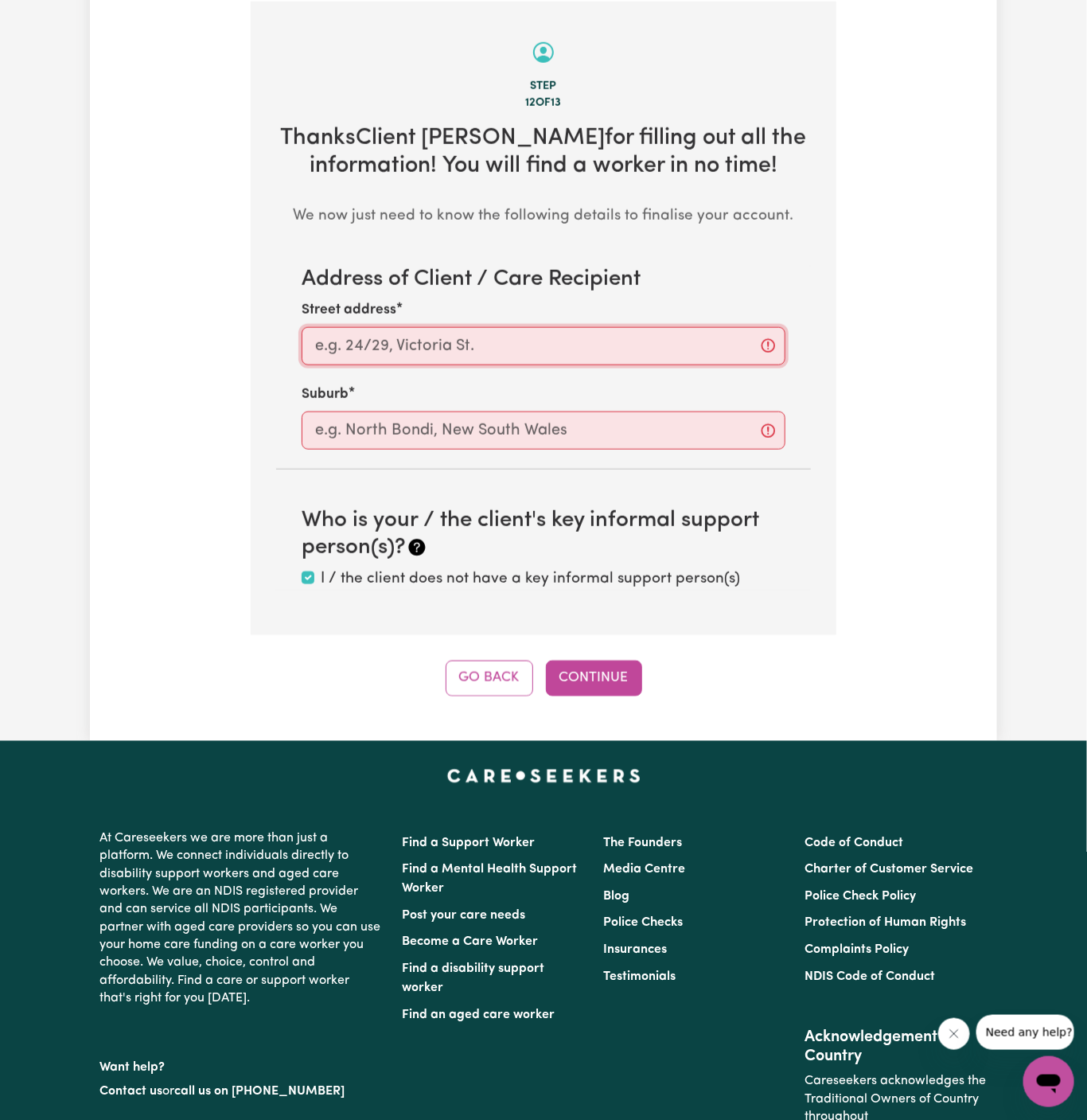
click at [457, 347] on input "Street address" at bounding box center [544, 346] width 484 height 39
paste input "Horsley"
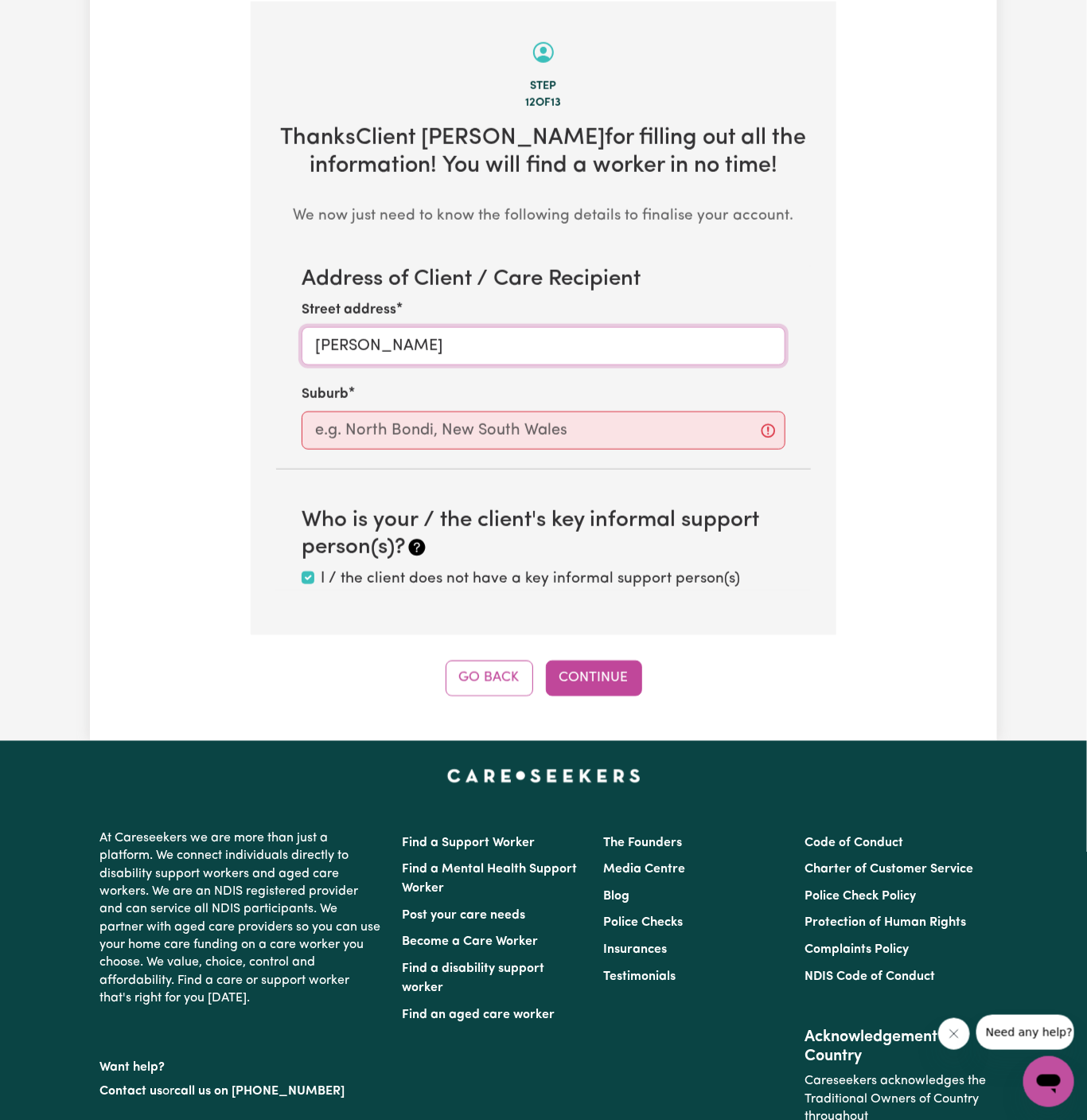
type input "Horsley"
click at [444, 478] on div "Address of Client / Care Recipient Street address Horsley Suburb Who is your / …" at bounding box center [543, 428] width 535 height 324
click at [464, 458] on div "Address of Client / Care Recipient Street address Horsley Suburb Who is your / …" at bounding box center [543, 428] width 535 height 324
click at [515, 432] on input "text" at bounding box center [544, 430] width 484 height 39
paste input "Horsley"
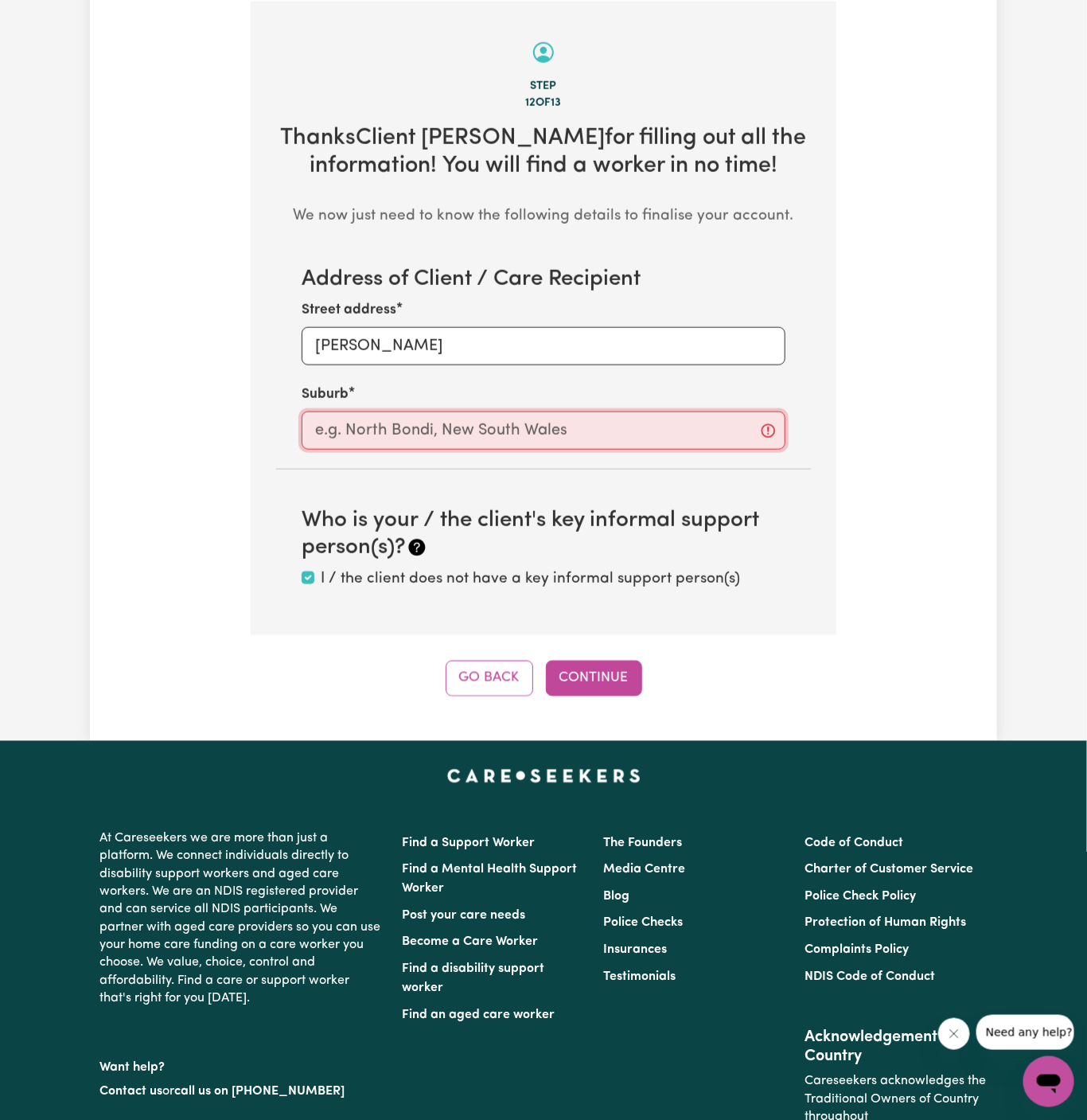
type input "Horsley"
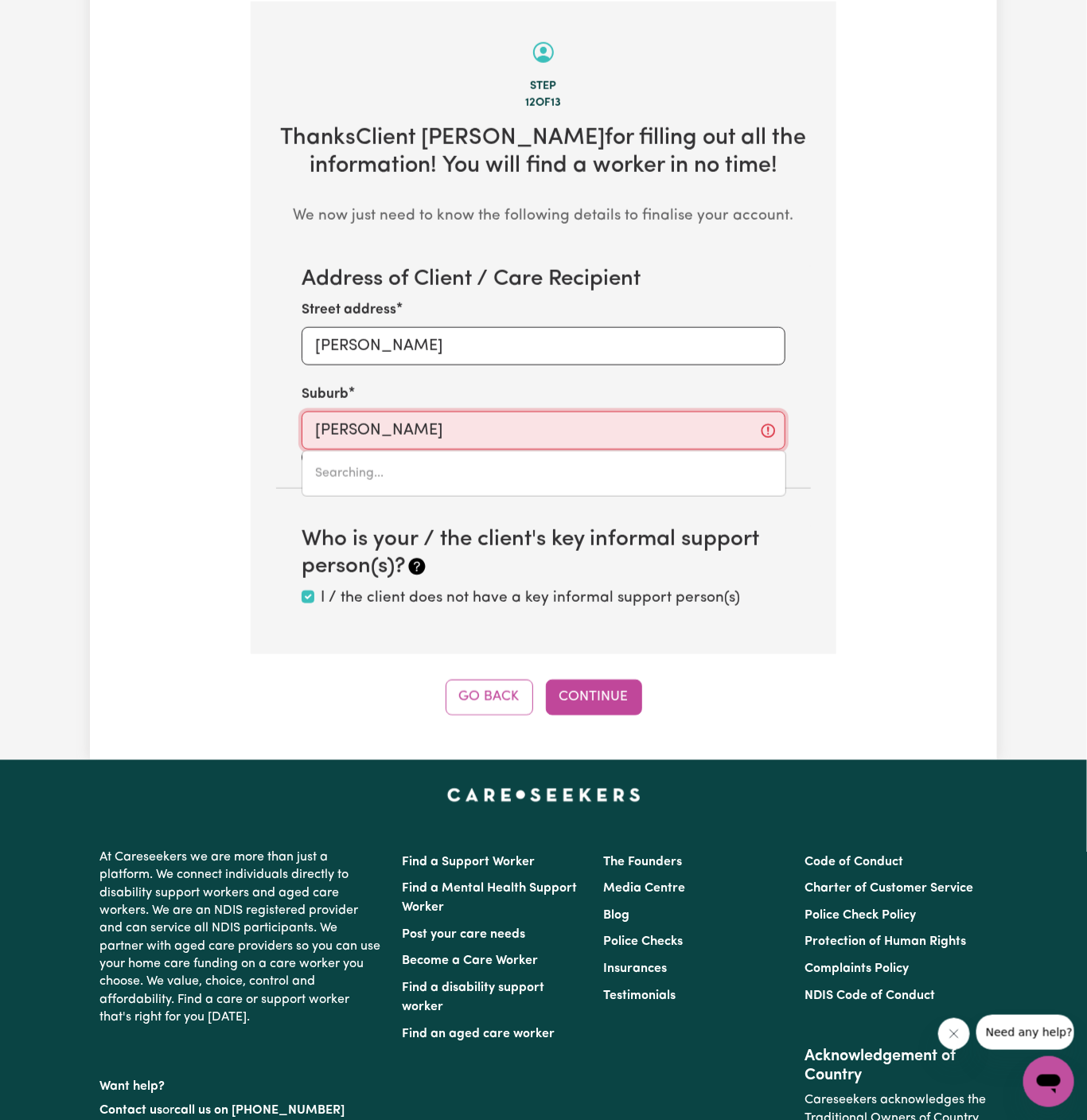
type input "Horsley, New South Wales, 2530"
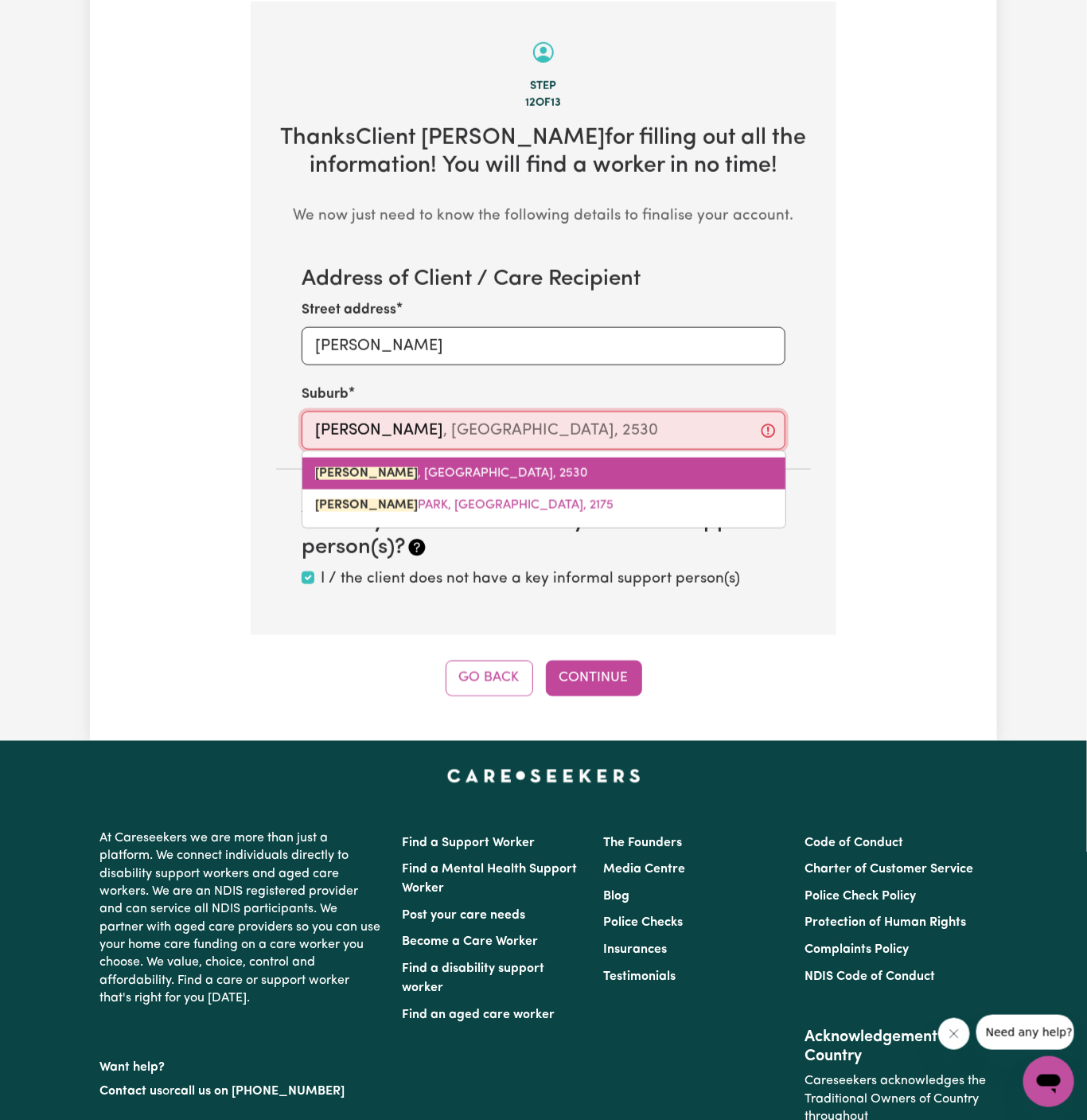
click at [511, 464] on link "HORSLEY , New South Wales, 2530" at bounding box center [544, 472] width 483 height 31
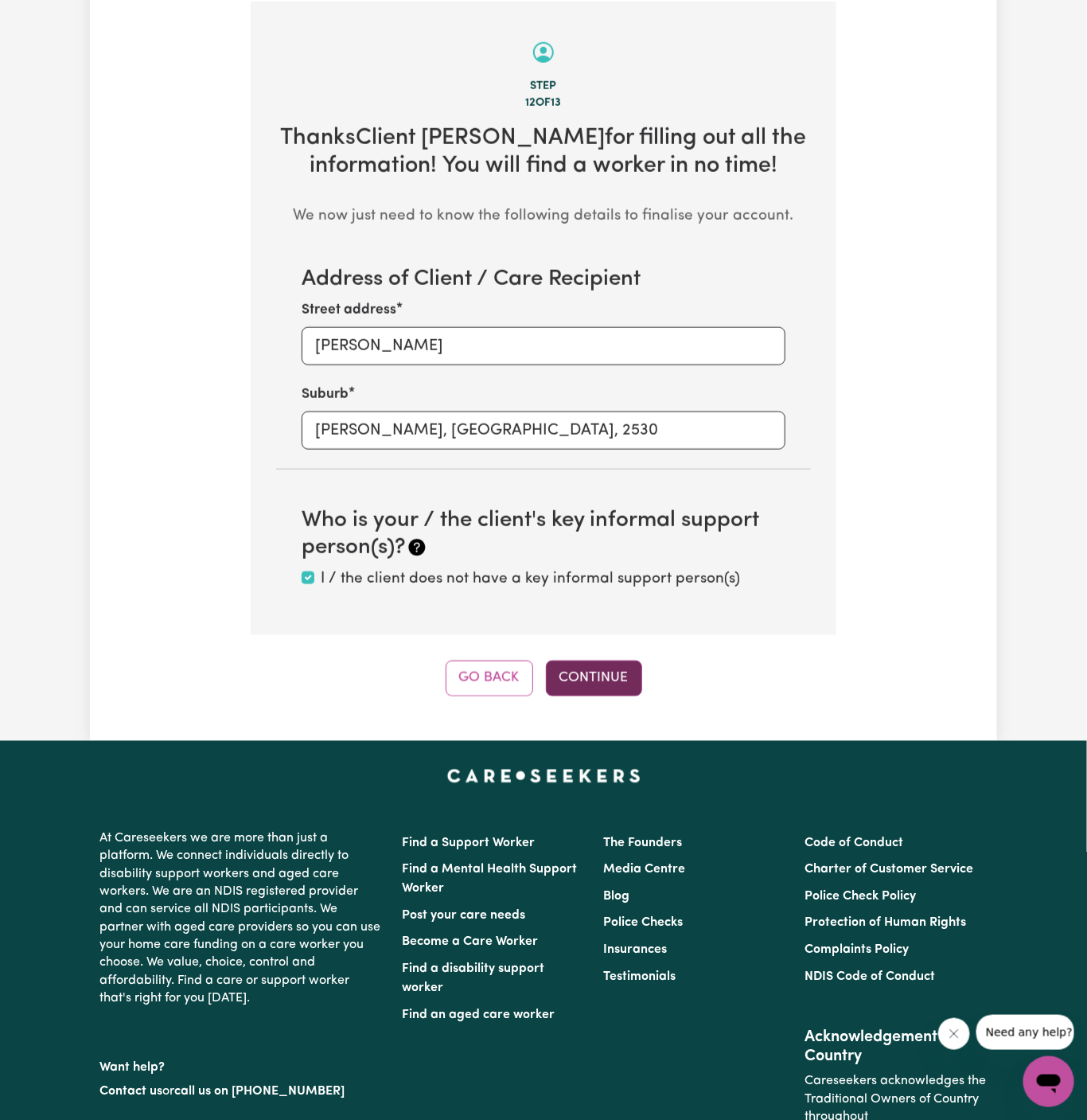
click at [570, 668] on button "Continue" at bounding box center [594, 677] width 96 height 35
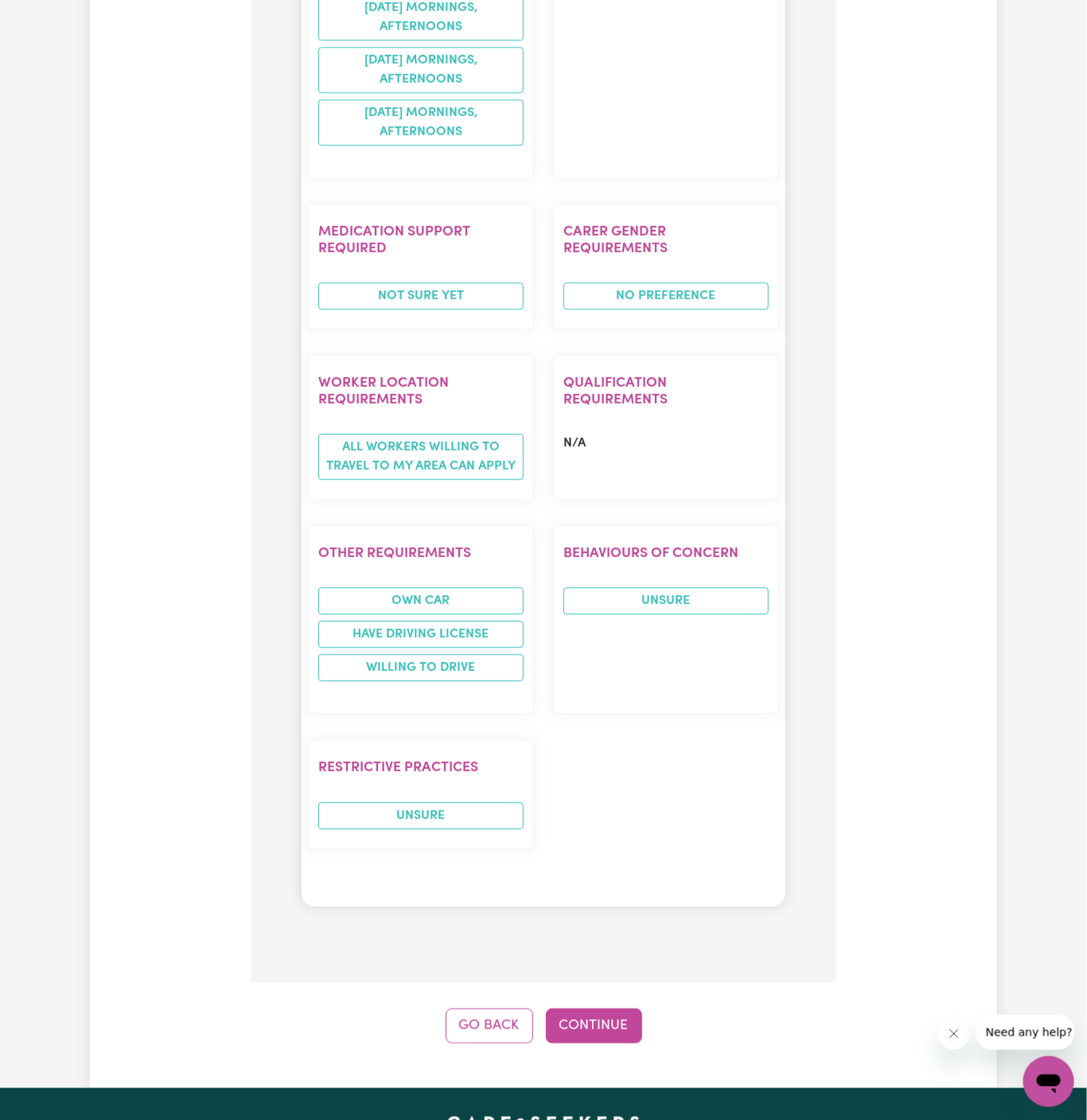
scroll to position [2061, 0]
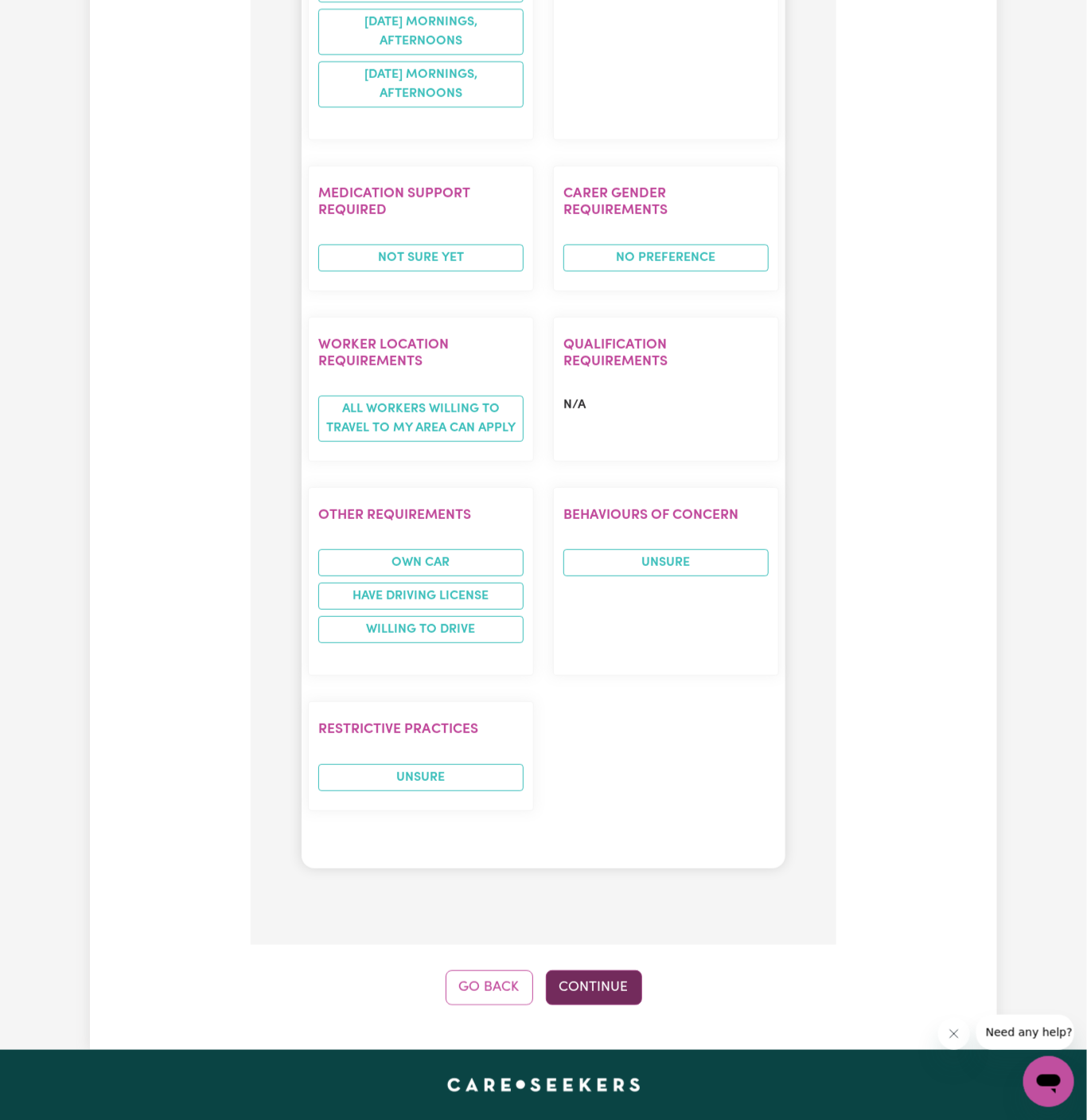
click at [601, 970] on button "Continue" at bounding box center [594, 987] width 96 height 35
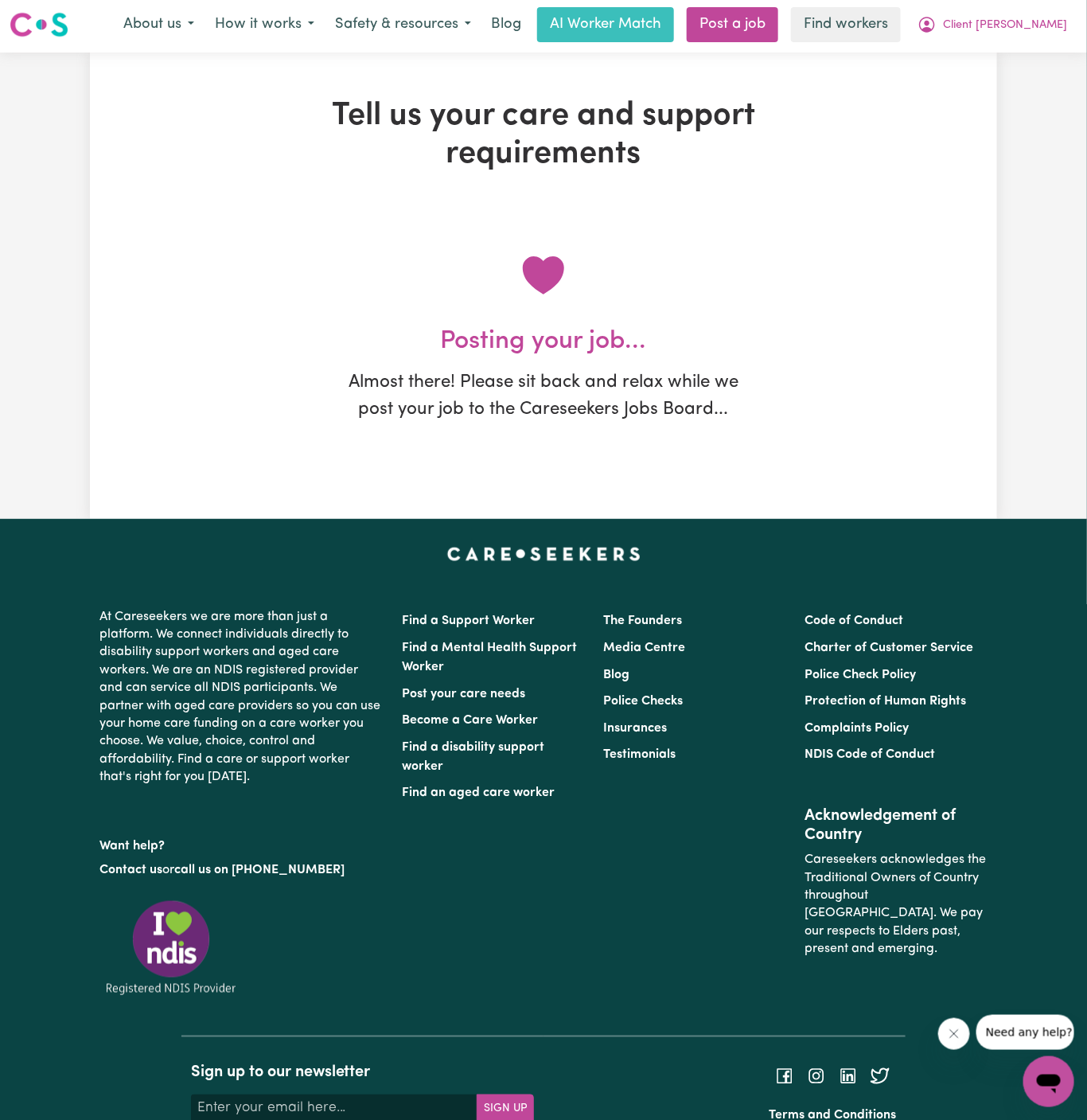
scroll to position [0, 0]
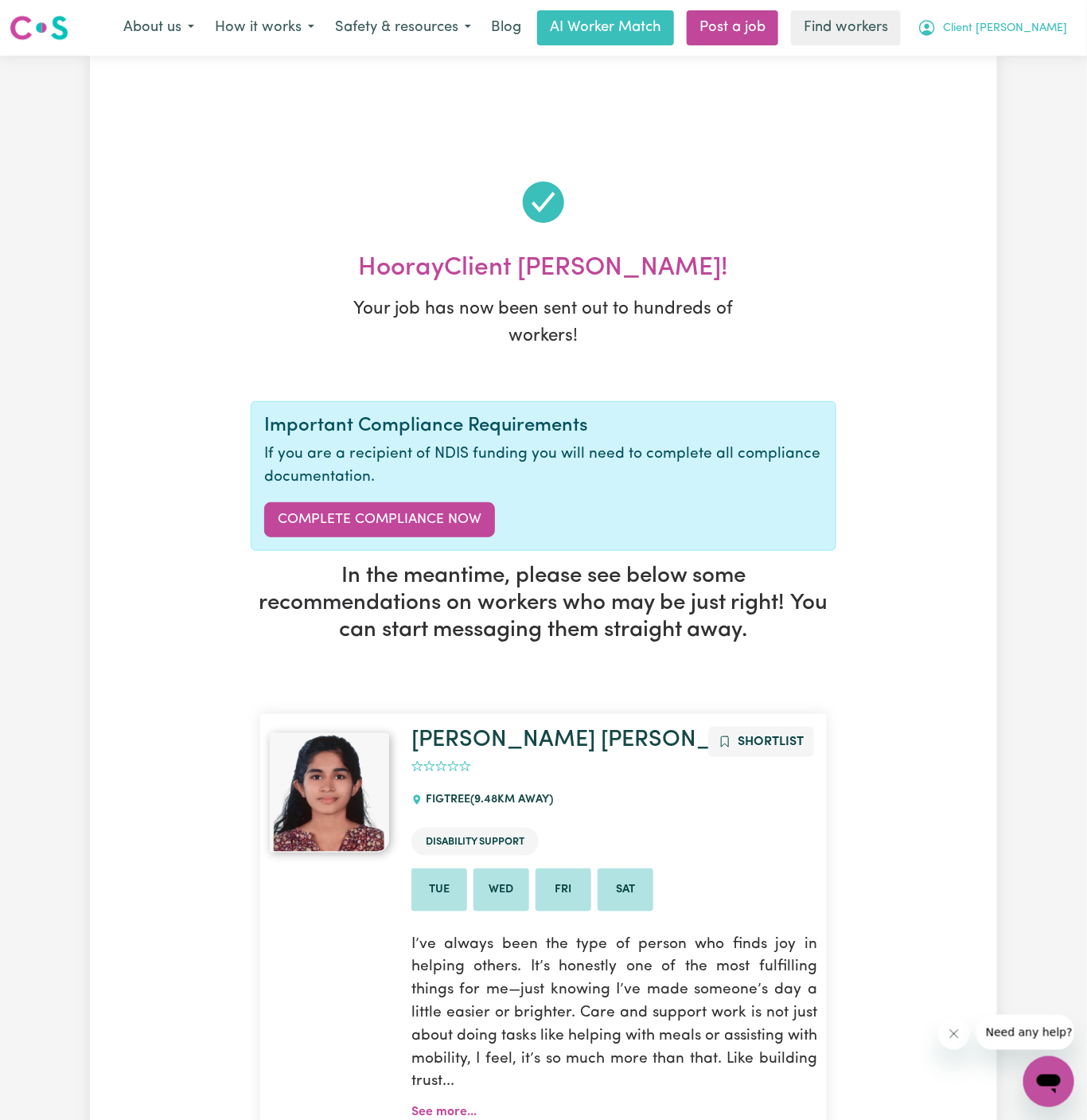
click at [1062, 20] on span "Client Horsley" at bounding box center [1005, 28] width 124 height 17
click at [1056, 52] on link "My Dashboard" at bounding box center [1014, 62] width 126 height 31
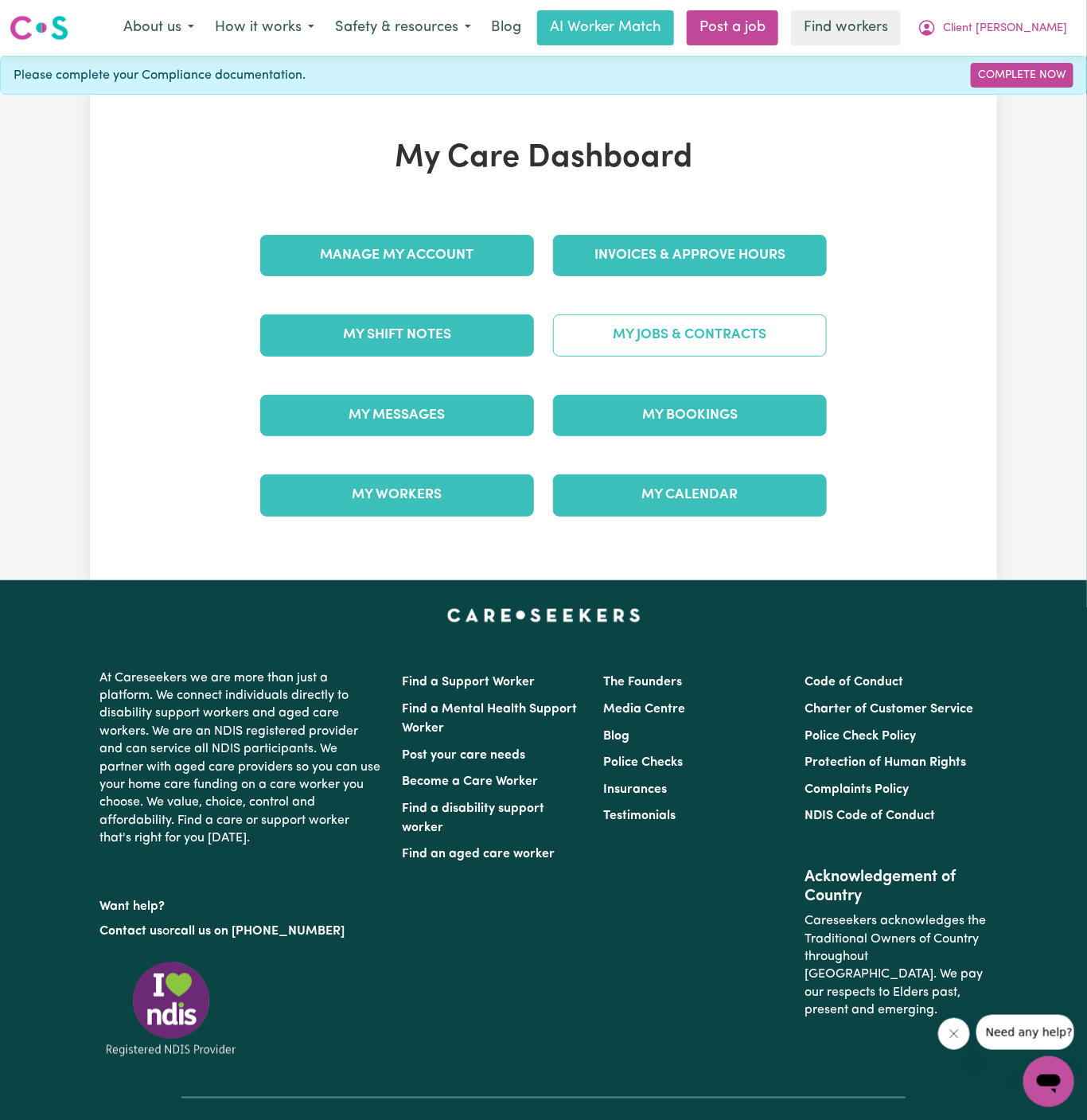
click at [684, 347] on link "My Jobs & Contracts" at bounding box center [690, 335] width 274 height 41
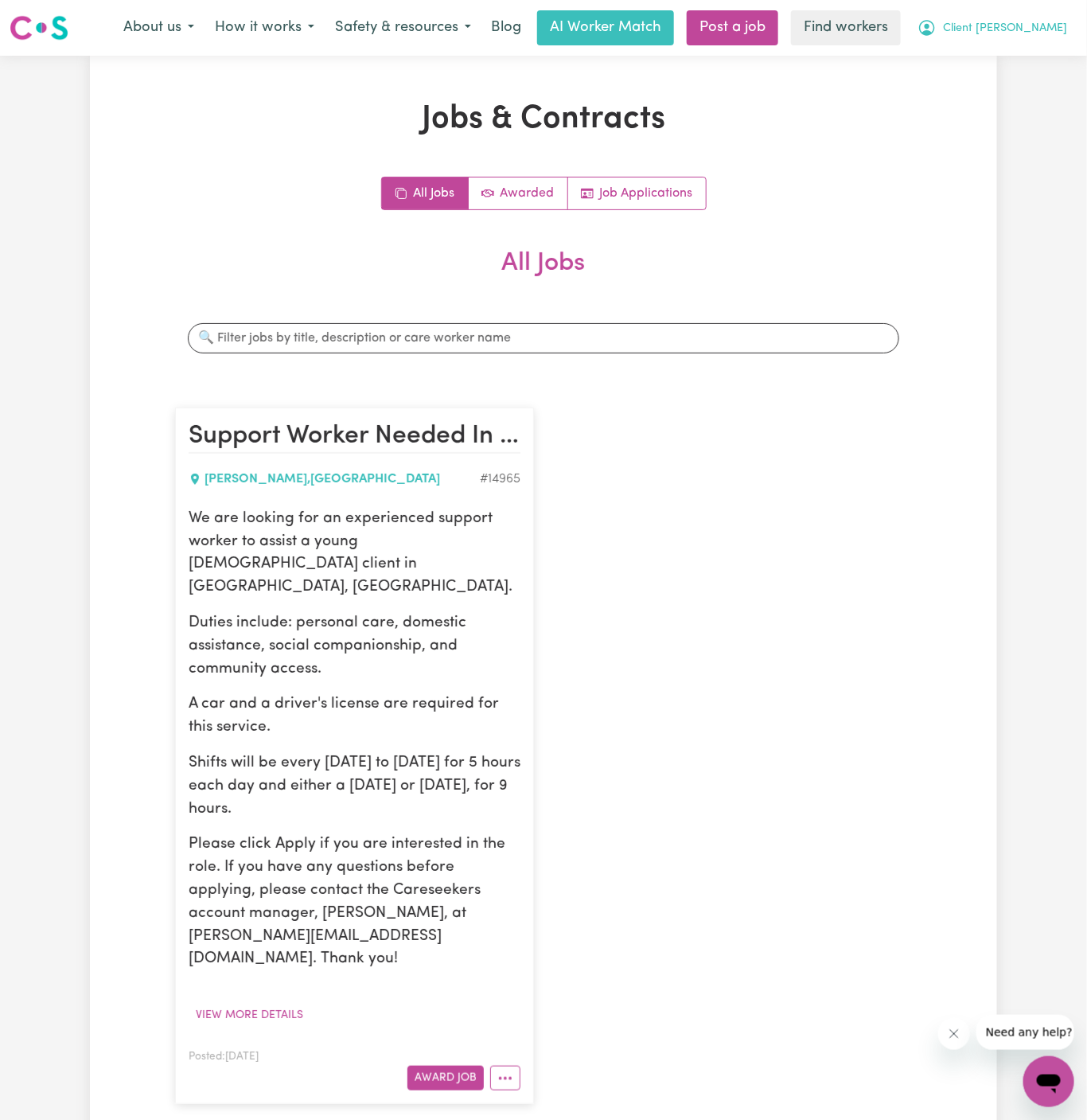
click at [1046, 32] on span "Client Horsley" at bounding box center [1005, 28] width 124 height 17
click at [1043, 49] on link "My Dashboard" at bounding box center [1014, 62] width 126 height 31
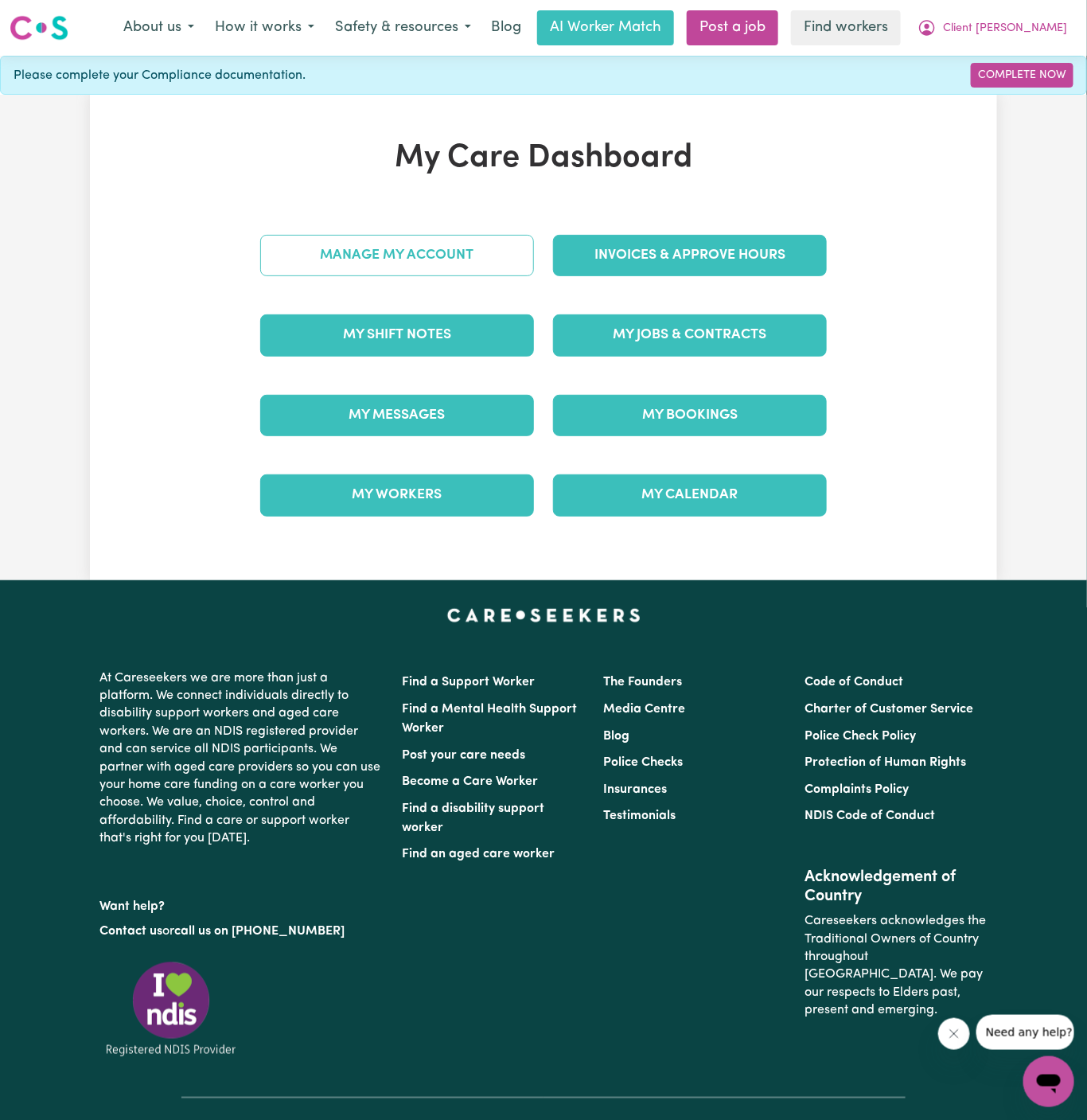
click at [482, 248] on link "Manage My Account" at bounding box center [397, 255] width 274 height 41
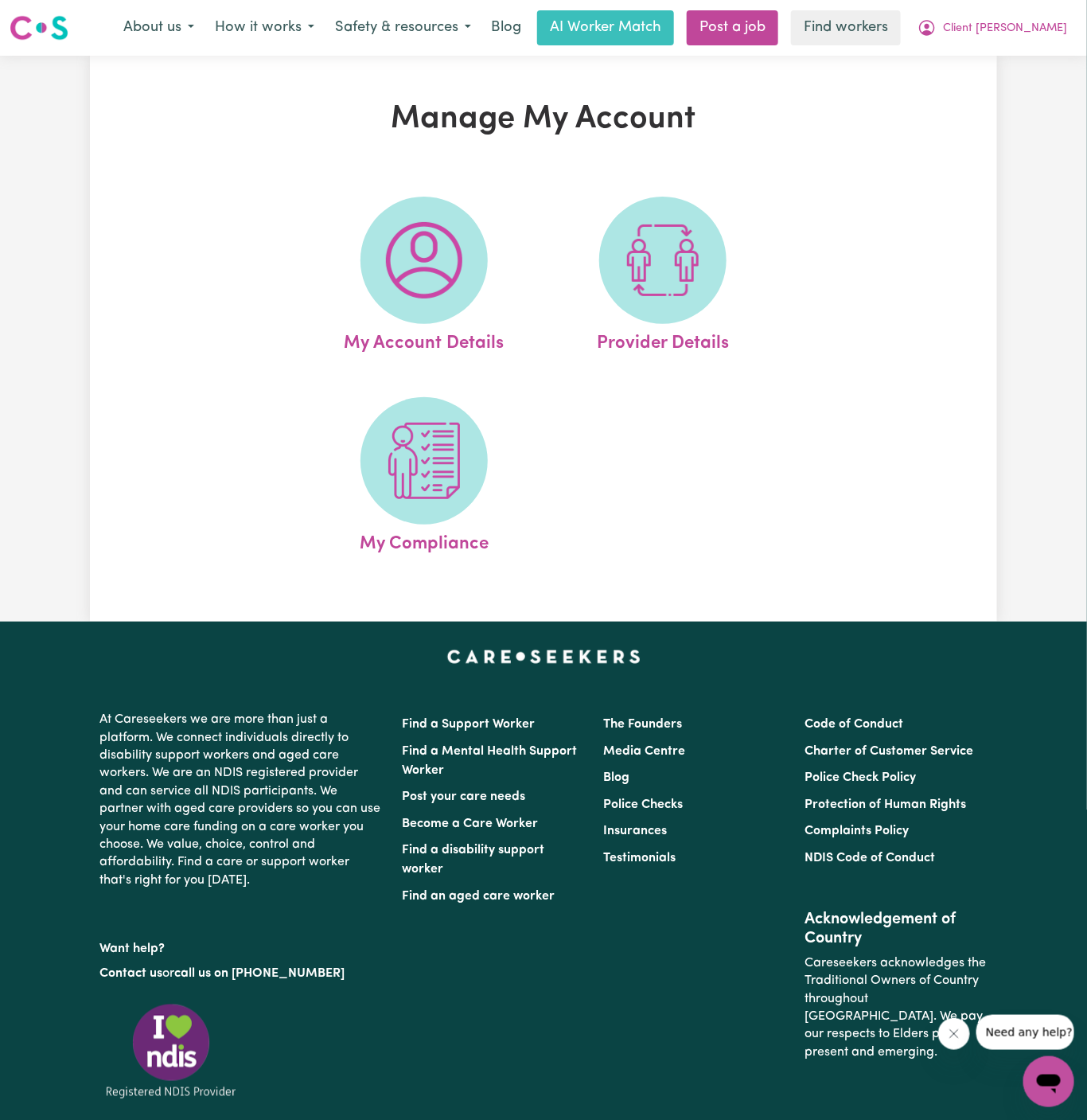
click at [482, 248] on span at bounding box center [424, 260] width 128 height 128
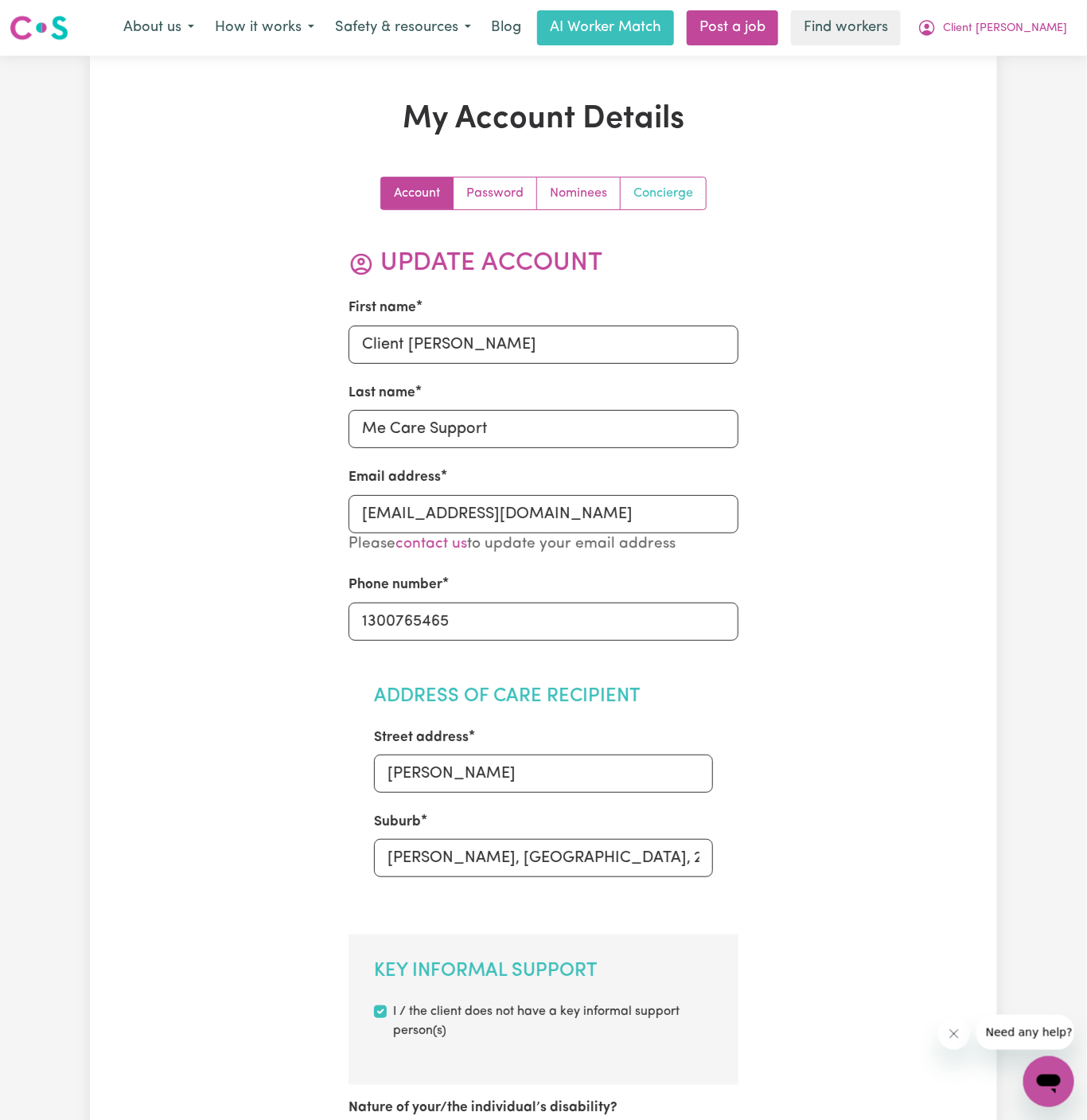
click at [681, 186] on link "Concierge" at bounding box center [663, 193] width 85 height 31
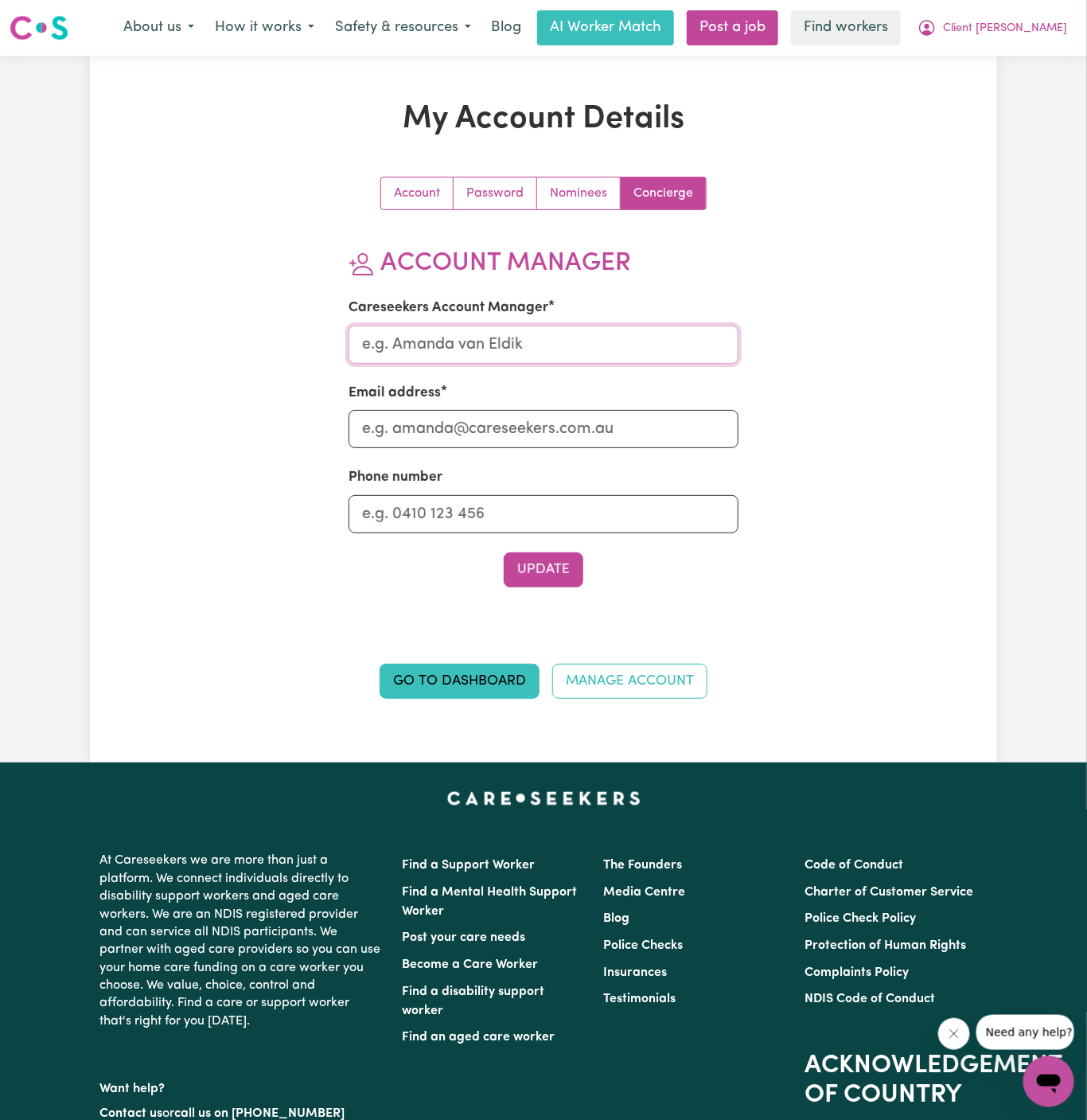
click at [485, 346] on input "Careseekers Account Manager" at bounding box center [544, 344] width 391 height 39
type input "Dyan"
click at [498, 407] on div "Email address" at bounding box center [544, 415] width 391 height 66
click at [500, 435] on input "Email address" at bounding box center [544, 428] width 391 height 39
type input "dyan@careseekers.com.au"
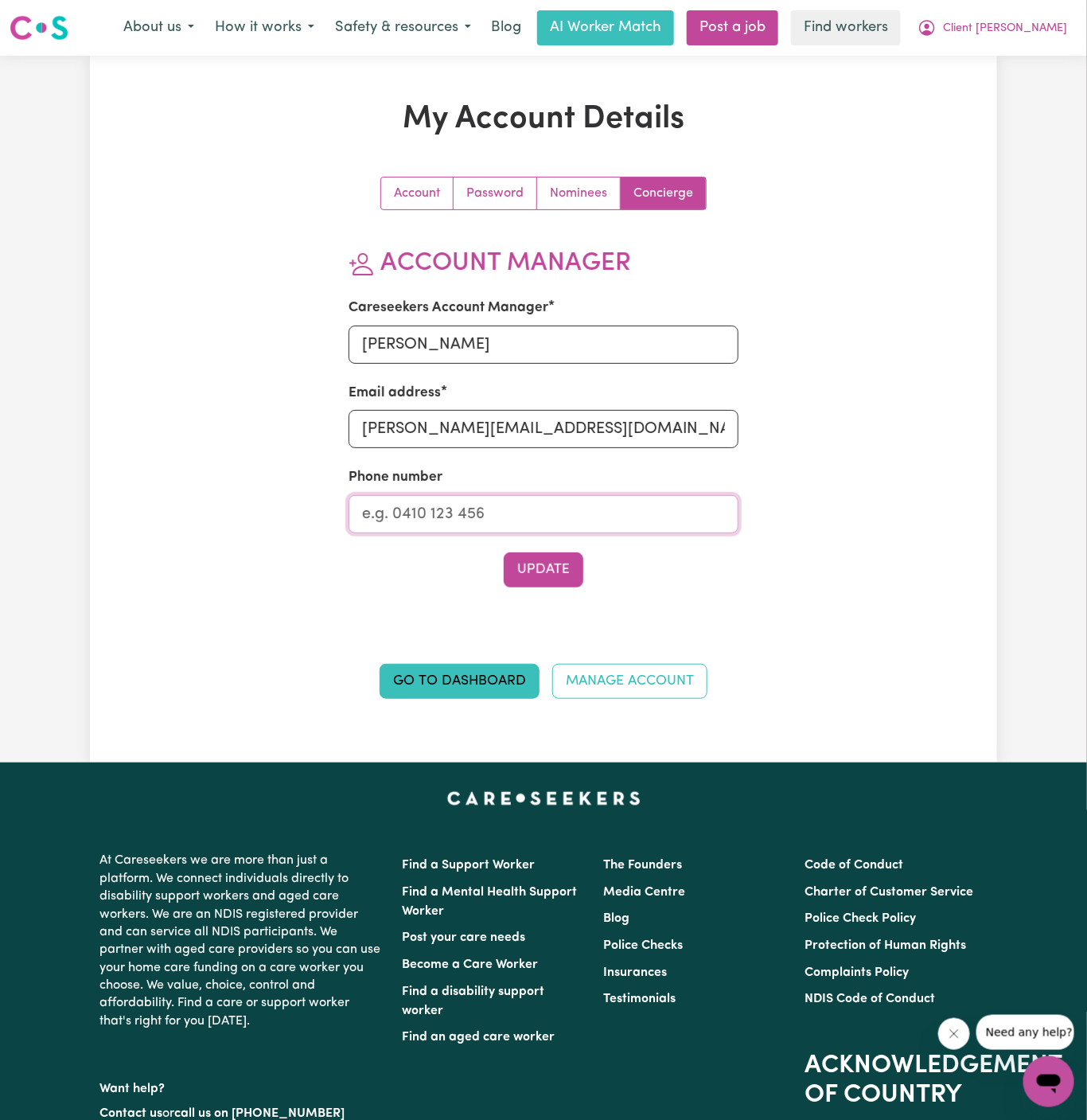
click at [527, 524] on input "Phone number" at bounding box center [544, 514] width 391 height 39
type input "1300765465"
click at [546, 562] on button "Update" at bounding box center [544, 569] width 80 height 35
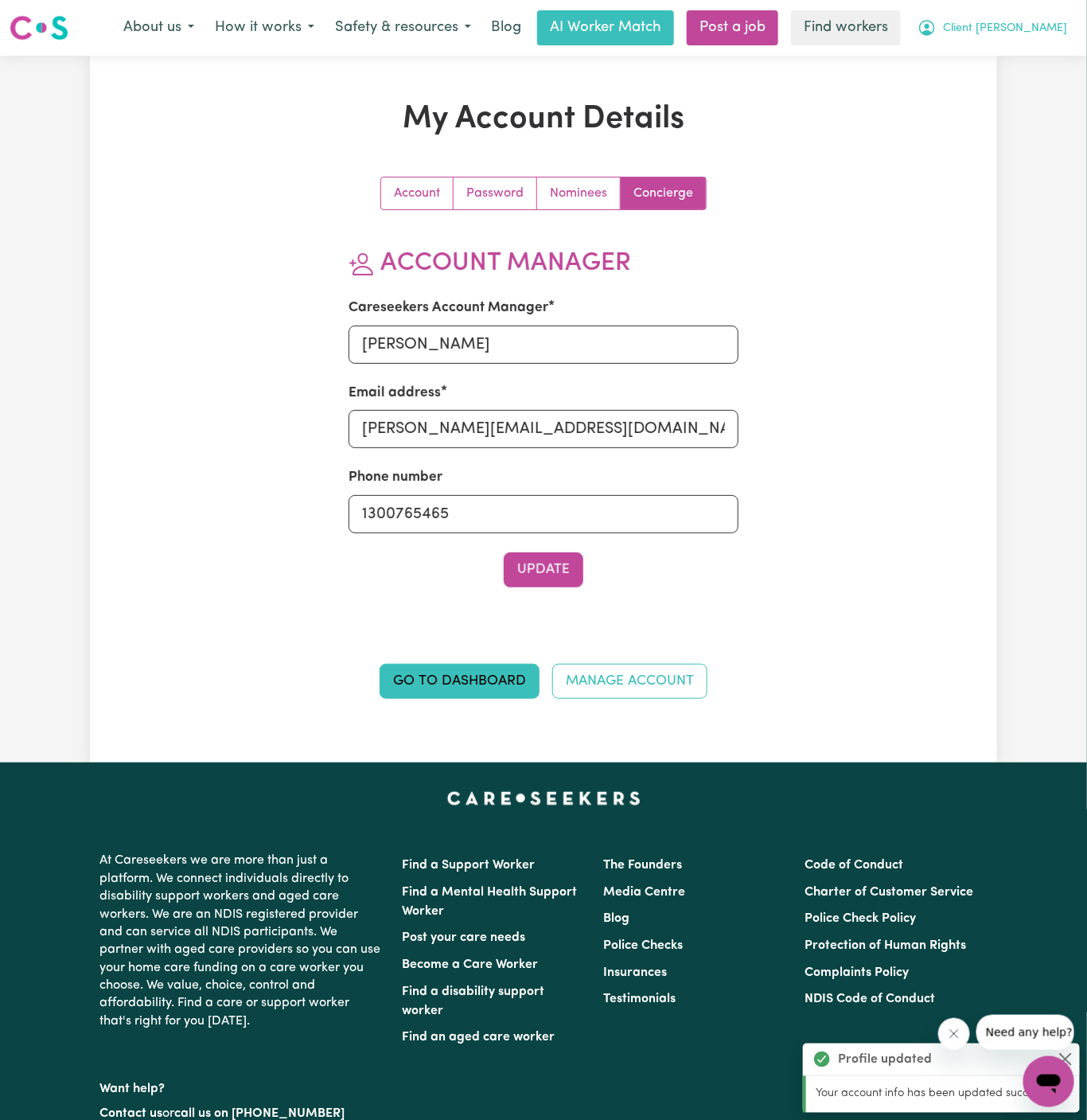
click at [1035, 29] on span "Client Horsley" at bounding box center [1005, 28] width 124 height 17
click at [1035, 59] on link "My Dashboard" at bounding box center [1014, 62] width 126 height 31
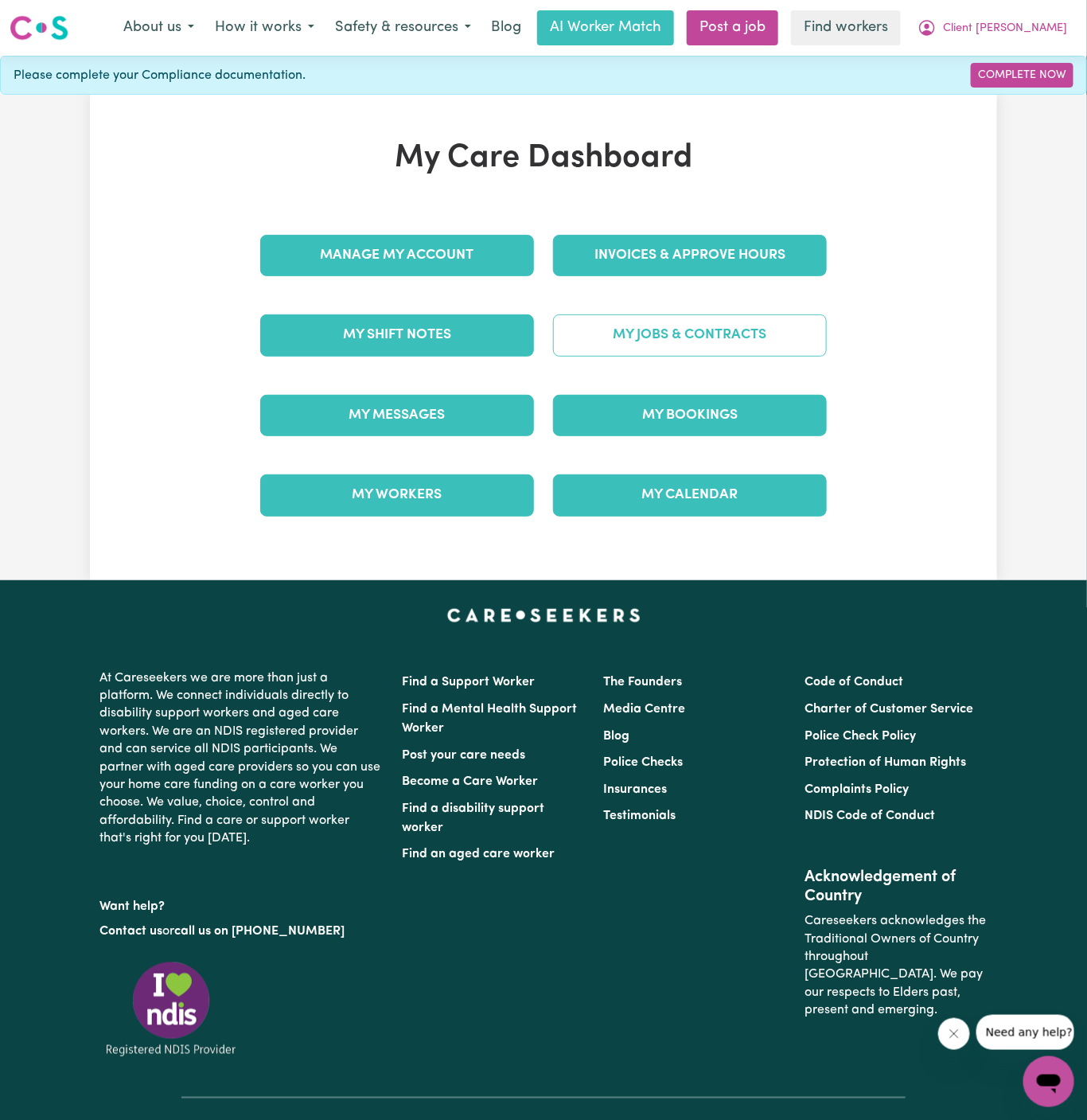
click at [666, 346] on link "My Jobs & Contracts" at bounding box center [690, 335] width 274 height 41
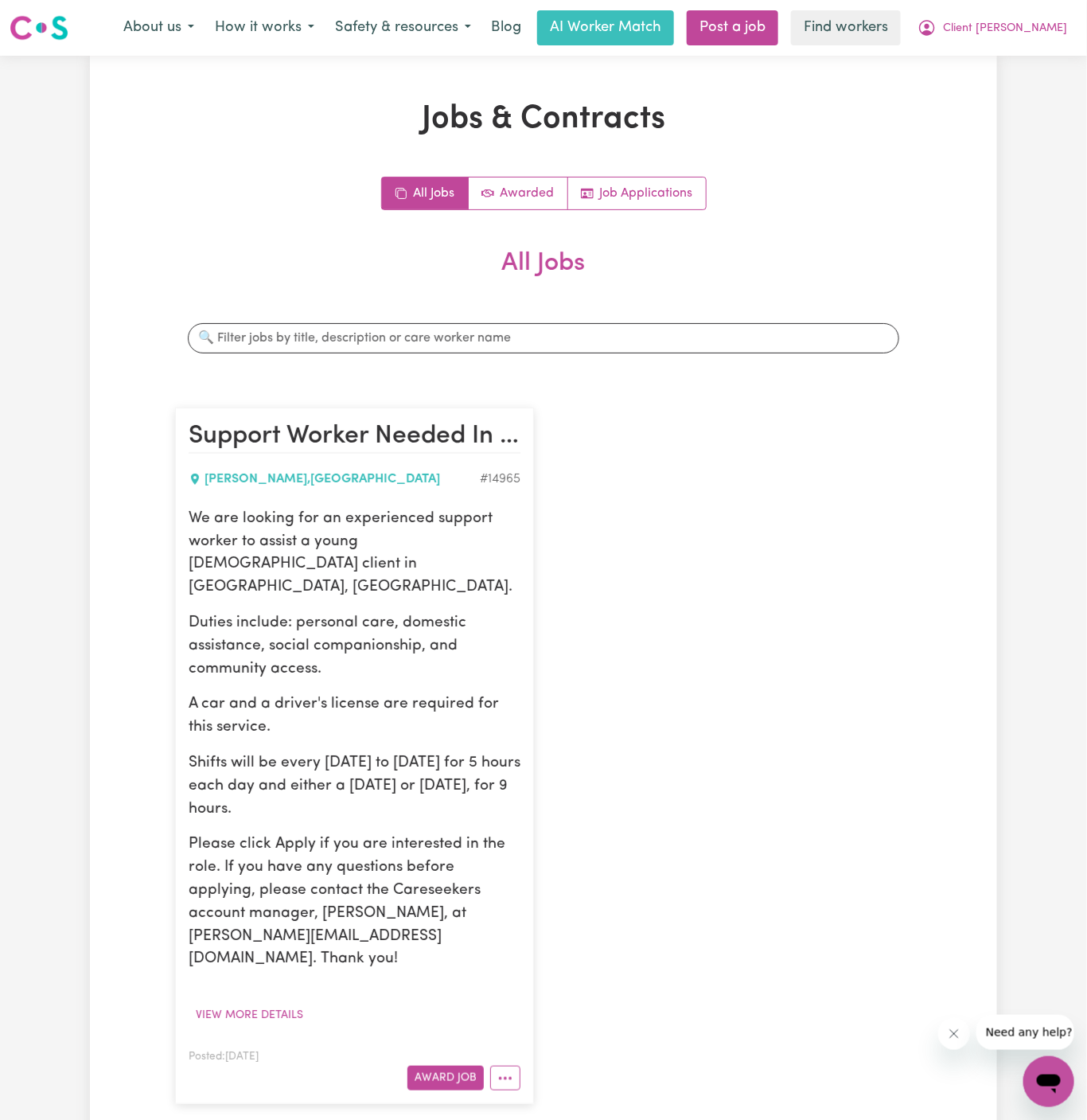
click at [386, 581] on div "We are looking for an experienced support worker to assist a young male client …" at bounding box center [354, 739] width 331 height 463
drag, startPoint x: 192, startPoint y: 523, endPoint x: 409, endPoint y: 779, distance: 335.6
click at [409, 779] on div "We are looking for an experienced support worker to assist a young male client …" at bounding box center [354, 739] width 331 height 463
copy div "We are looking for an experienced support worker to assist a young male client …"
click at [1003, 21] on span "Client Horsley" at bounding box center [1005, 28] width 124 height 17
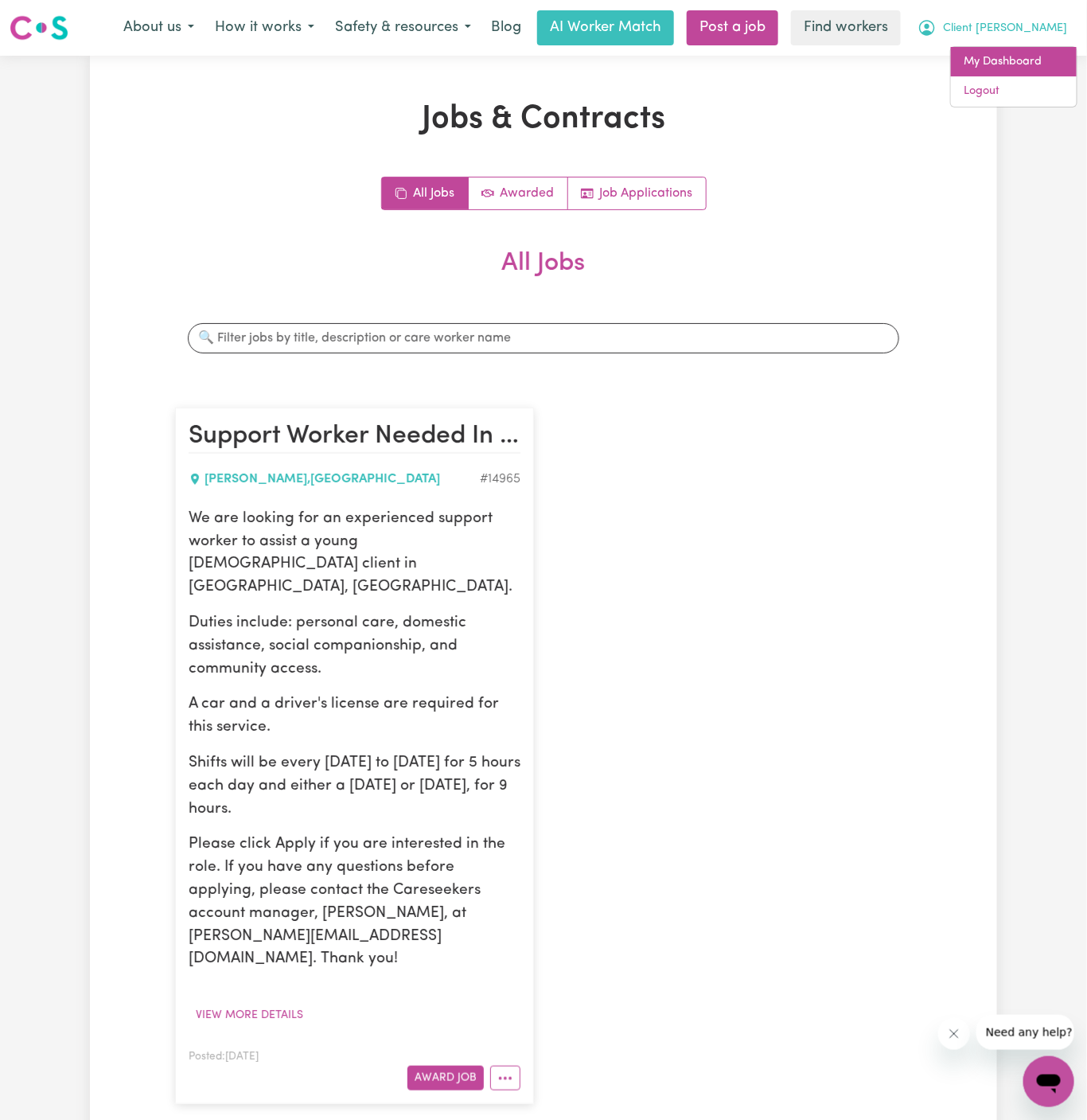
click at [1003, 48] on link "My Dashboard" at bounding box center [1014, 62] width 126 height 31
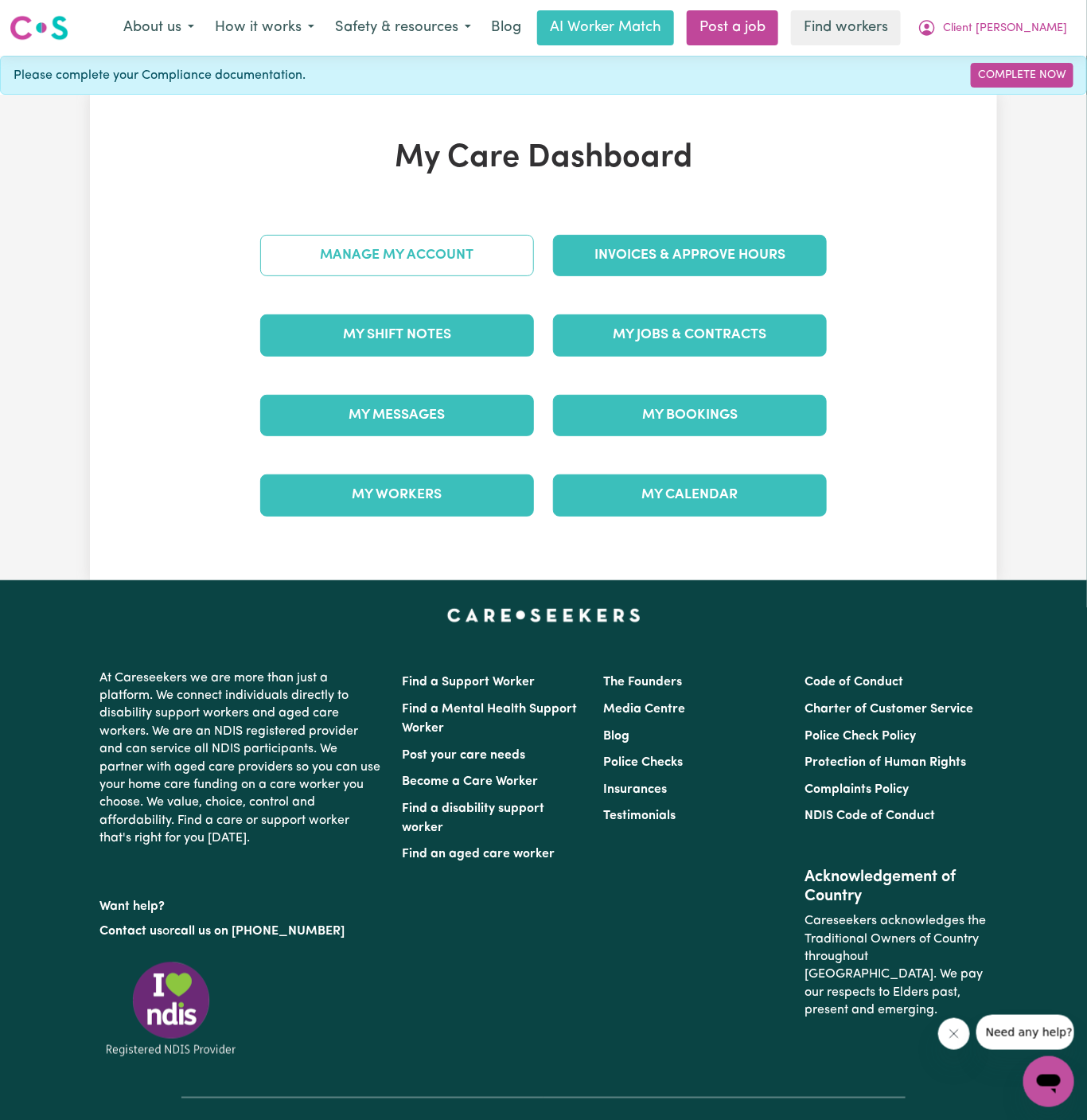
click at [393, 255] on link "Manage My Account" at bounding box center [397, 255] width 274 height 41
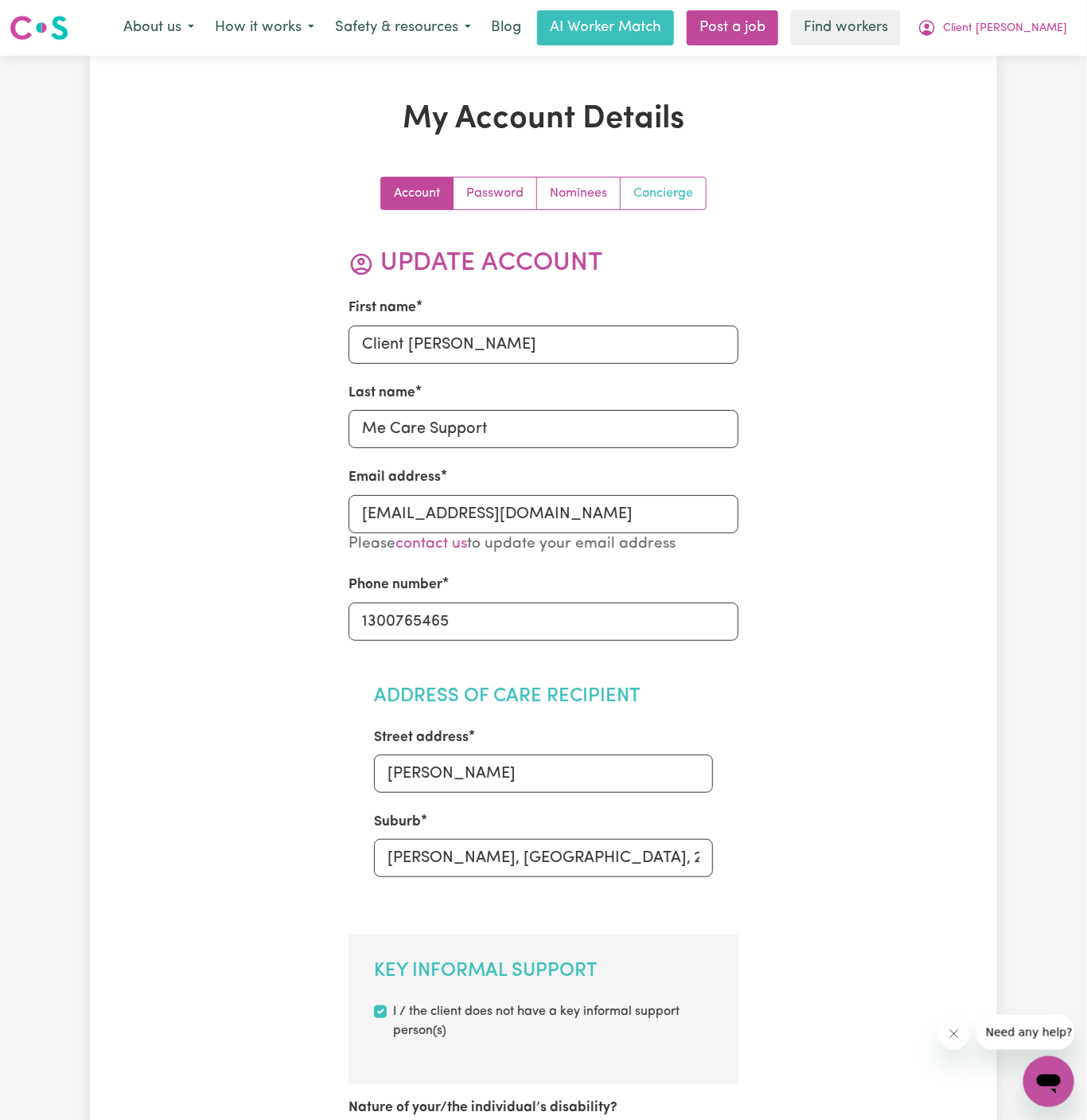
click at [662, 195] on link "Concierge" at bounding box center [663, 193] width 85 height 31
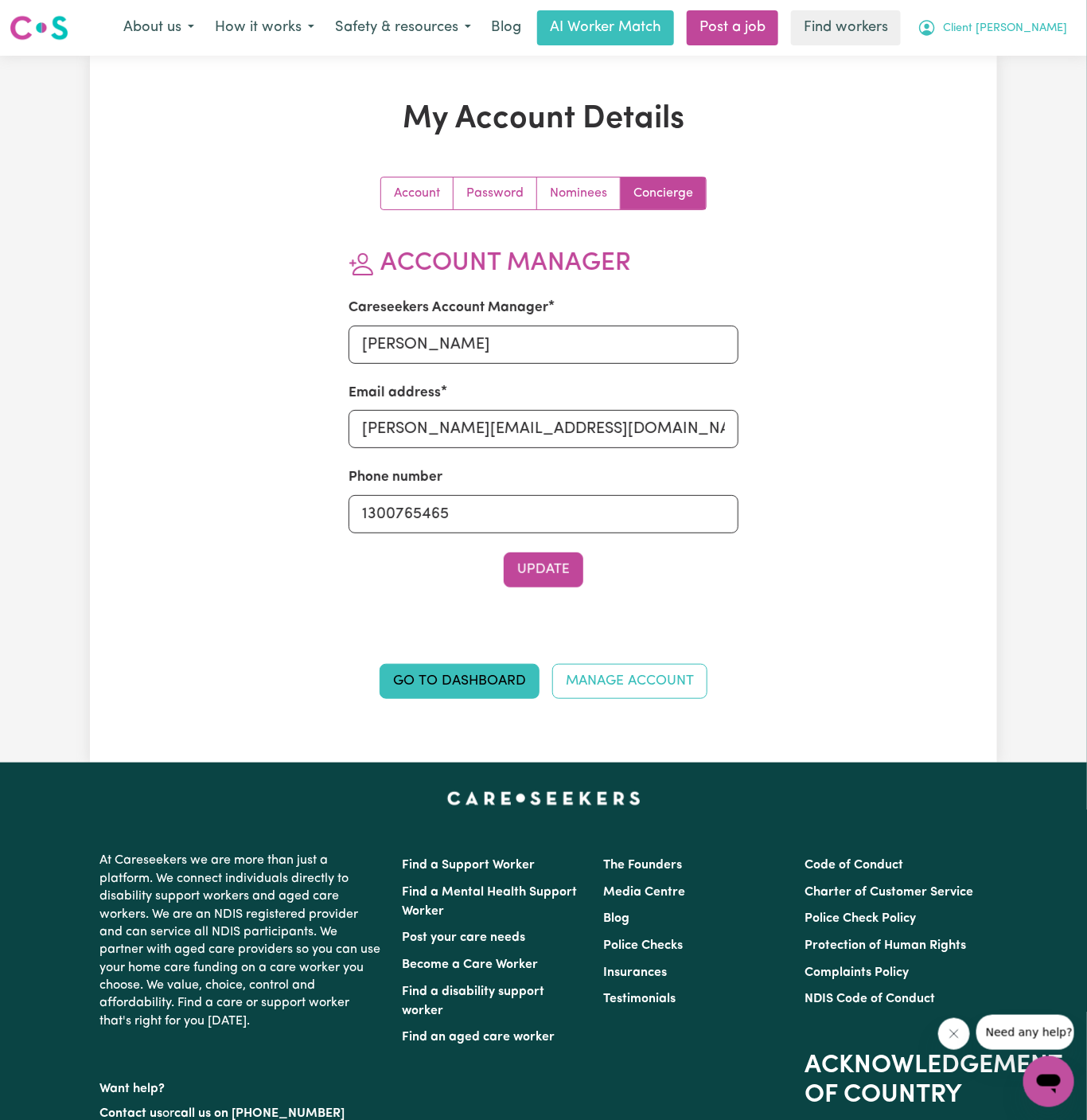
click at [1051, 22] on span "Client Horsley" at bounding box center [1005, 28] width 124 height 17
click at [1051, 49] on link "My Dashboard" at bounding box center [1014, 62] width 126 height 31
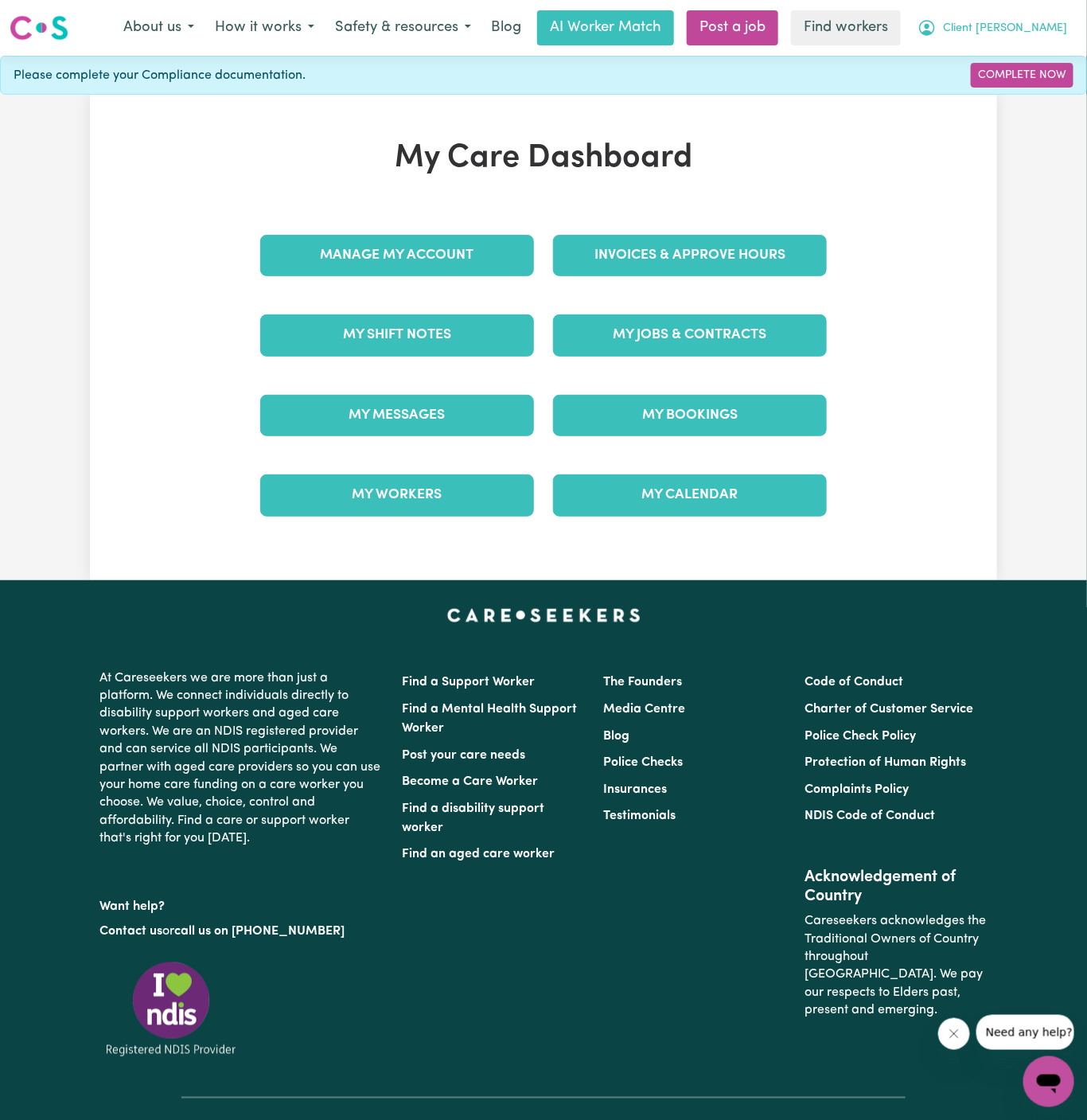
click at [1028, 31] on span "Client Horsley" at bounding box center [1005, 28] width 124 height 17
click at [1028, 89] on link "Logout" at bounding box center [1014, 92] width 126 height 31
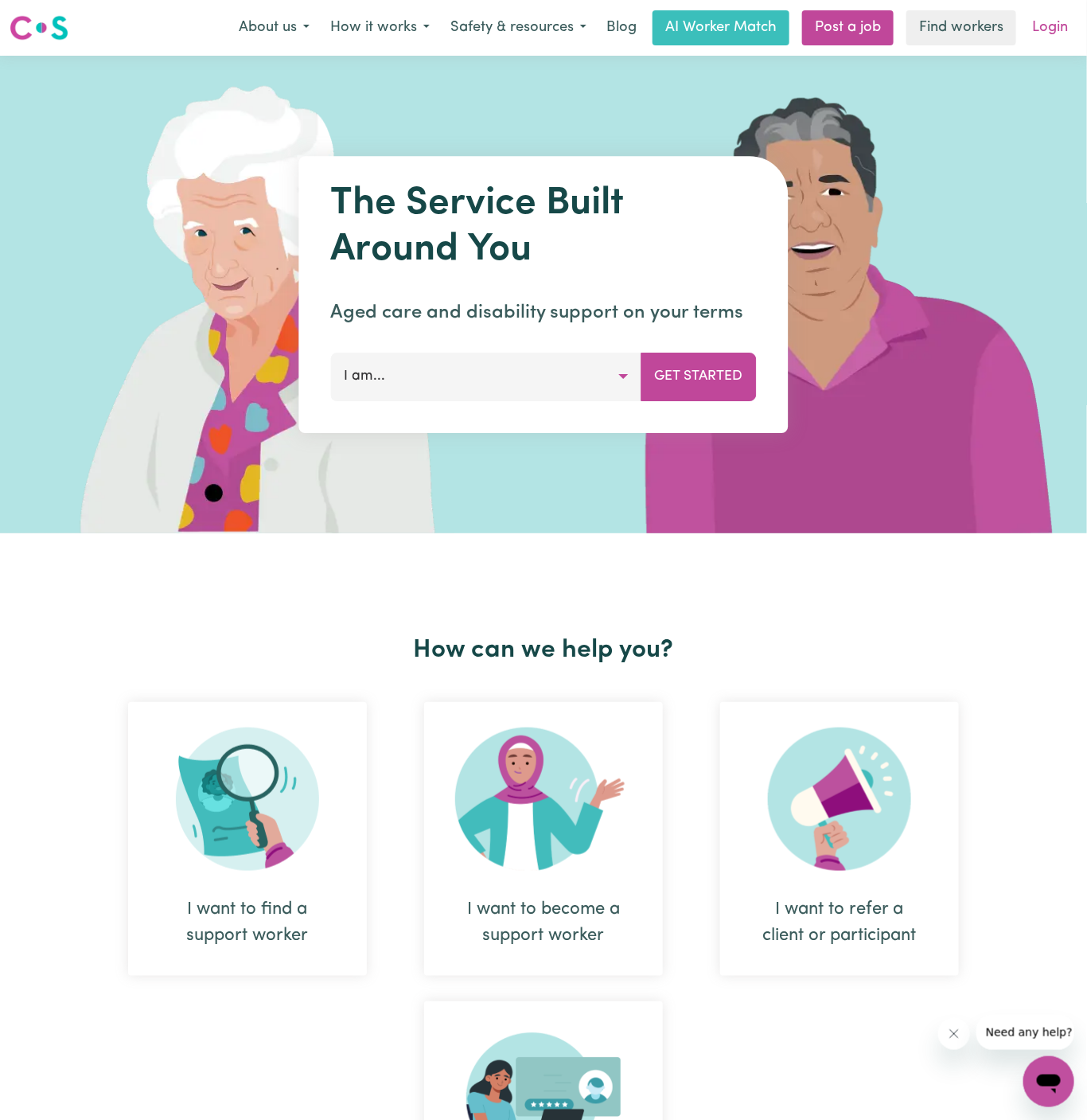
click at [1051, 21] on link "Login" at bounding box center [1050, 28] width 55 height 35
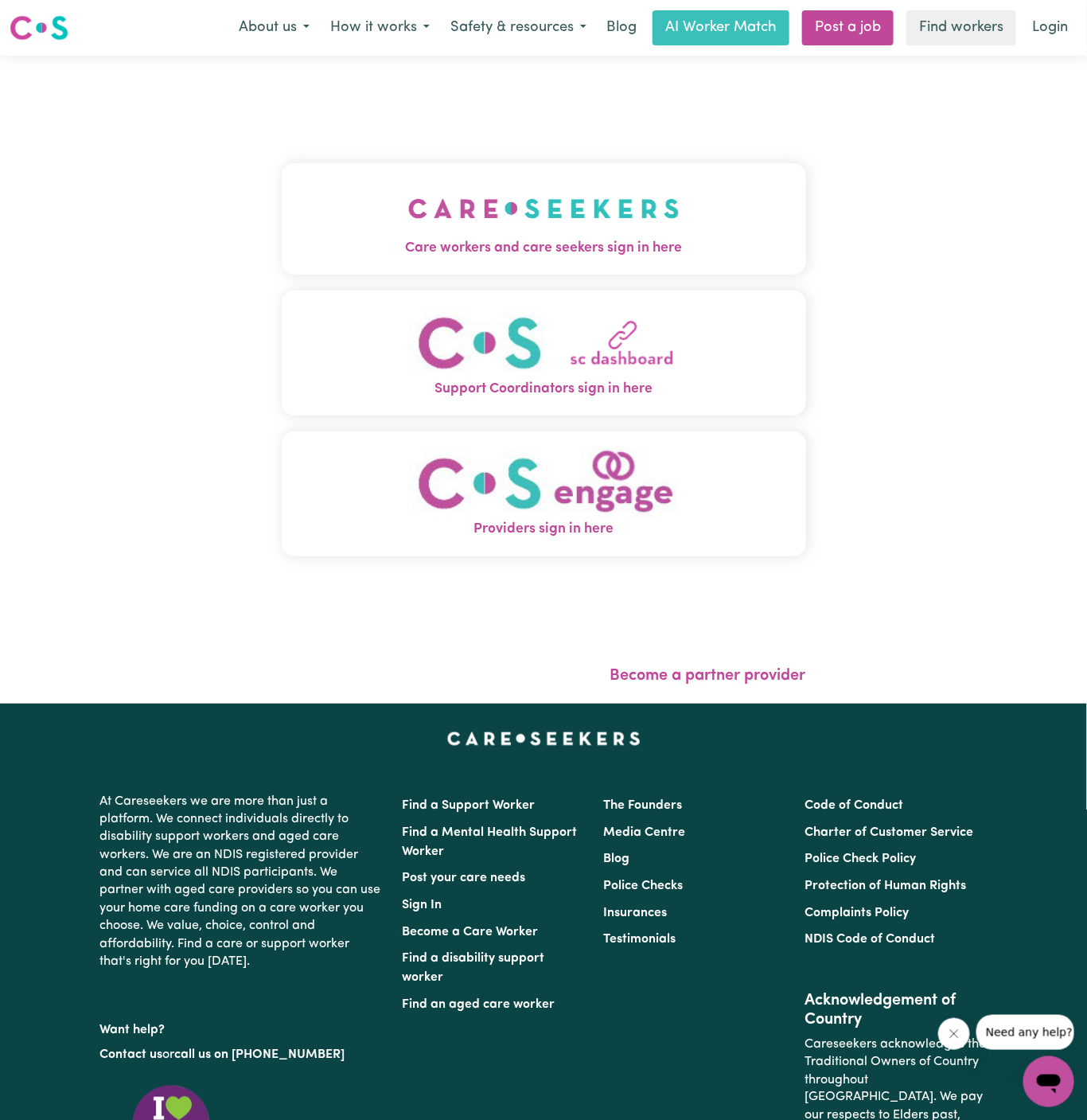
click at [611, 230] on img "Care workers and care seekers sign in here" at bounding box center [544, 208] width 271 height 59
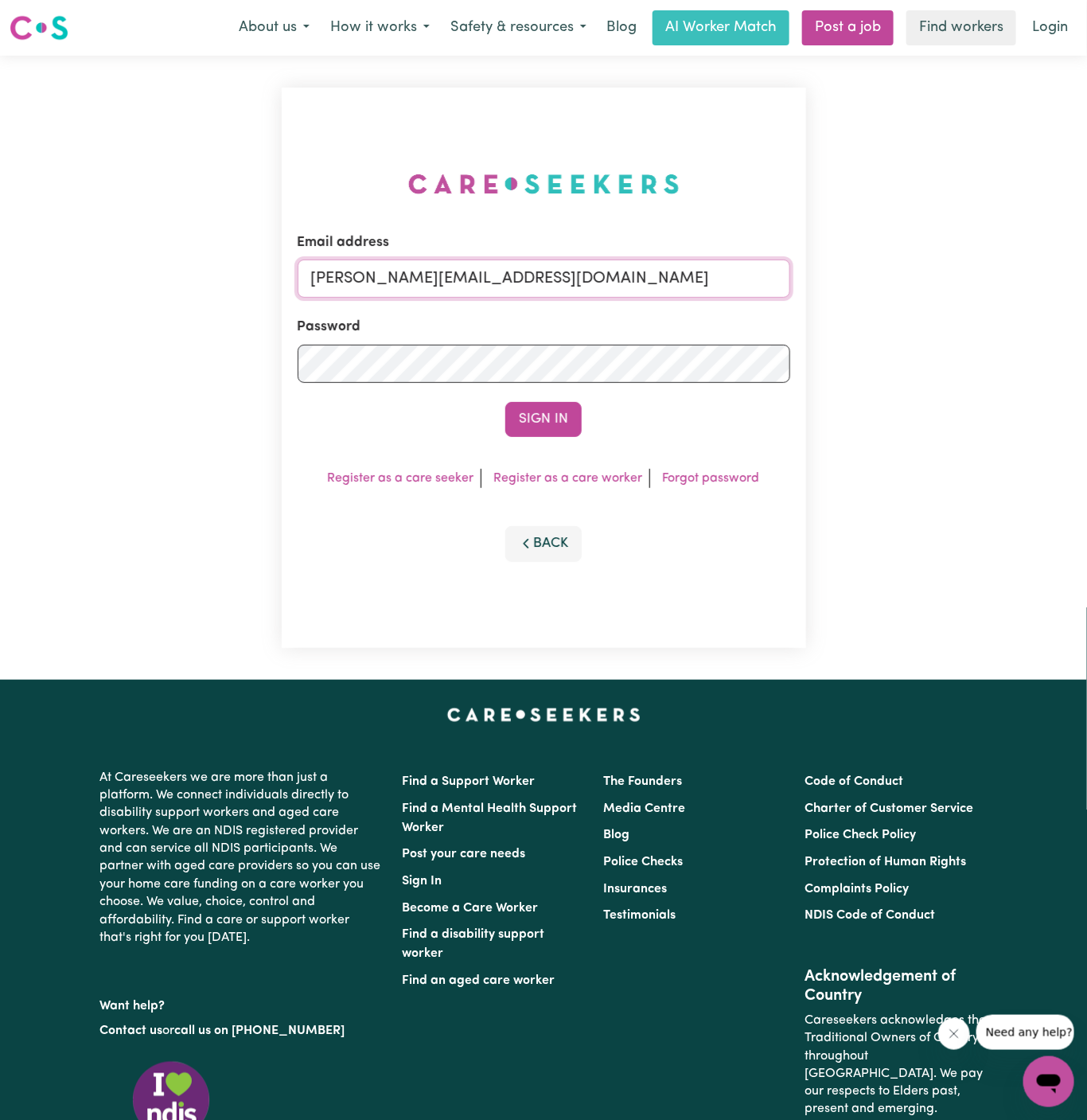
click at [516, 286] on input "dyan@careseekers.com.au" at bounding box center [544, 278] width 492 height 39
drag, startPoint x: 389, startPoint y: 282, endPoint x: 946, endPoint y: 276, distance: 557.0
click at [946, 276] on div "Email address superuser~khushig040704@gmail.com Password Sign In Register as a …" at bounding box center [544, 367] width 1087 height 624
type input "superuser~VartouhieGharibianRosieYS@careseekers.com.au"
click at [570, 416] on button "Sign In" at bounding box center [544, 419] width 76 height 35
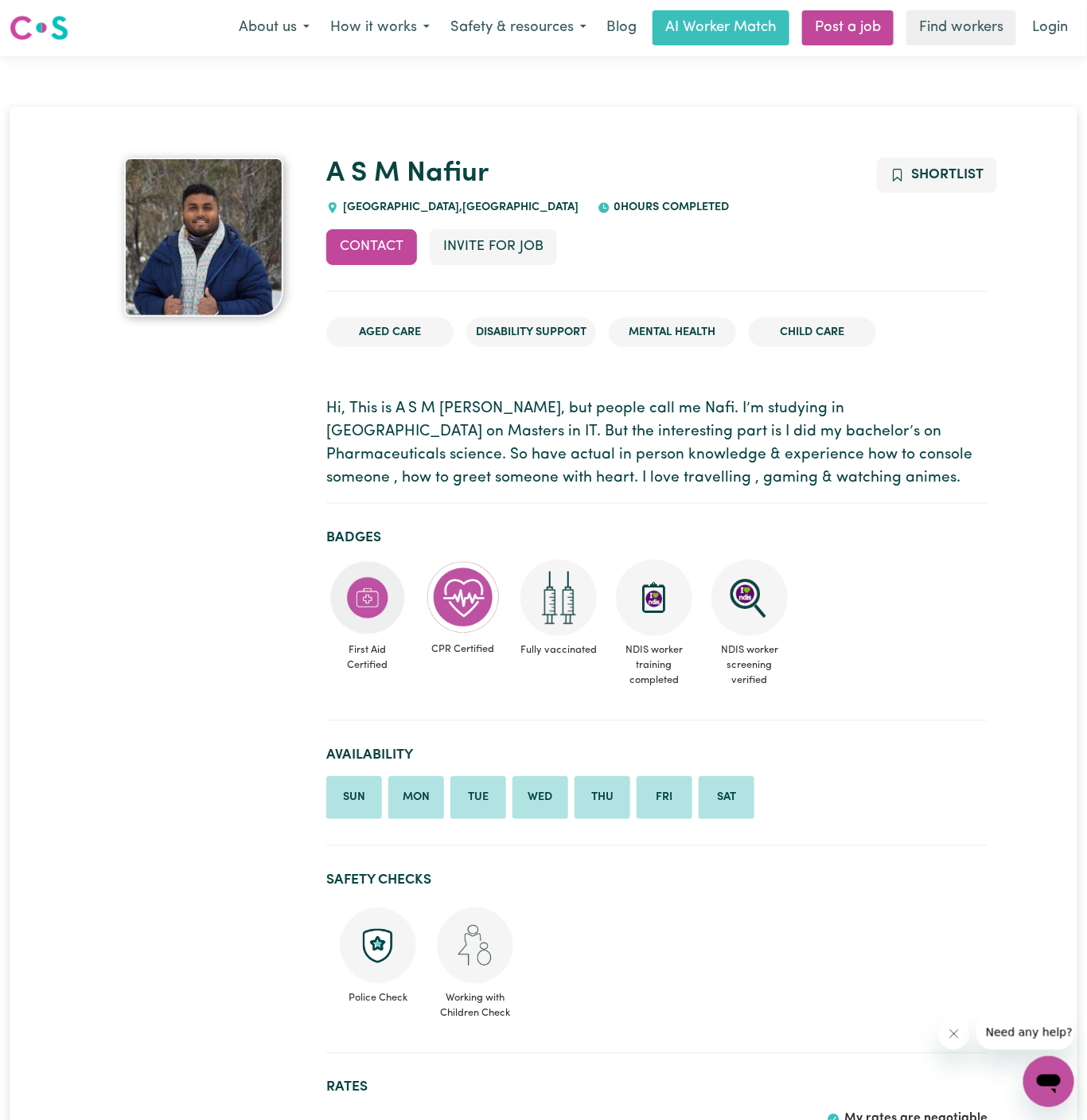
click at [472, 267] on div "Contact Invite for Job Shortlist" at bounding box center [657, 260] width 661 height 62
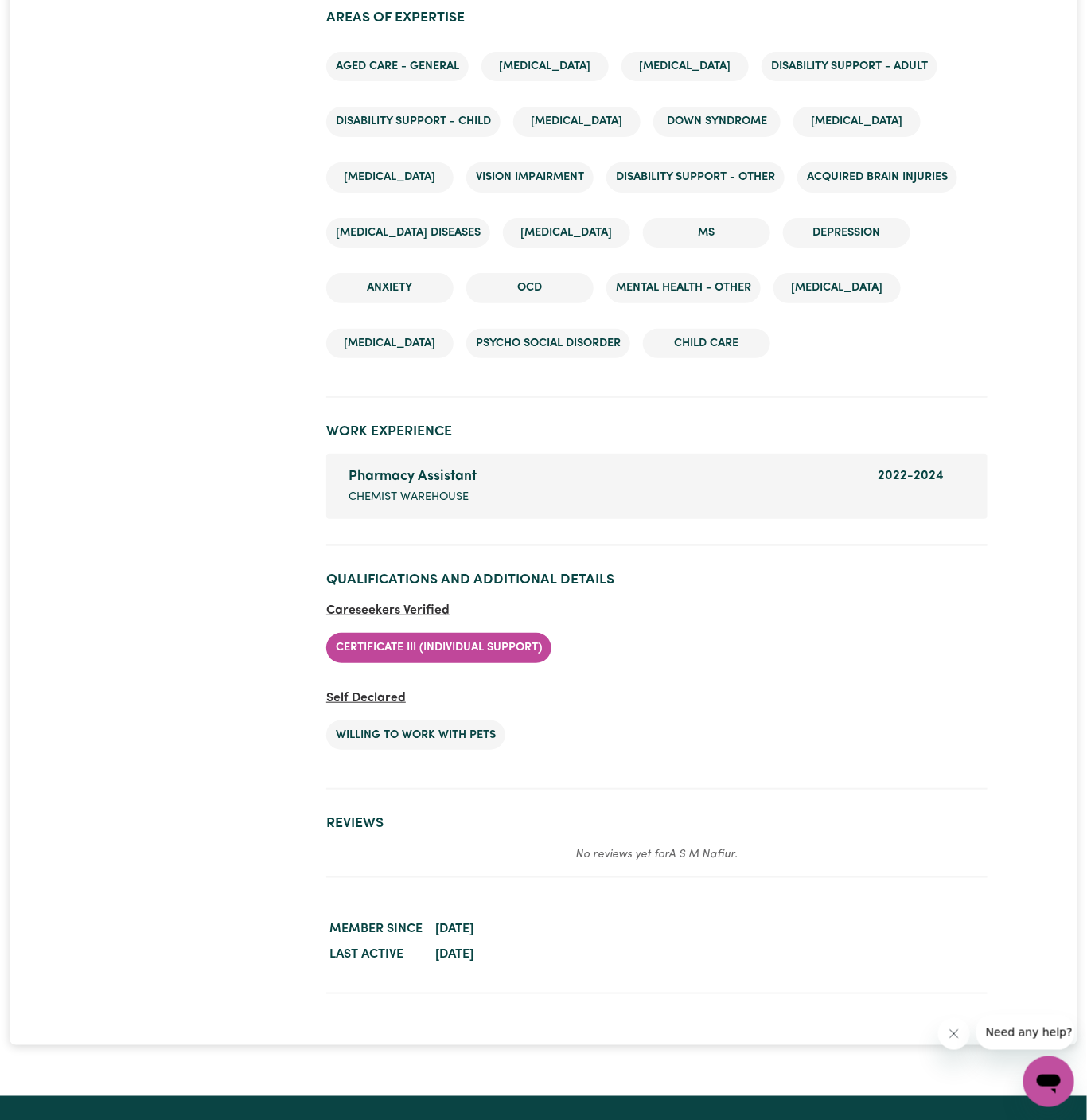
scroll to position [2164, 0]
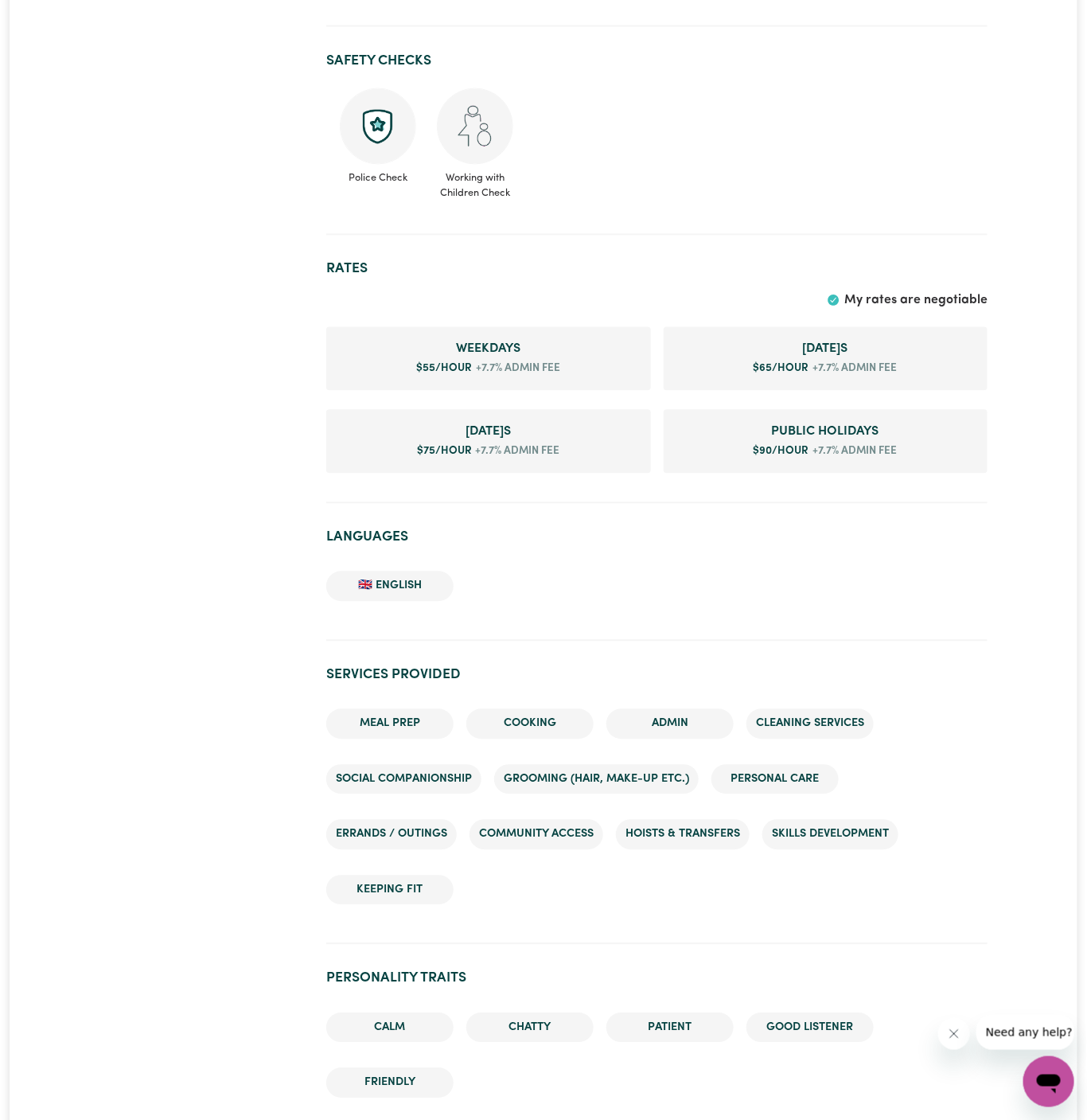
scroll to position [893, 0]
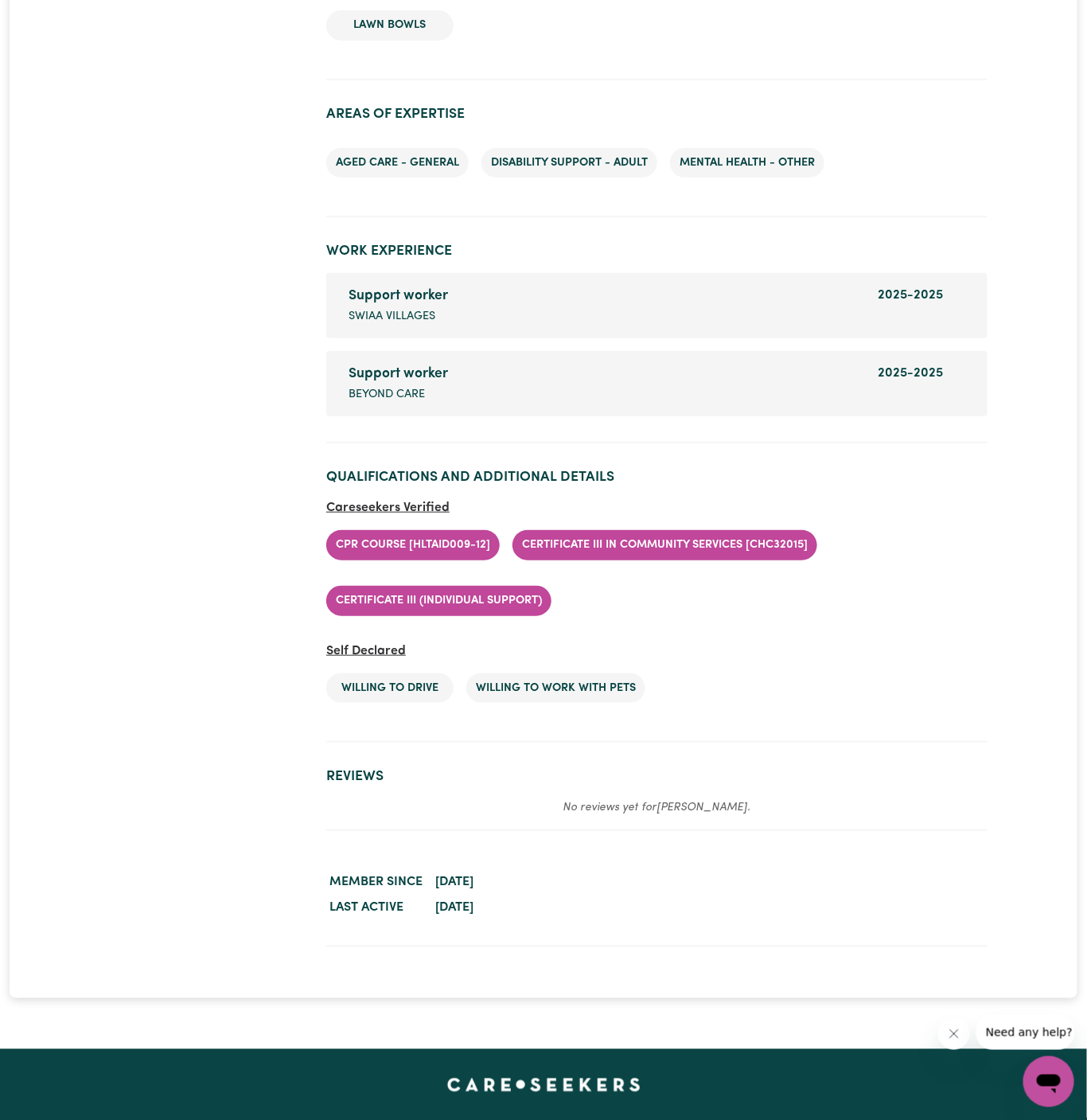
scroll to position [2600, 0]
